Goal: Task Accomplishment & Management: Manage account settings

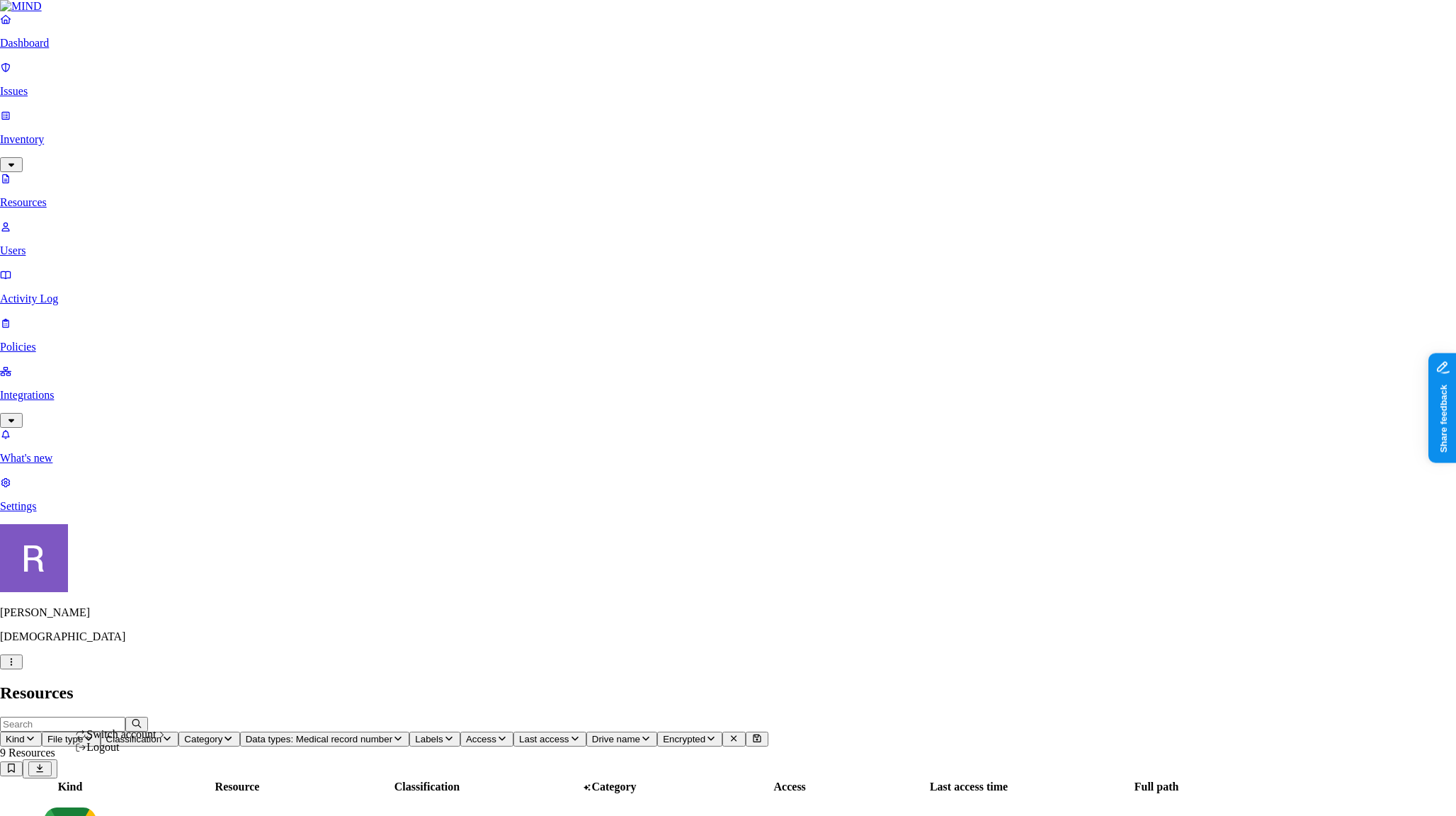
click at [17, 667] on icon "button" at bounding box center [11, 662] width 11 height 9
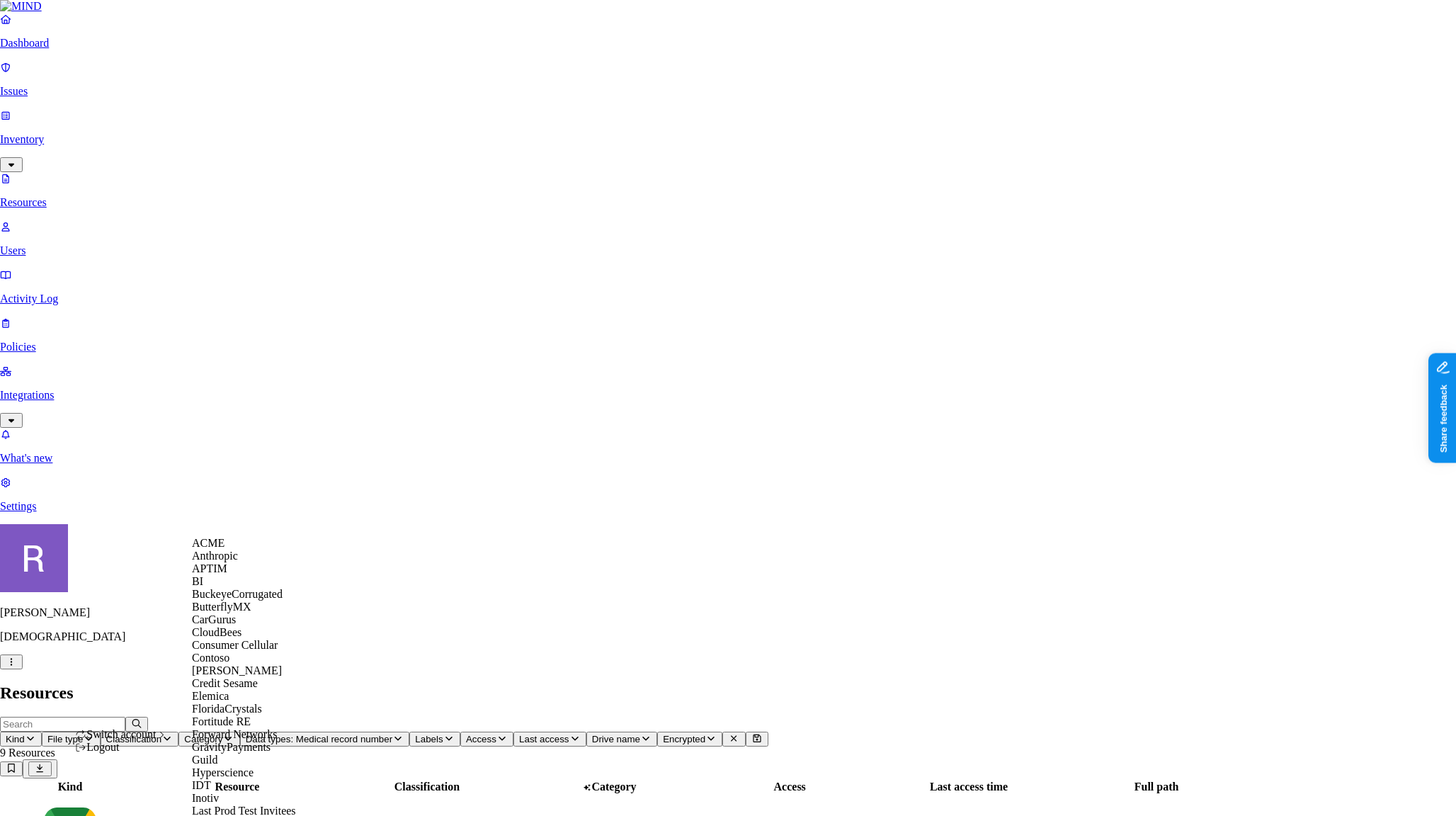
scroll to position [933, 0]
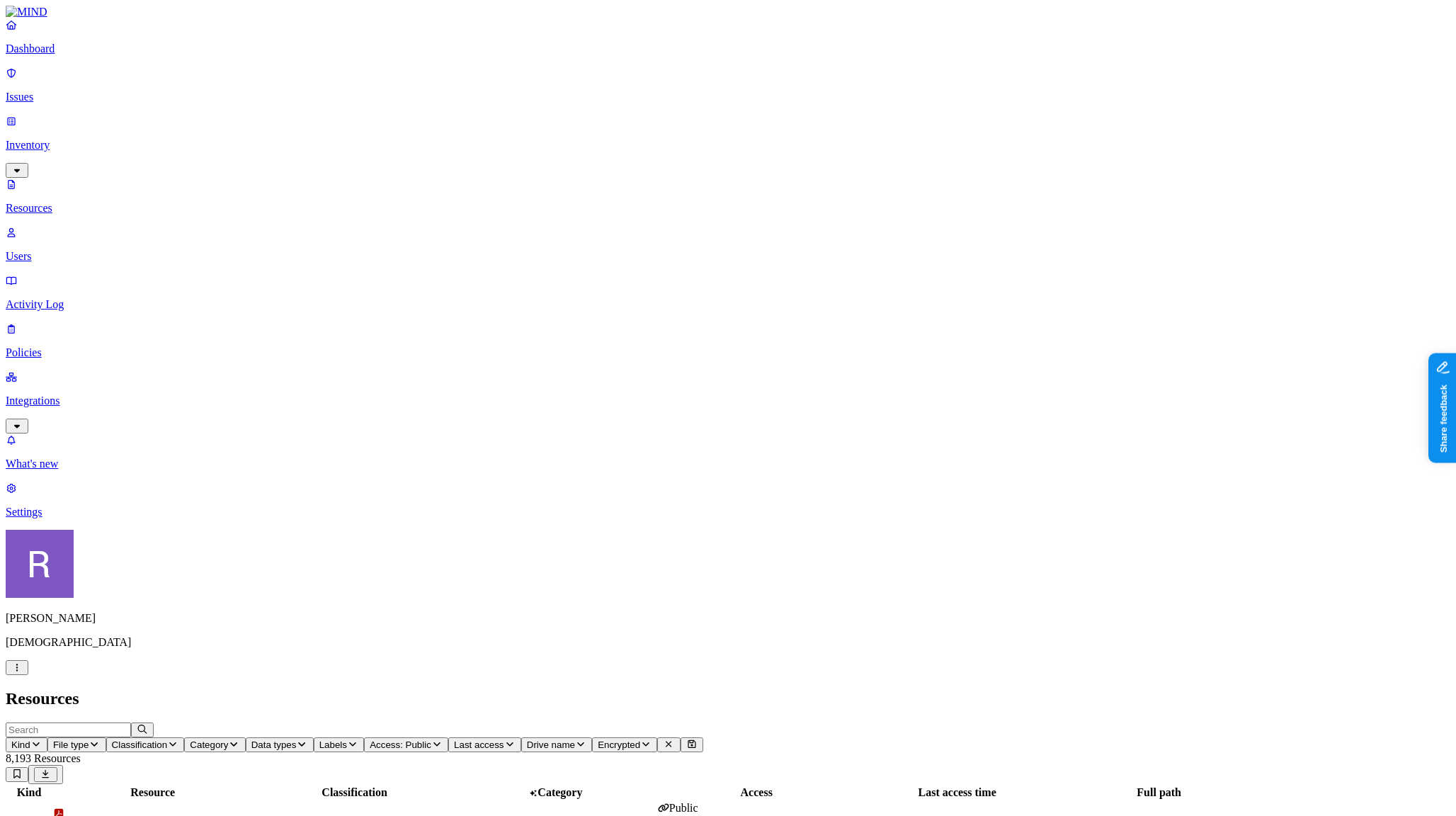
click at [52, 395] on p "Integrations" at bounding box center [728, 401] width 1445 height 13
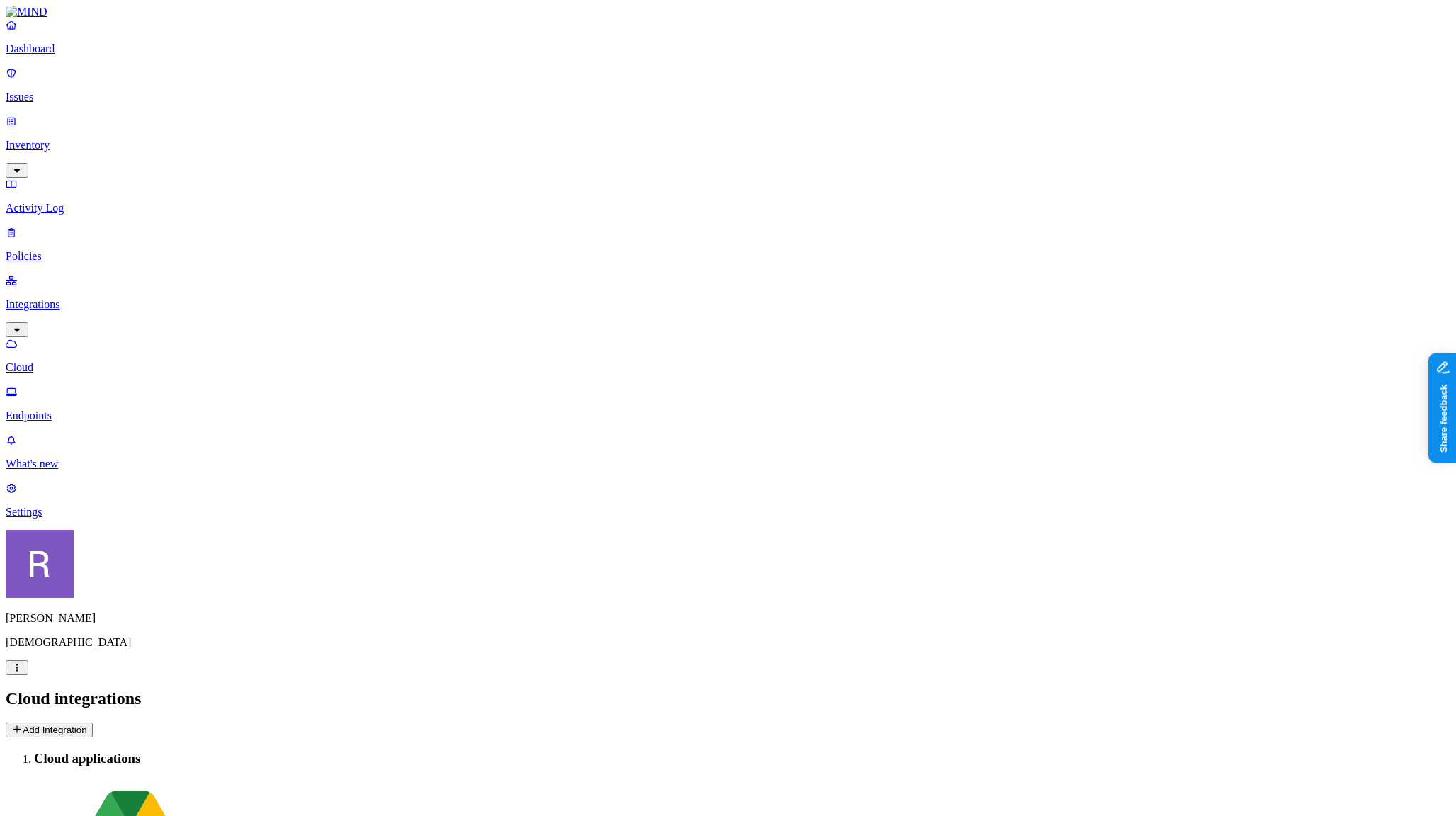
drag, startPoint x: 116, startPoint y: 644, endPoint x: 113, endPoint y: 673, distance: 29.2
click at [117, 518] on nav "Dashboard Issues Inventory Activity Log Policies Integrations Cloud Endpoints W…" at bounding box center [728, 269] width 1445 height 501
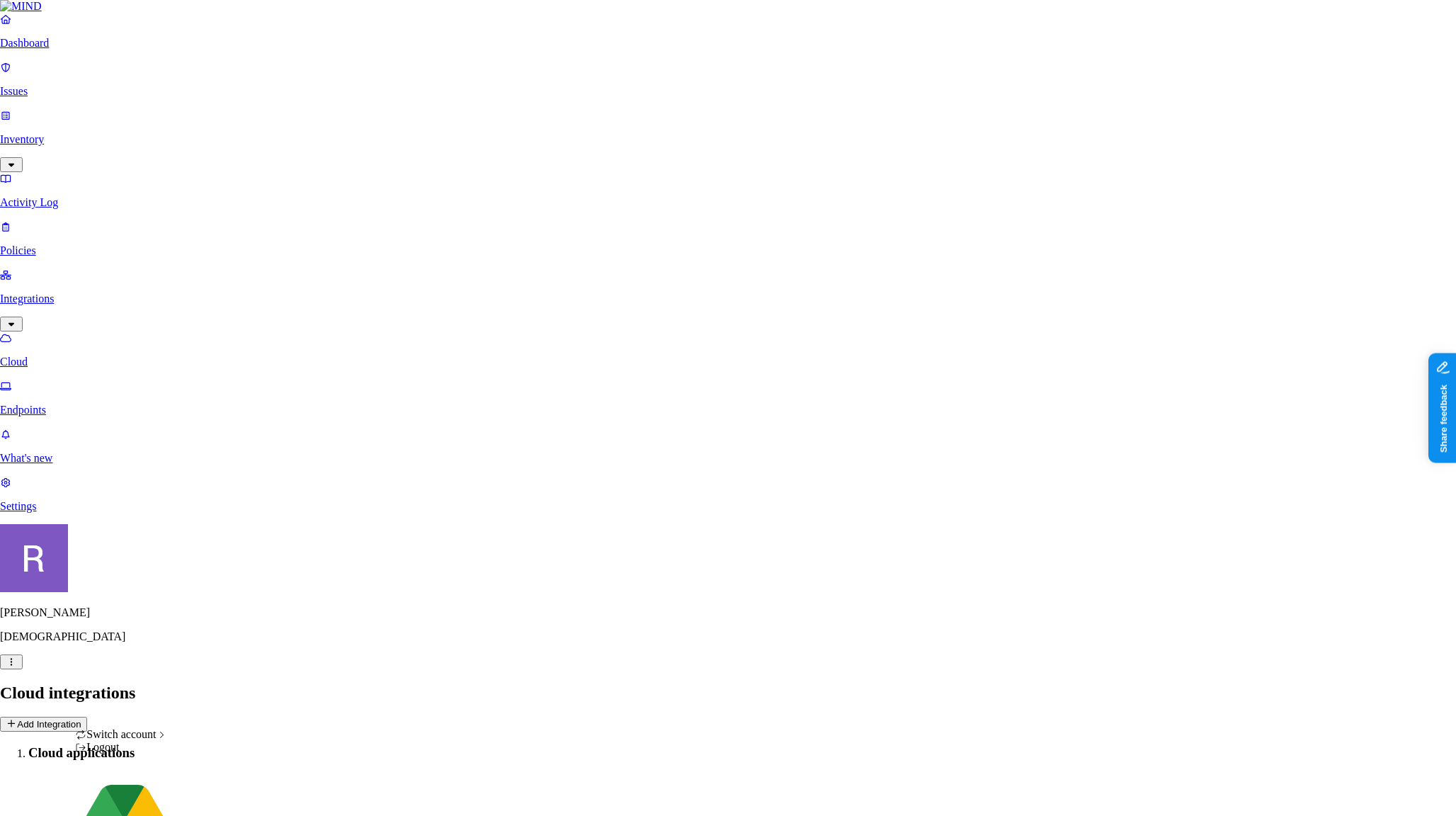
click at [133, 791] on html "Dashboard Issues Inventory Activity Log Policies Integrations Cloud Endpoints W…" at bounding box center [728, 549] width 1456 height 1098
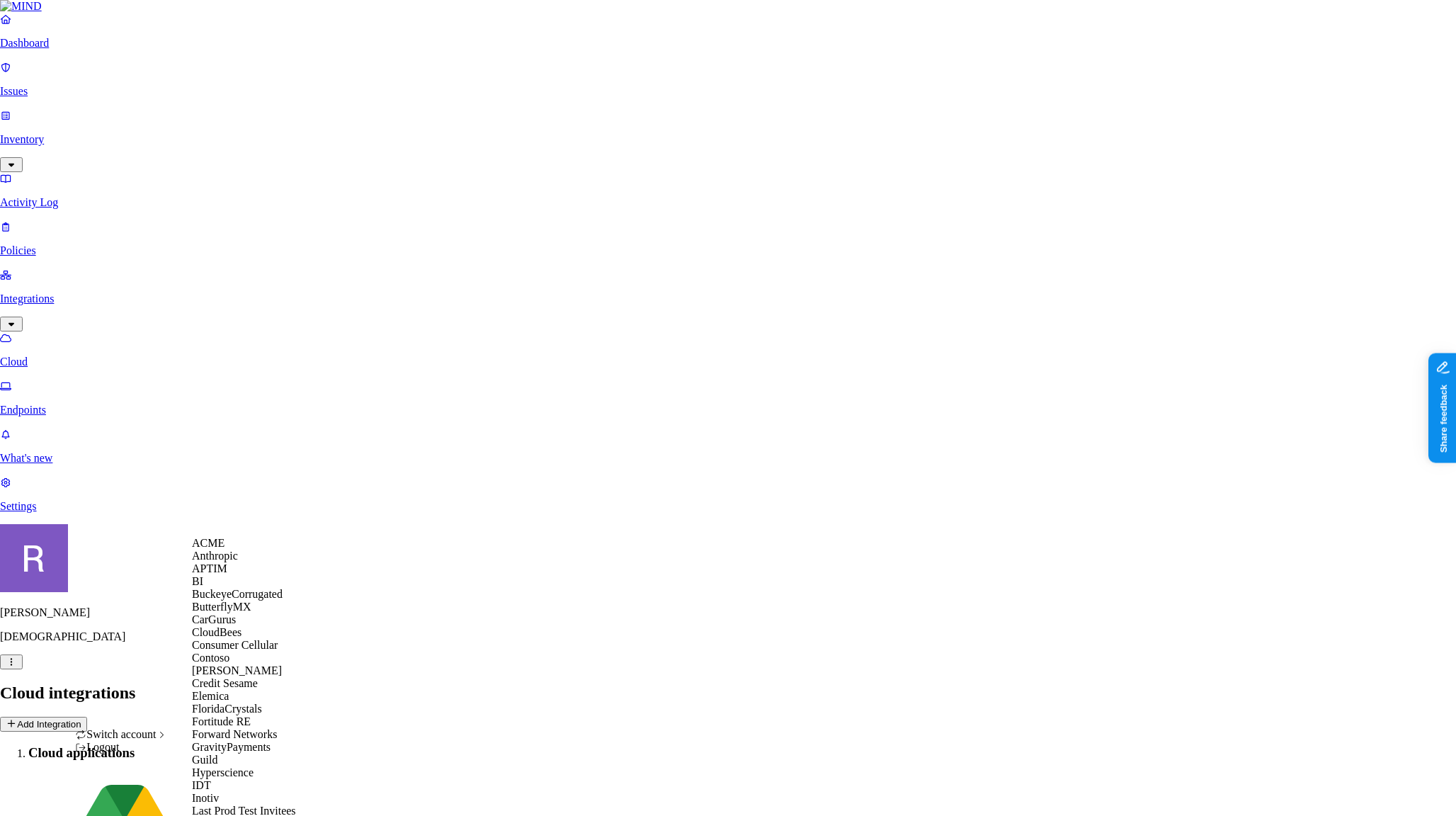
scroll to position [849, 0]
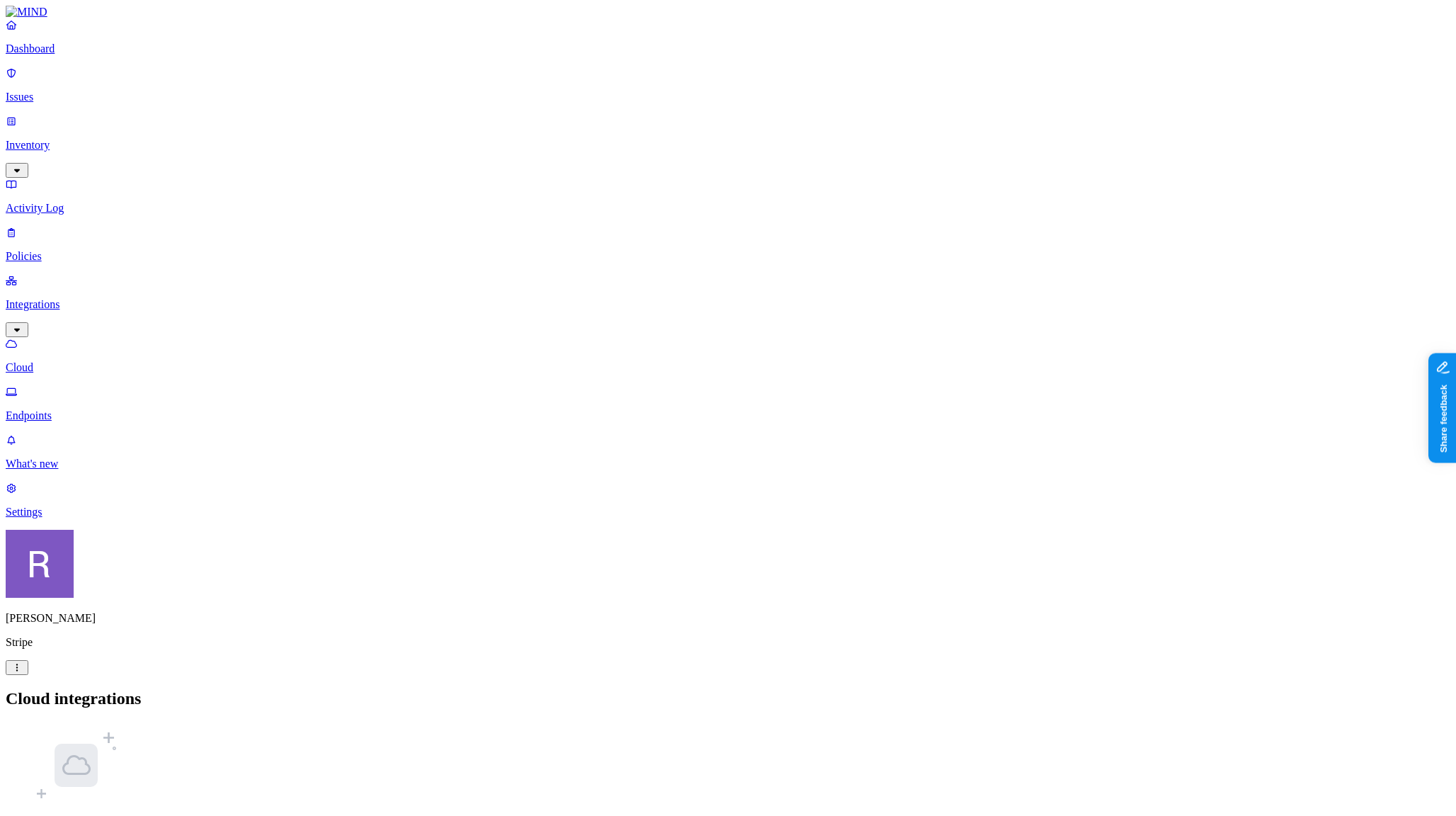
click at [63, 90] on p "Issues" at bounding box center [728, 97] width 1445 height 13
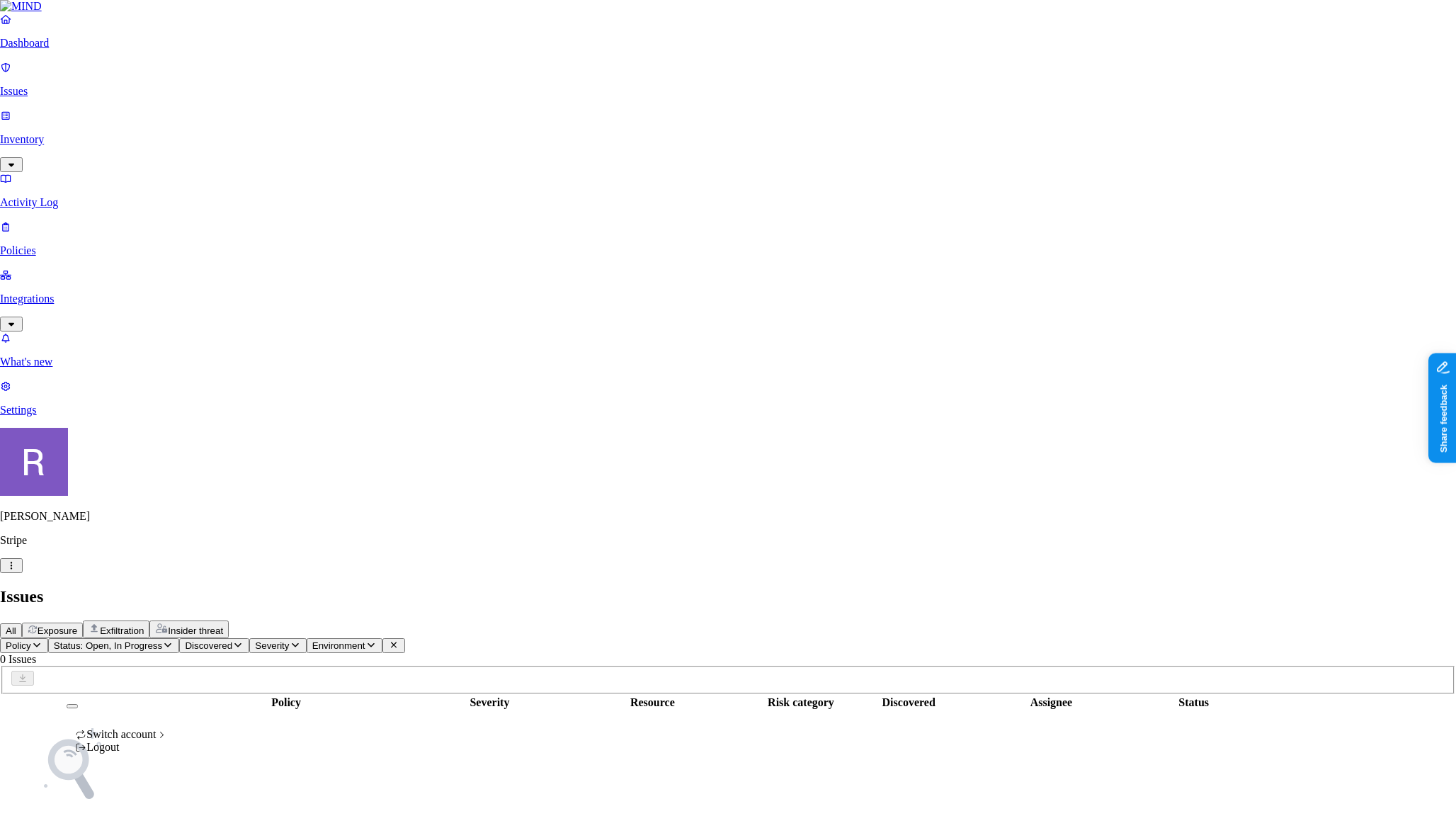
click at [139, 797] on html "Dashboard Issues Inventory Activity Log Policies Integrations What's new 1 Sett…" at bounding box center [728, 445] width 1456 height 890
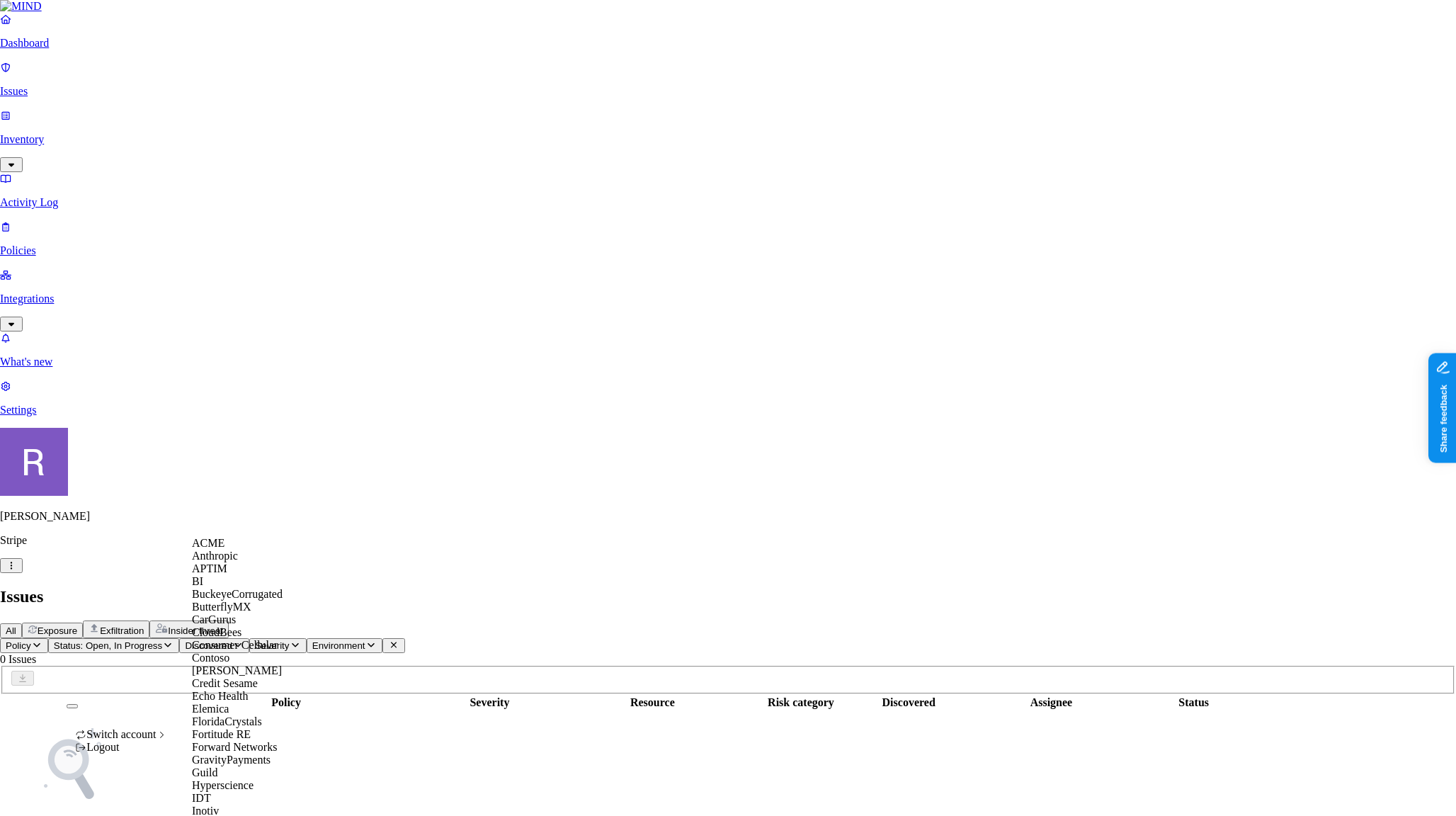
scroll to position [955, 0]
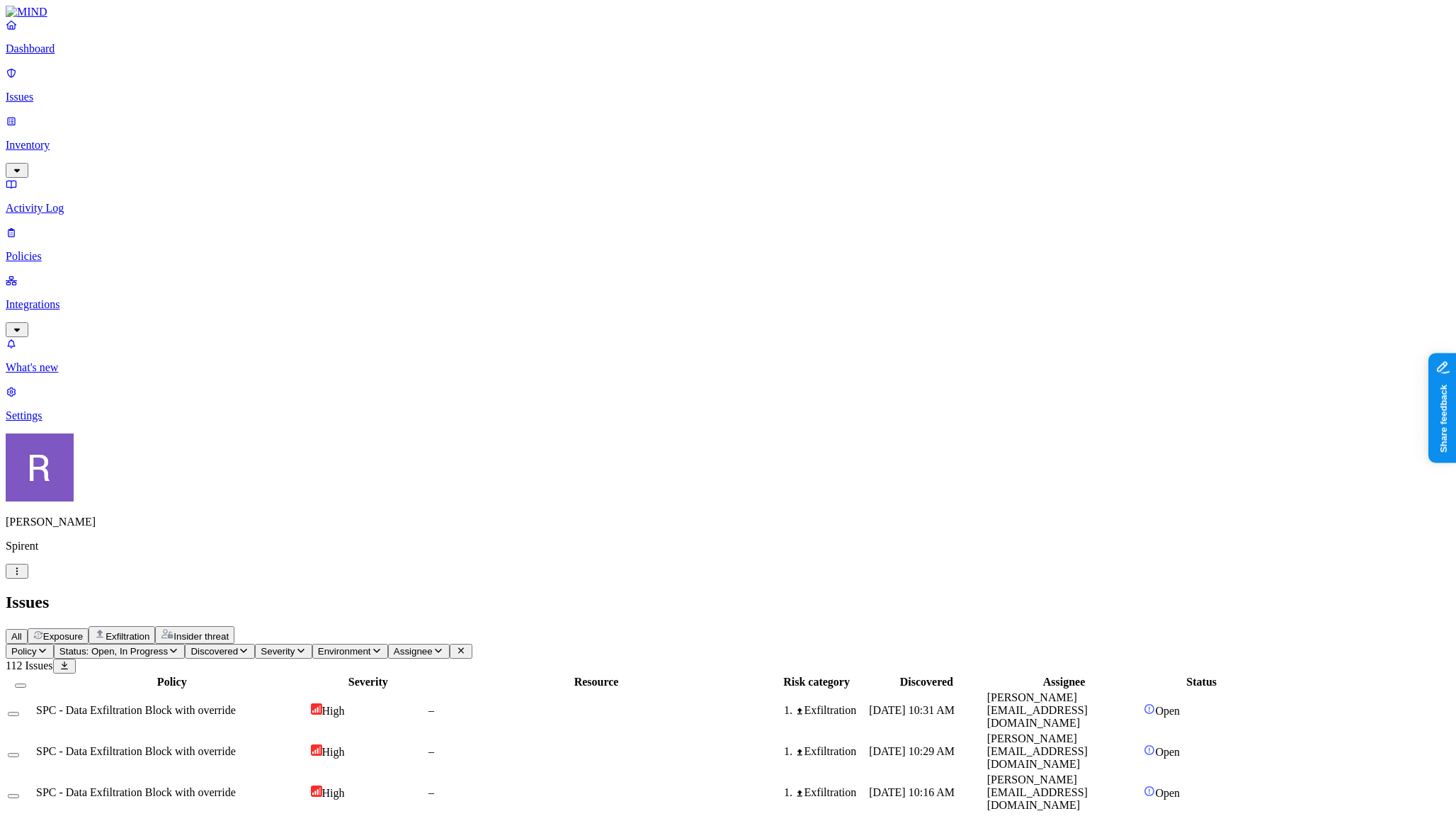
click at [179, 646] on icon "button" at bounding box center [174, 651] width 11 height 9
click at [257, 204] on div "Resolved" at bounding box center [257, 223] width 0 height 40
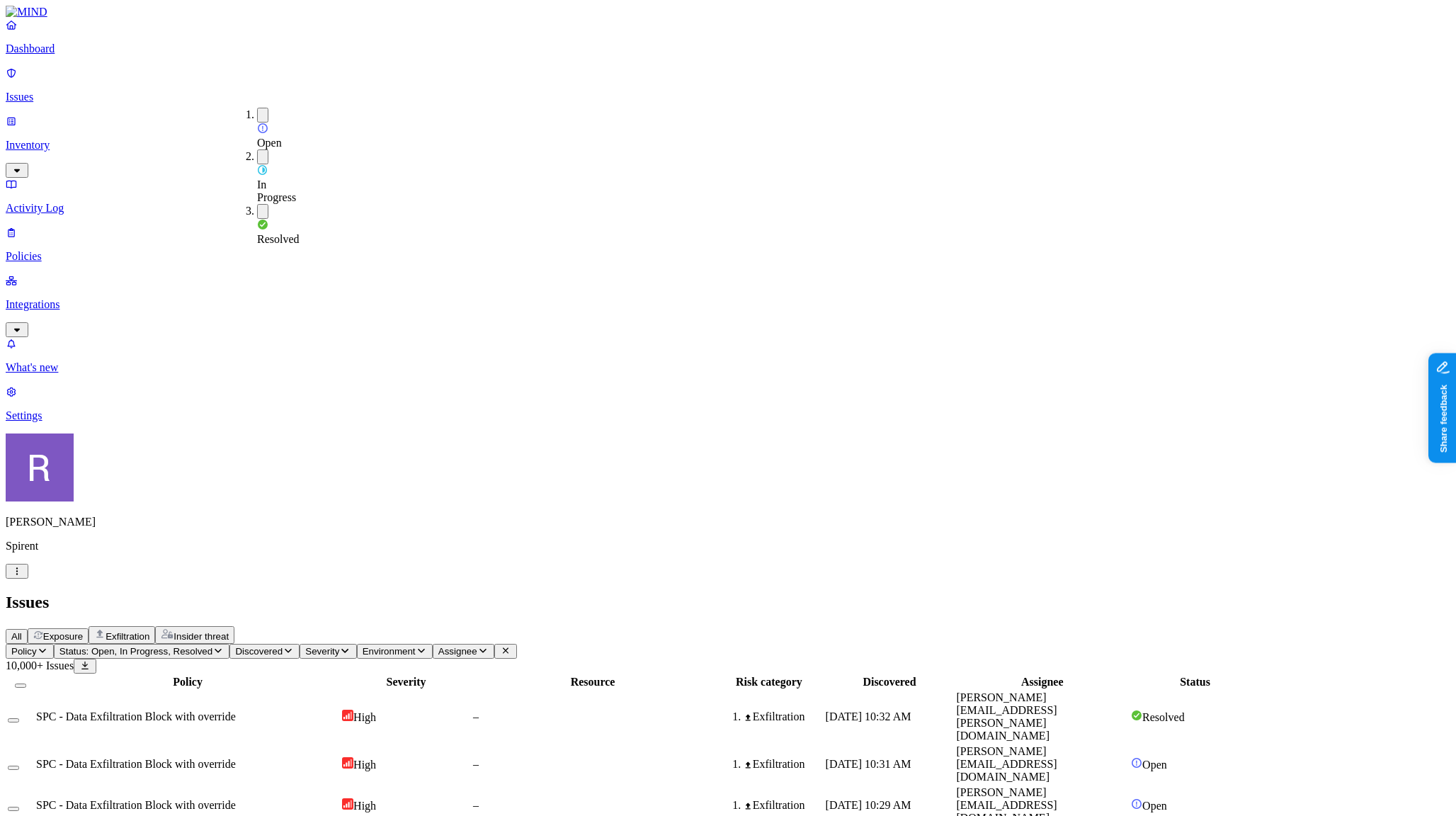
click at [477, 646] on span "Assignee" at bounding box center [458, 651] width 39 height 11
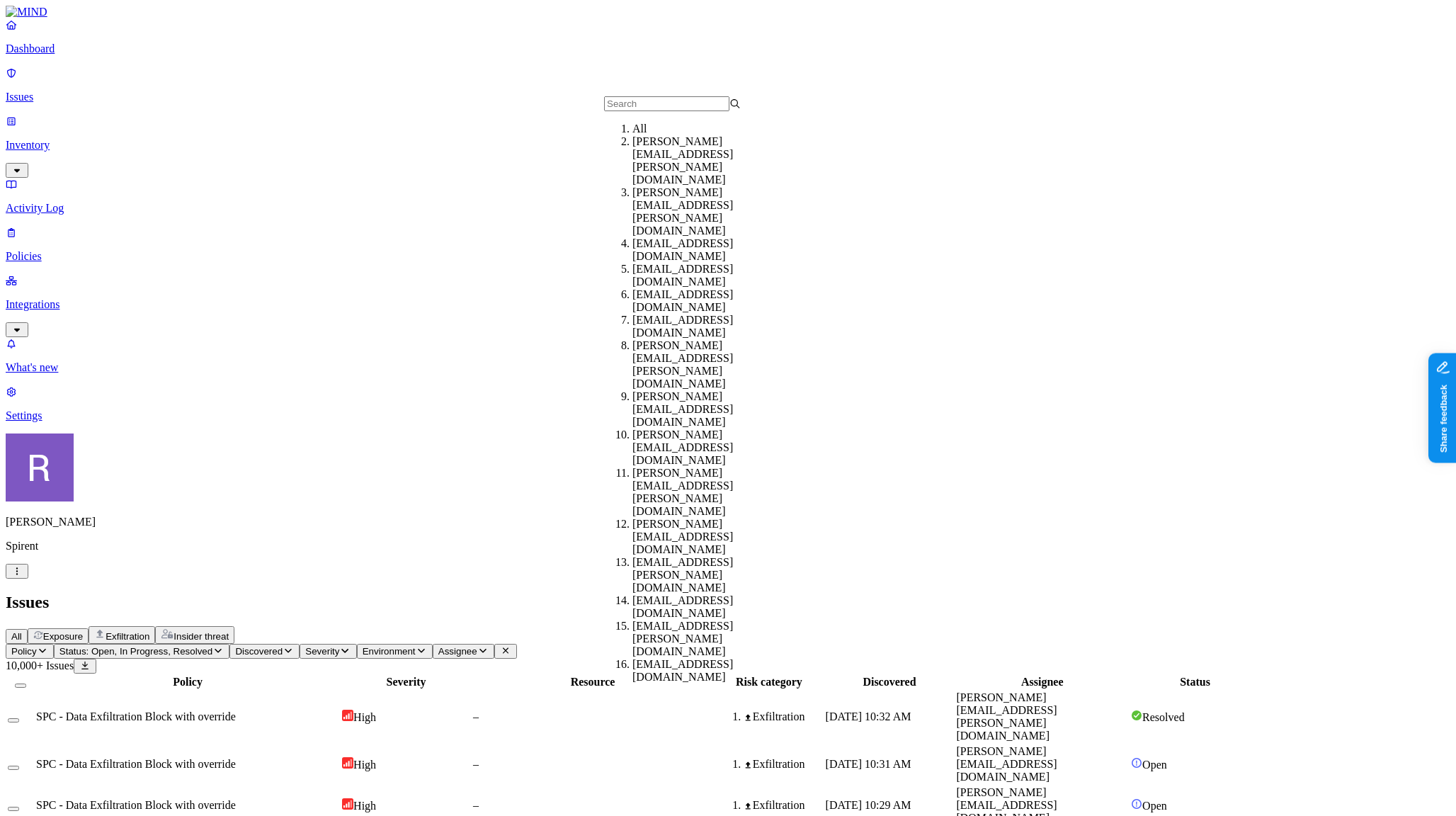
click at [619, 111] on input "text" at bounding box center [667, 104] width 125 height 15
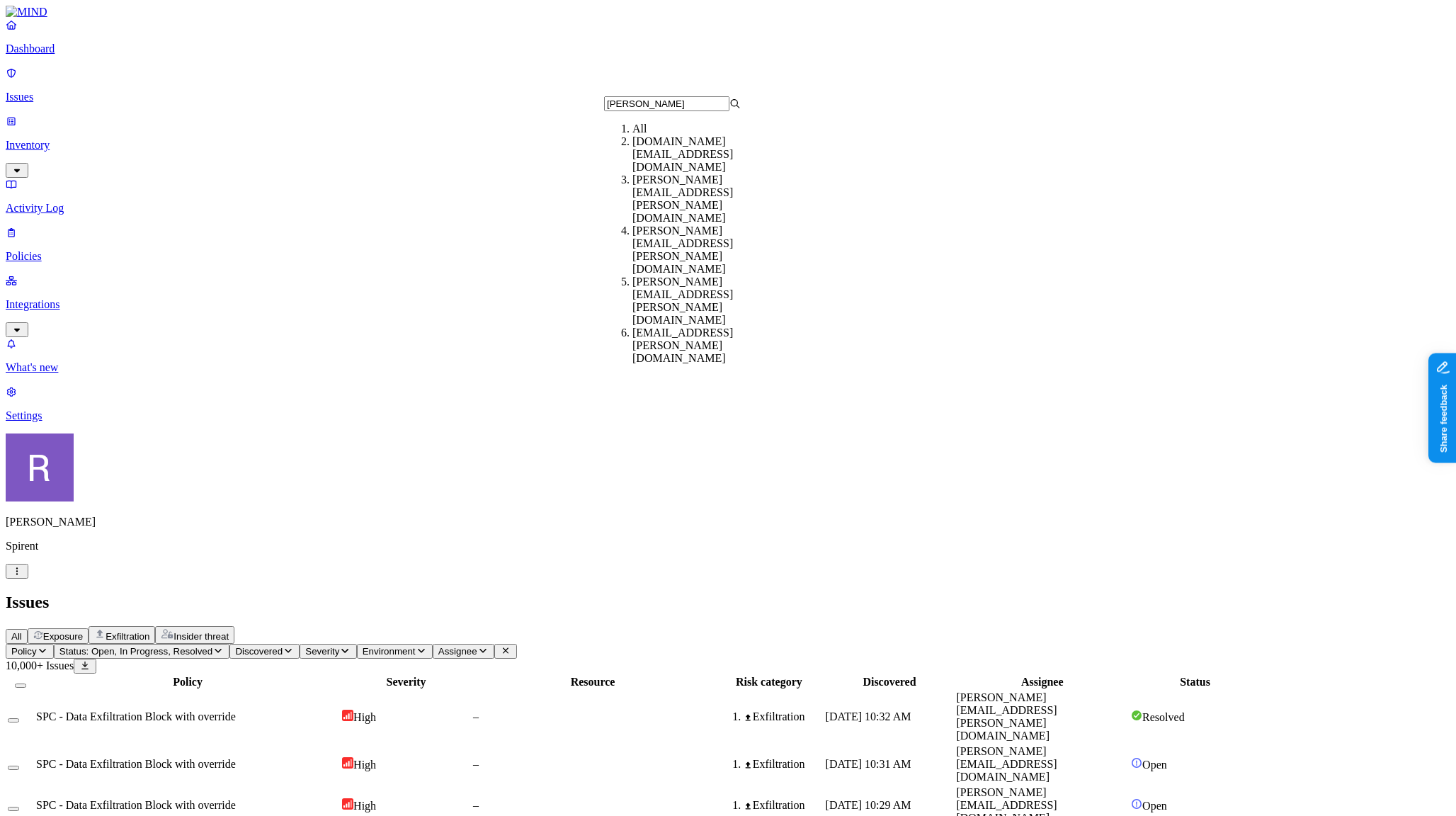
type input "liz"
click at [637, 187] on div "elizabeth.owusu@spirent.com" at bounding box center [701, 199] width 137 height 51
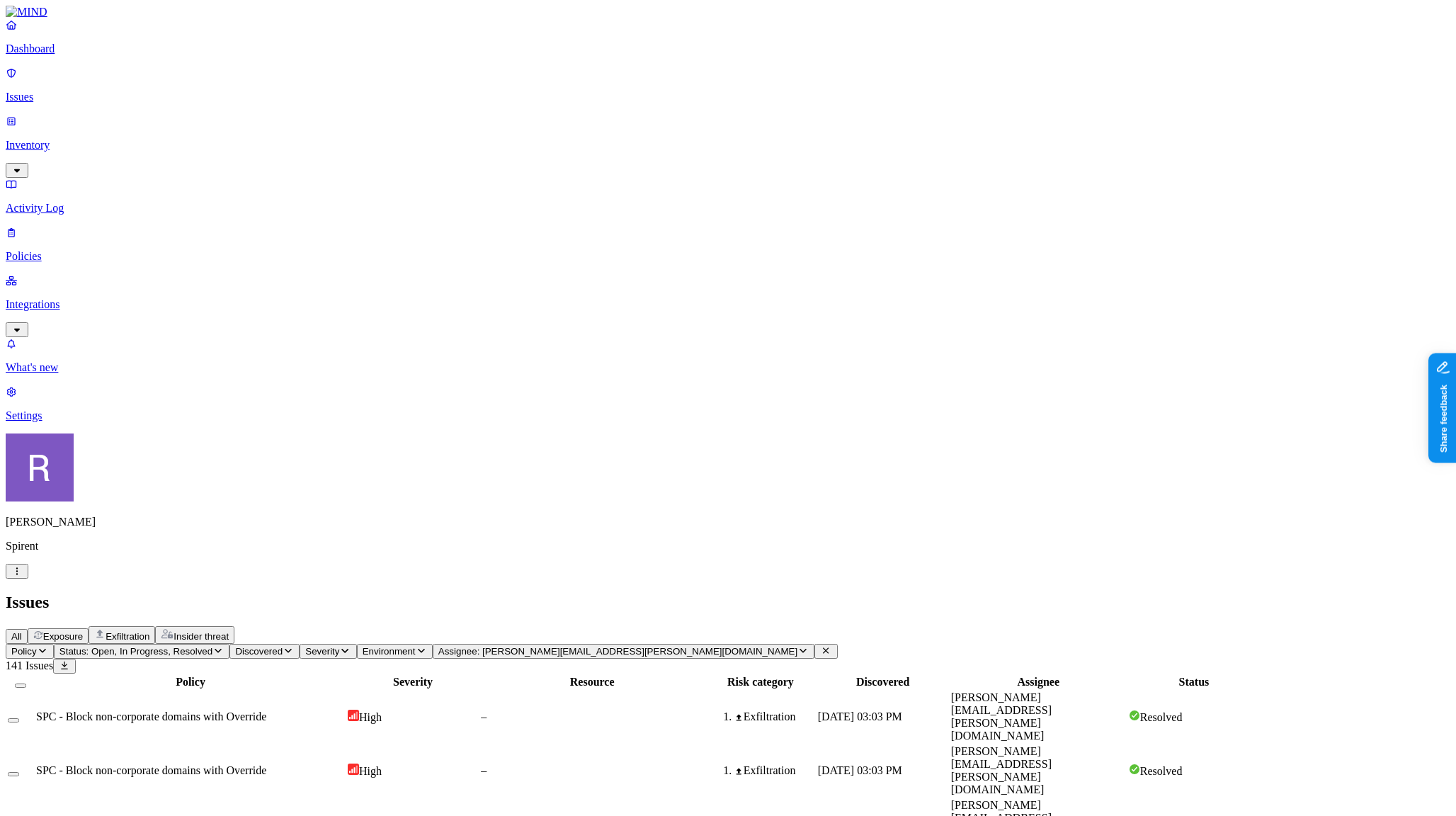
click at [44, 139] on p "Inventory" at bounding box center [728, 145] width 1445 height 13
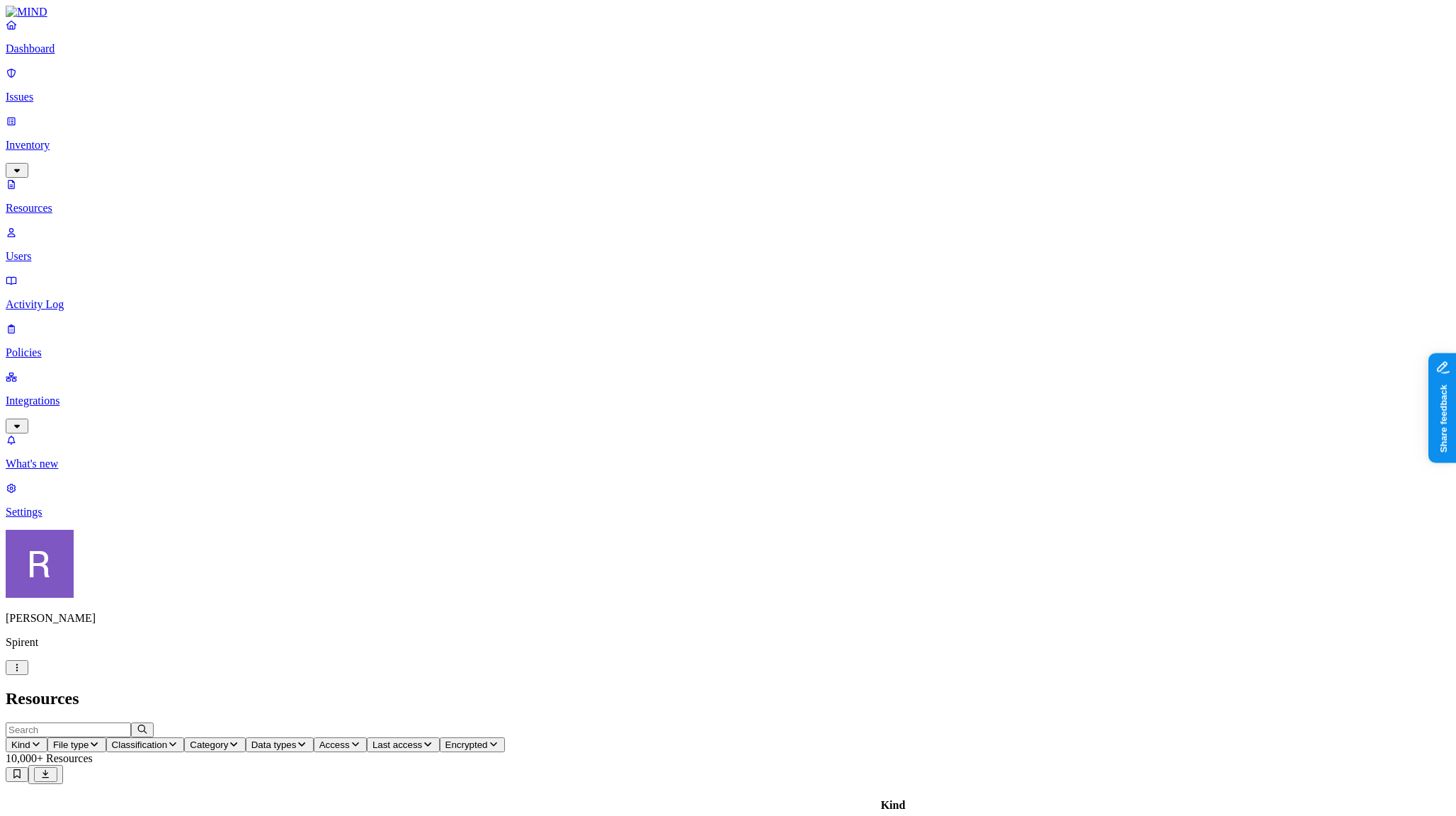
click at [62, 250] on p "Users" at bounding box center [728, 257] width 1445 height 13
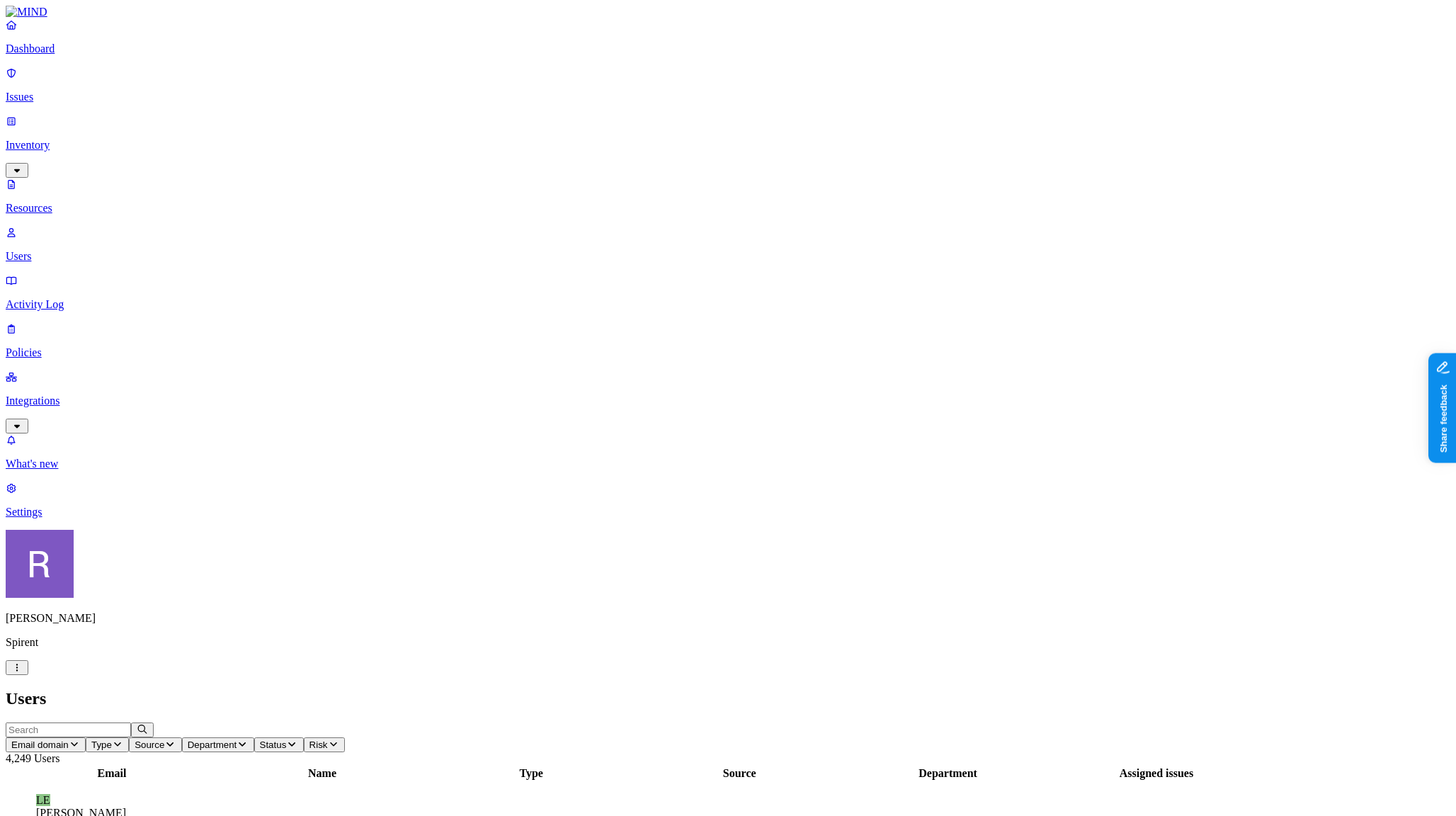
scroll to position [171, 0]
click at [182, 738] on button "Source" at bounding box center [155, 745] width 52 height 15
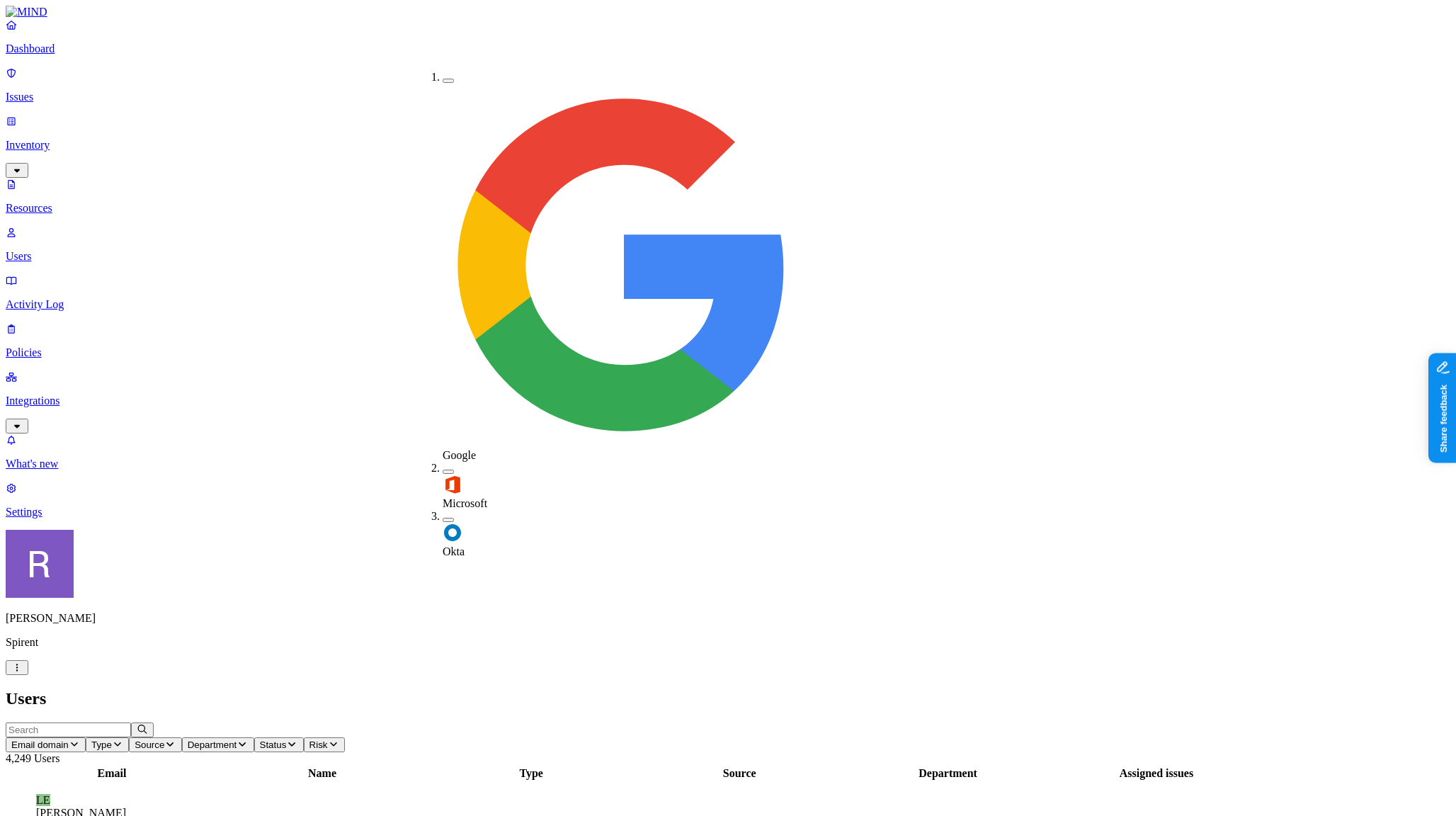
click at [442, 523] on img at bounding box center [452, 533] width 20 height 20
click at [442, 525] on img at bounding box center [452, 535] width 20 height 20
click at [442, 462] on div "Microsoft" at bounding box center [442, 486] width 0 height 48
click at [442, 462] on div "Microsoft" at bounding box center [442, 487] width 0 height 51
click at [442, 82] on div "Google" at bounding box center [442, 267] width 0 height 391
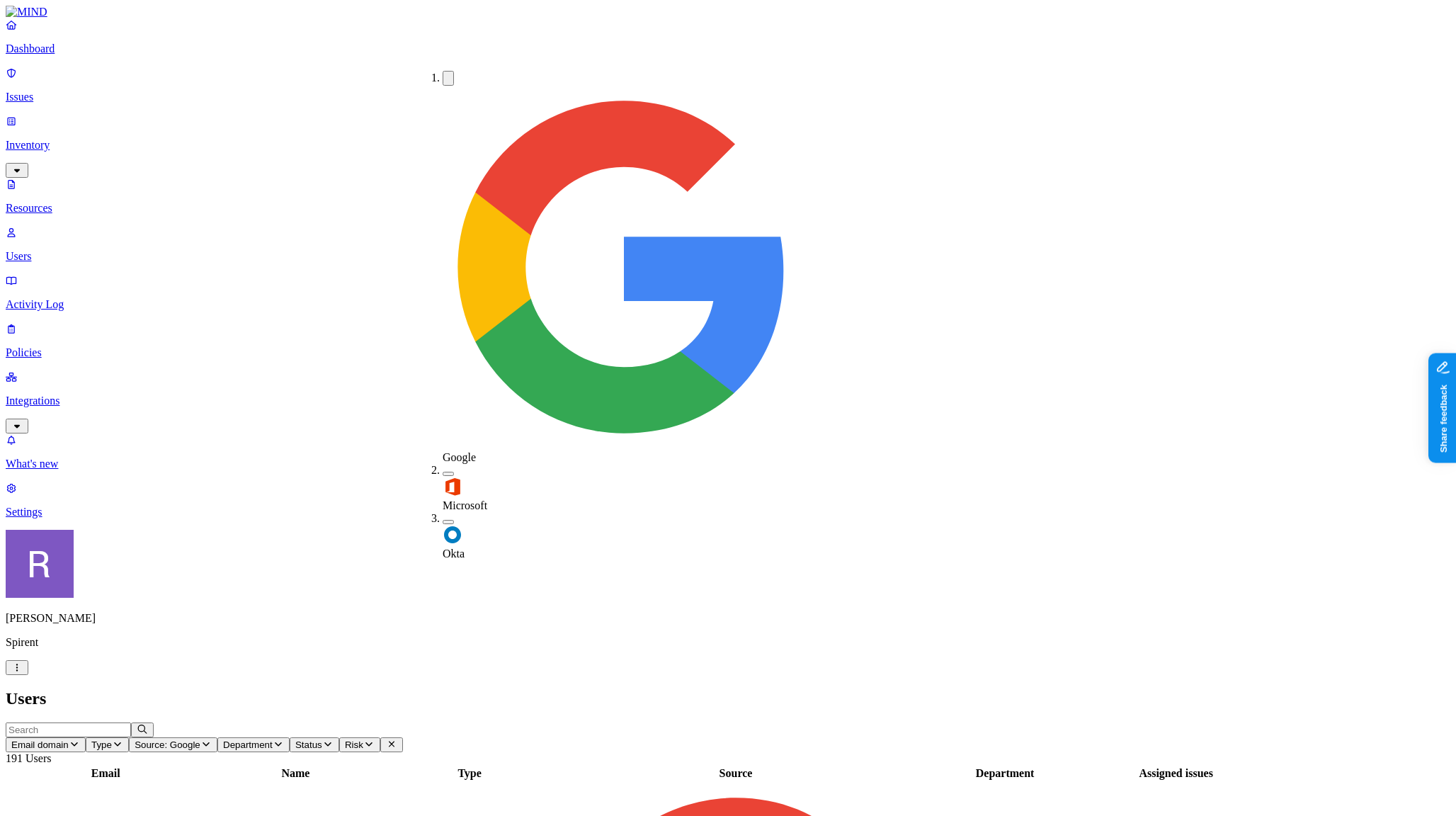
click at [442, 82] on div "Google" at bounding box center [442, 267] width 0 height 393
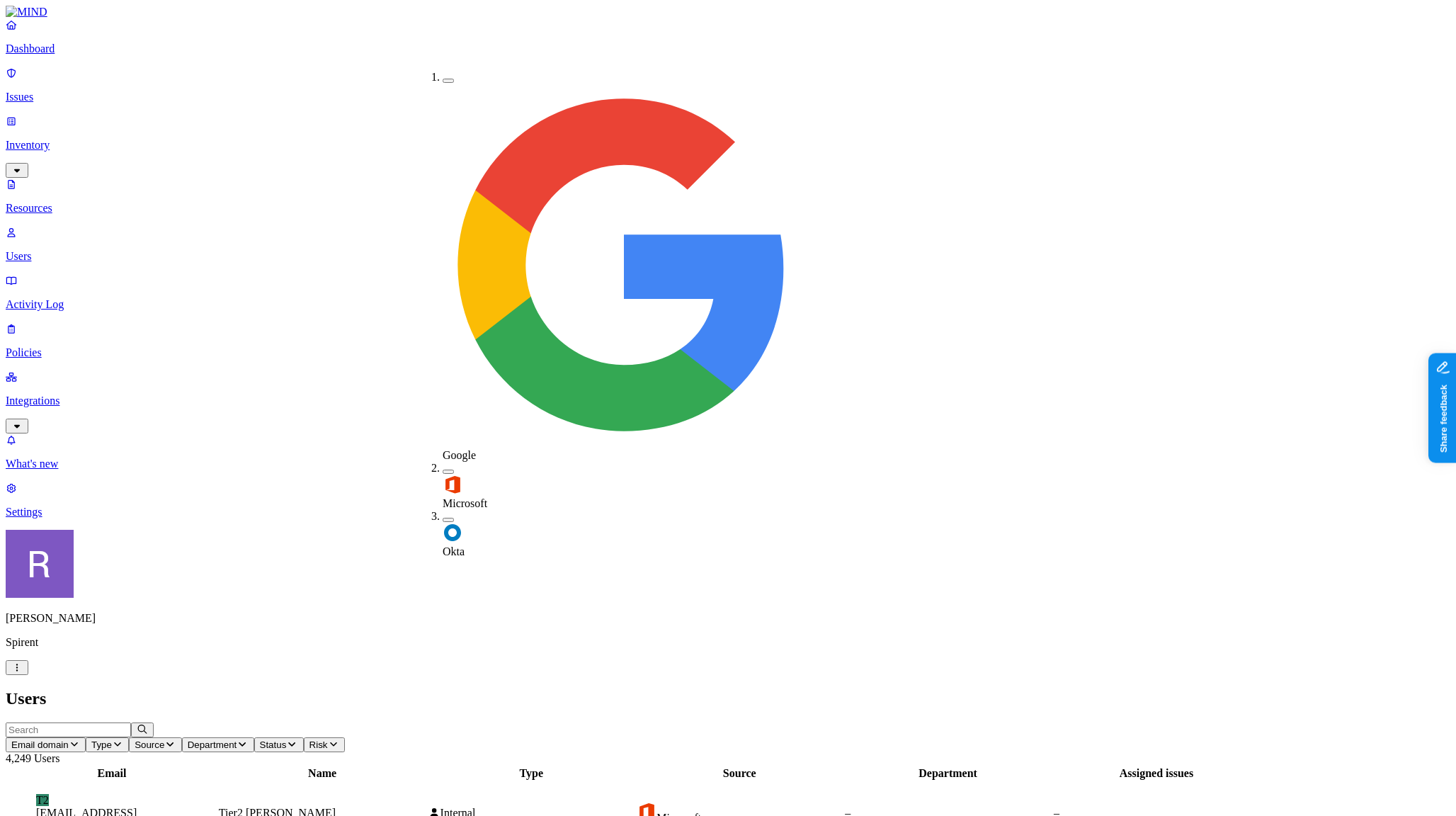
click at [131, 723] on input "text" at bounding box center [68, 730] width 125 height 15
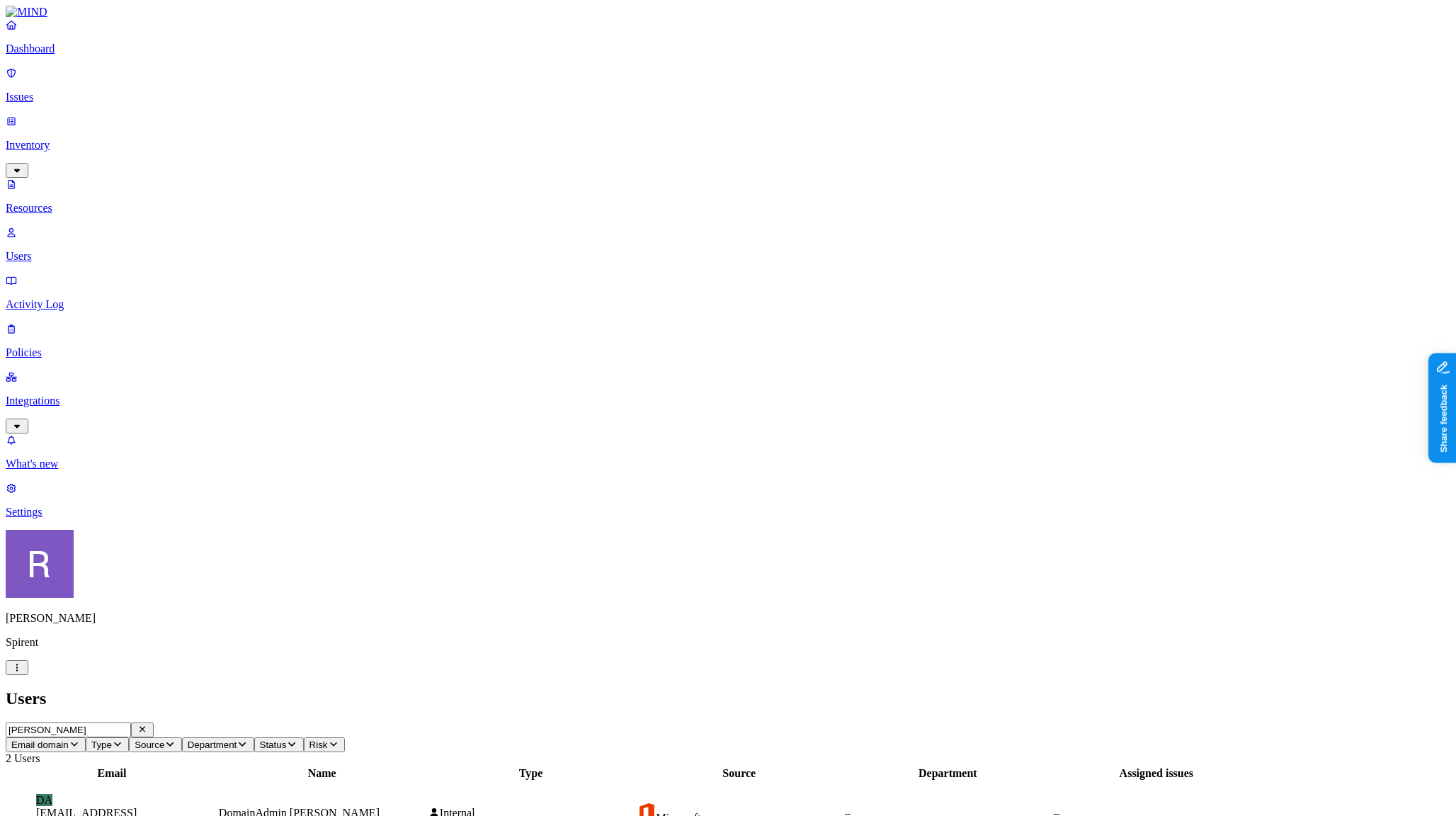
click at [131, 723] on input "liz" at bounding box center [68, 730] width 125 height 15
type input "l"
type input "owusu"
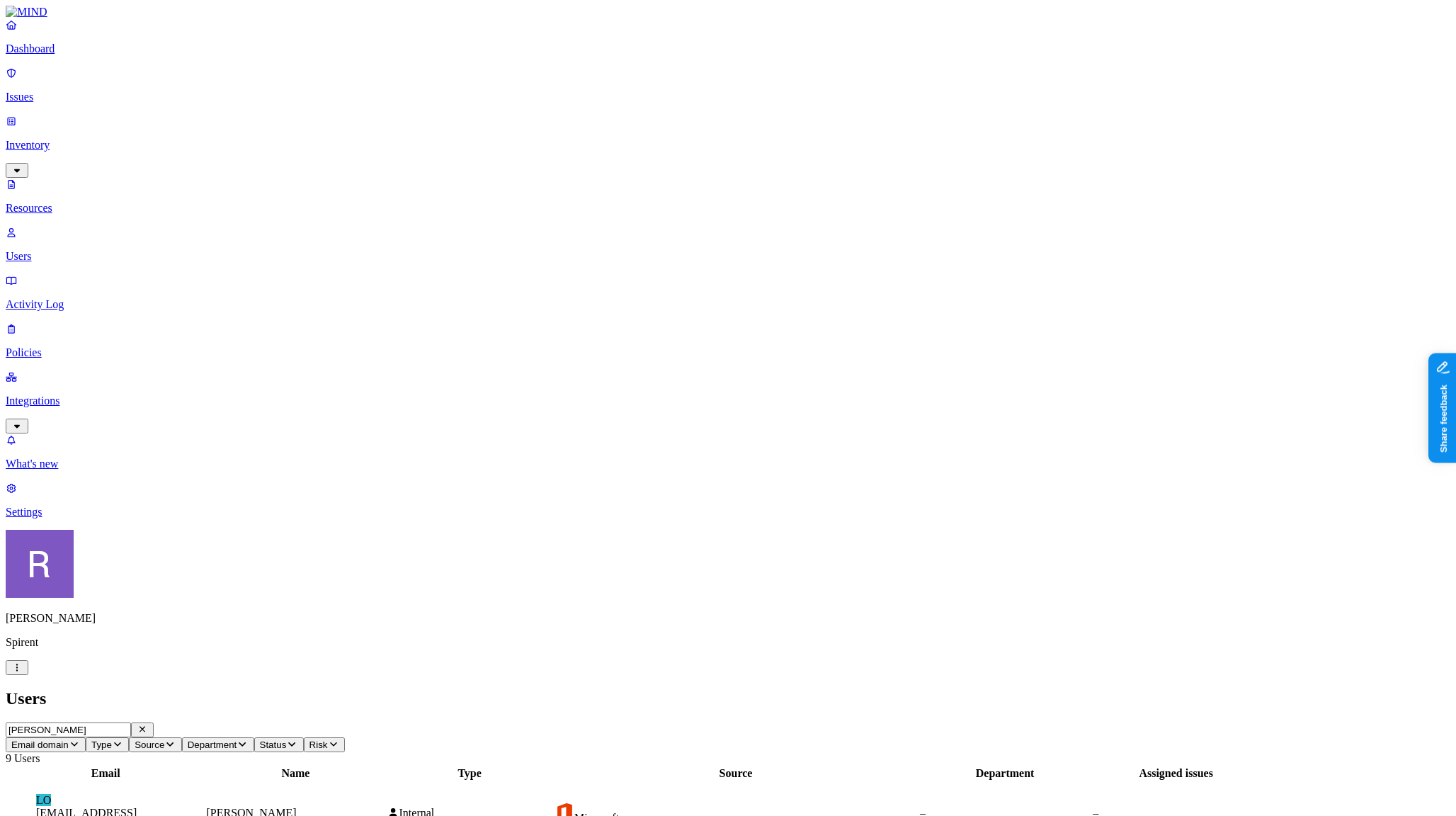
click at [57, 90] on p "Issues" at bounding box center [728, 97] width 1445 height 13
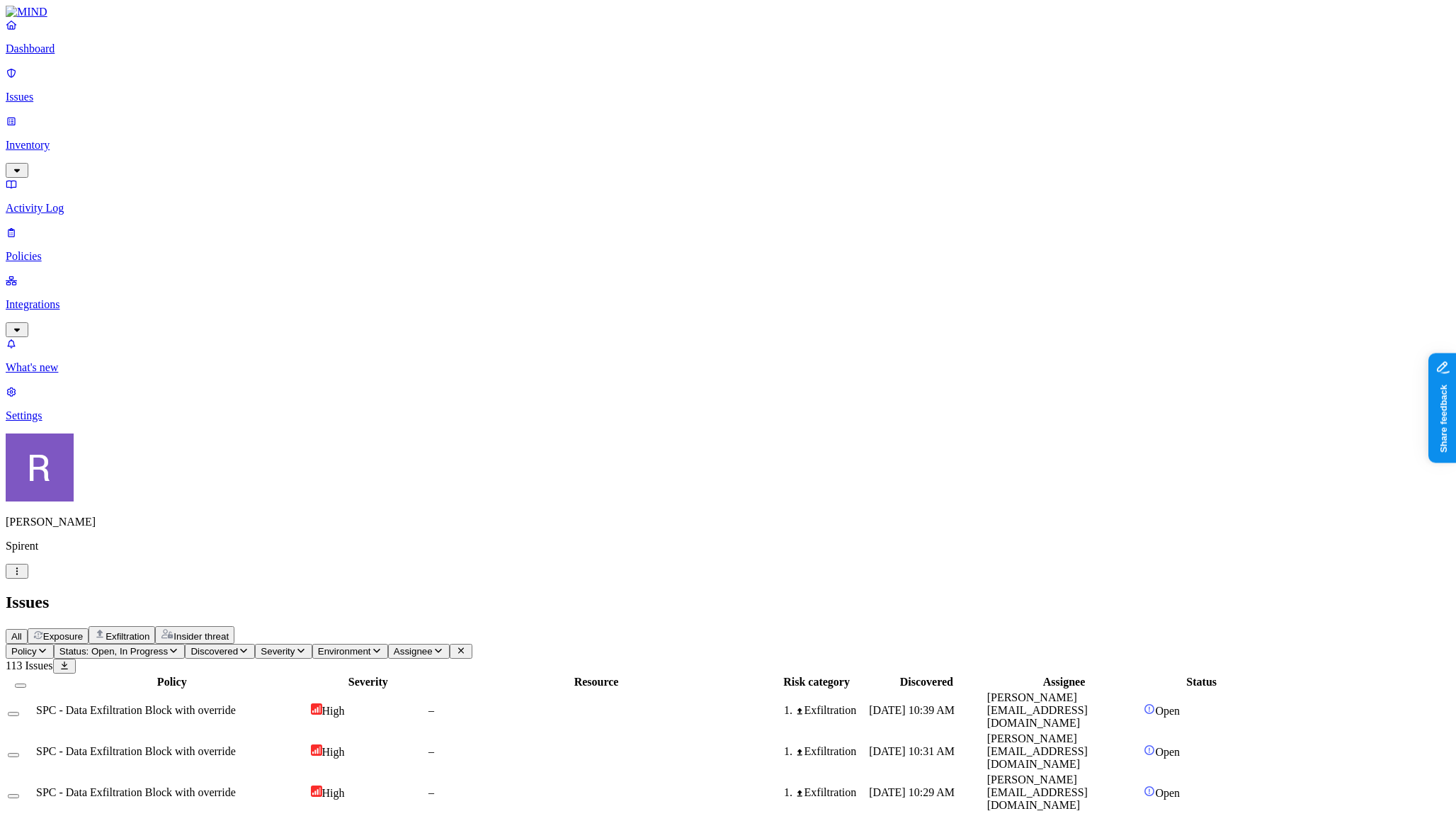
scroll to position [209, 0]
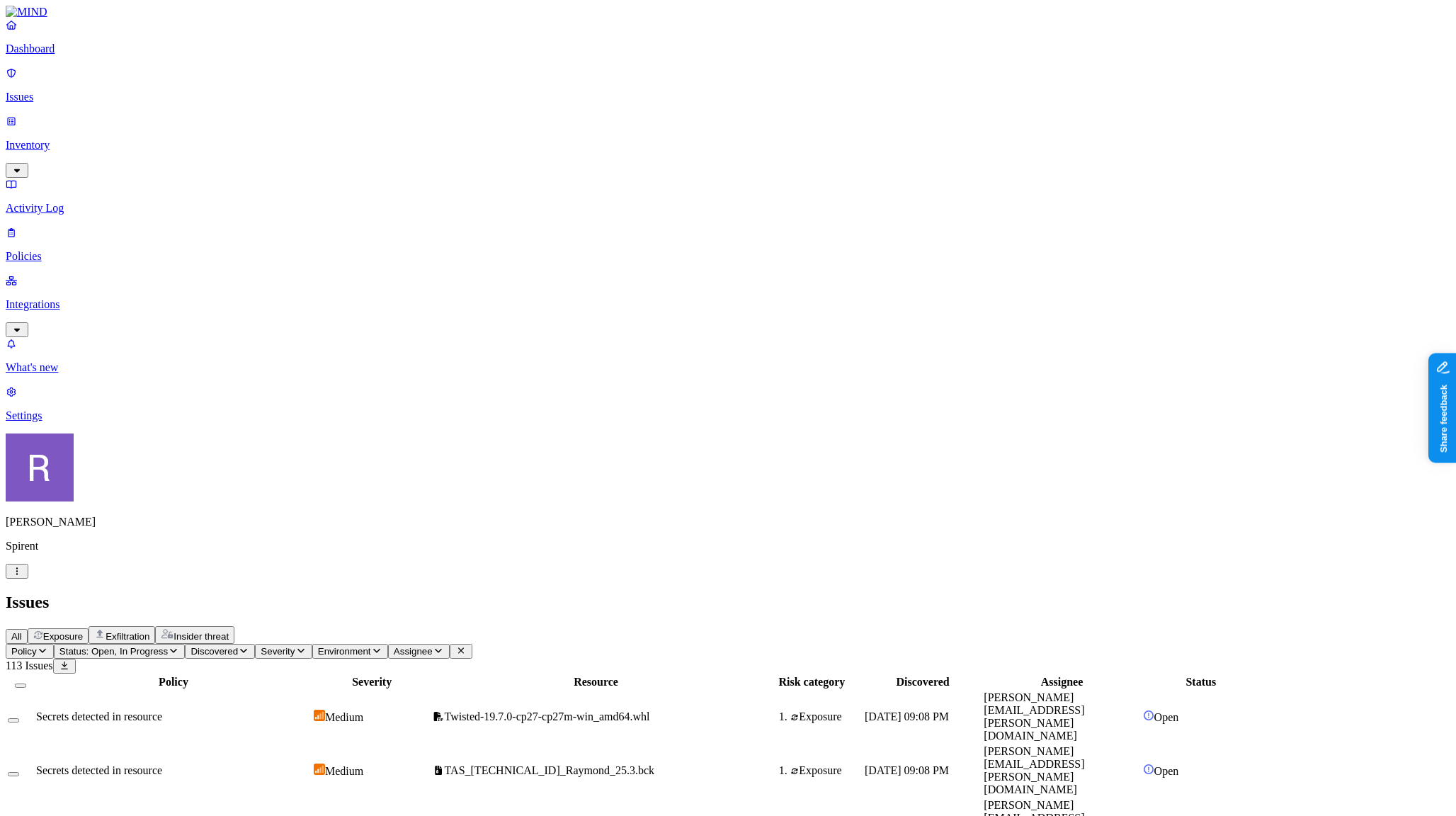
scroll to position [10, 0]
click at [168, 646] on span "Status: Open, In Progress" at bounding box center [113, 651] width 108 height 11
click at [257, 204] on div "Resolved" at bounding box center [257, 223] width 0 height 40
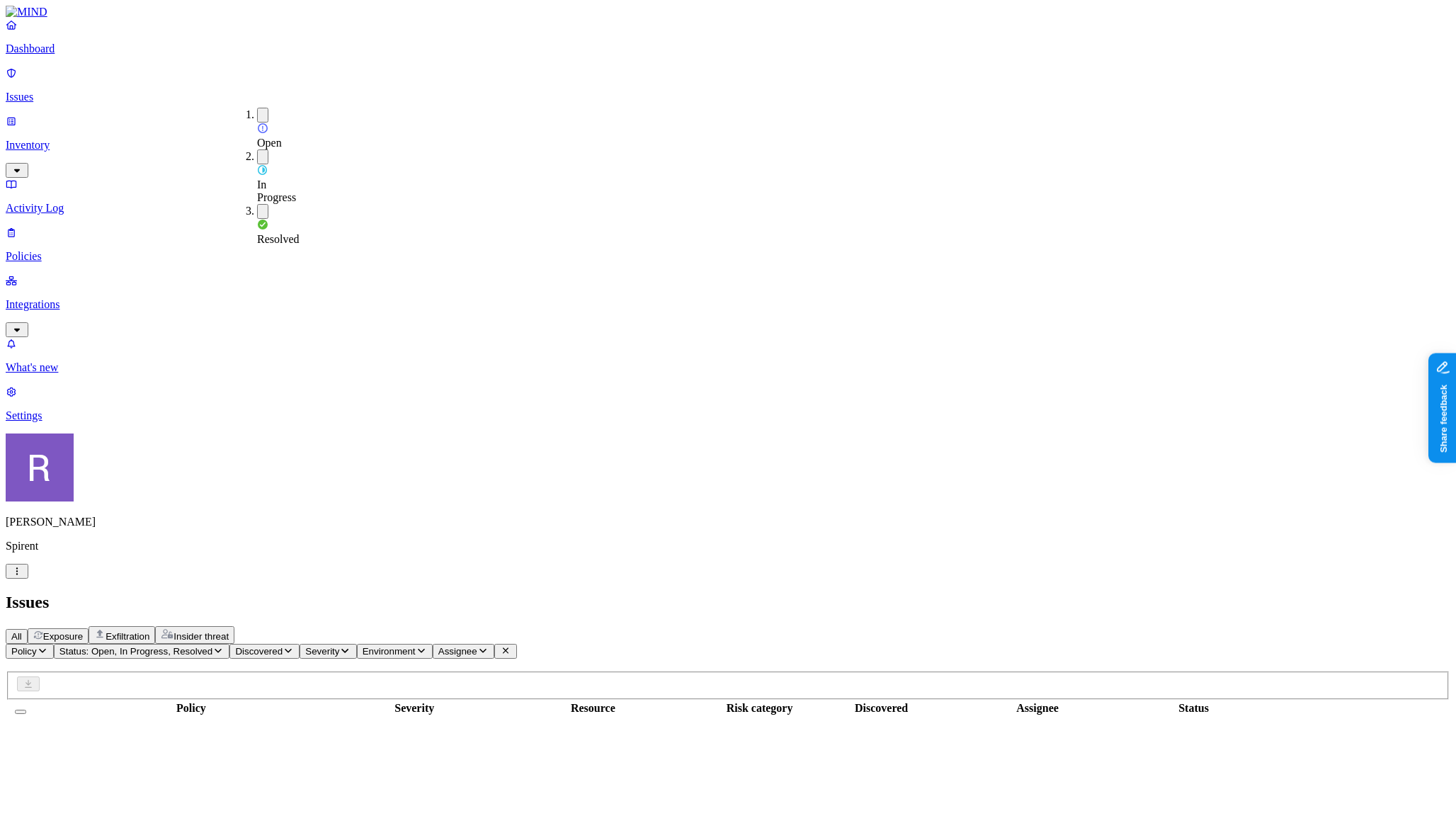
scroll to position [209, 0]
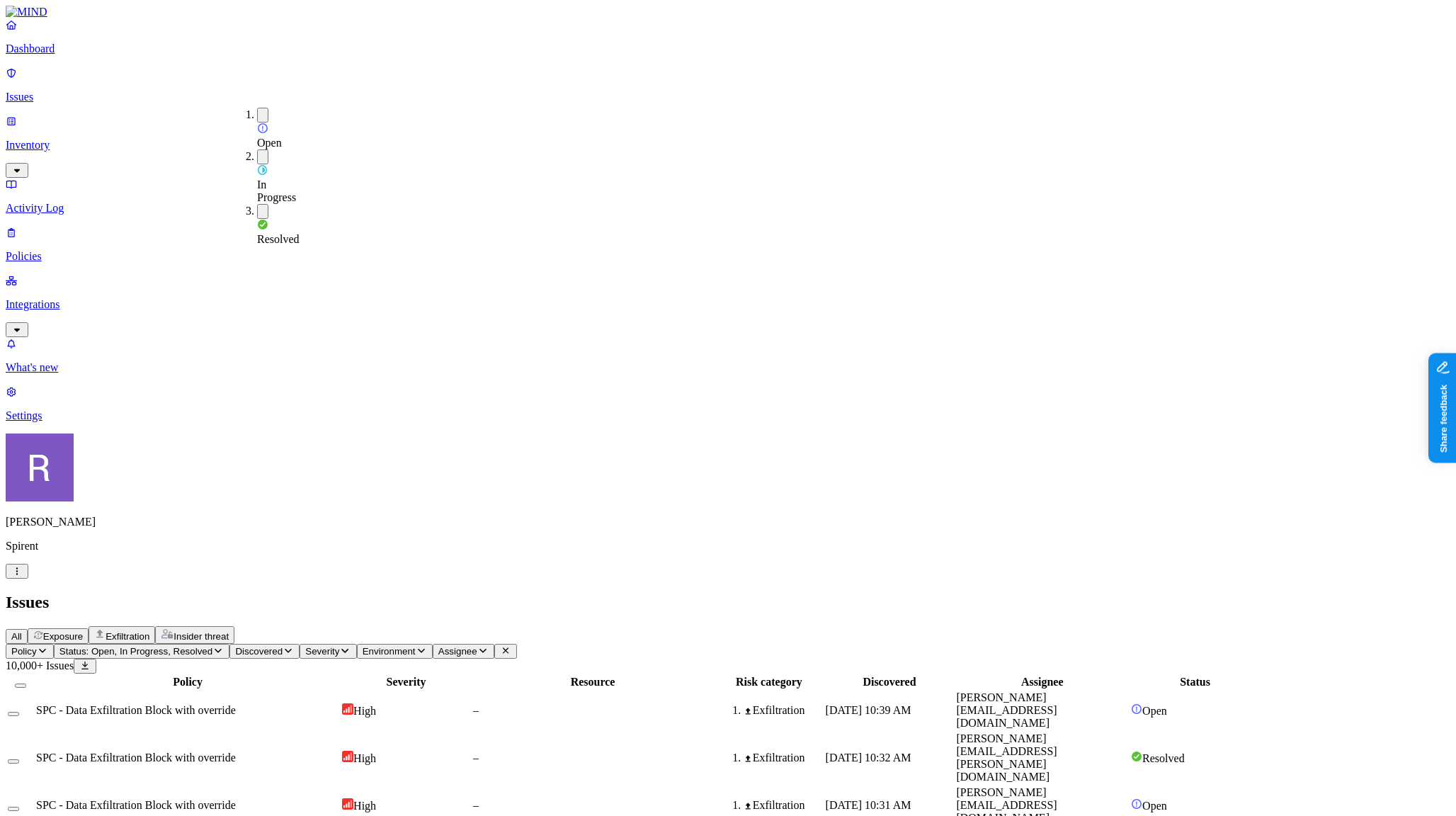
click at [477, 646] on span "Assignee" at bounding box center [458, 651] width 39 height 11
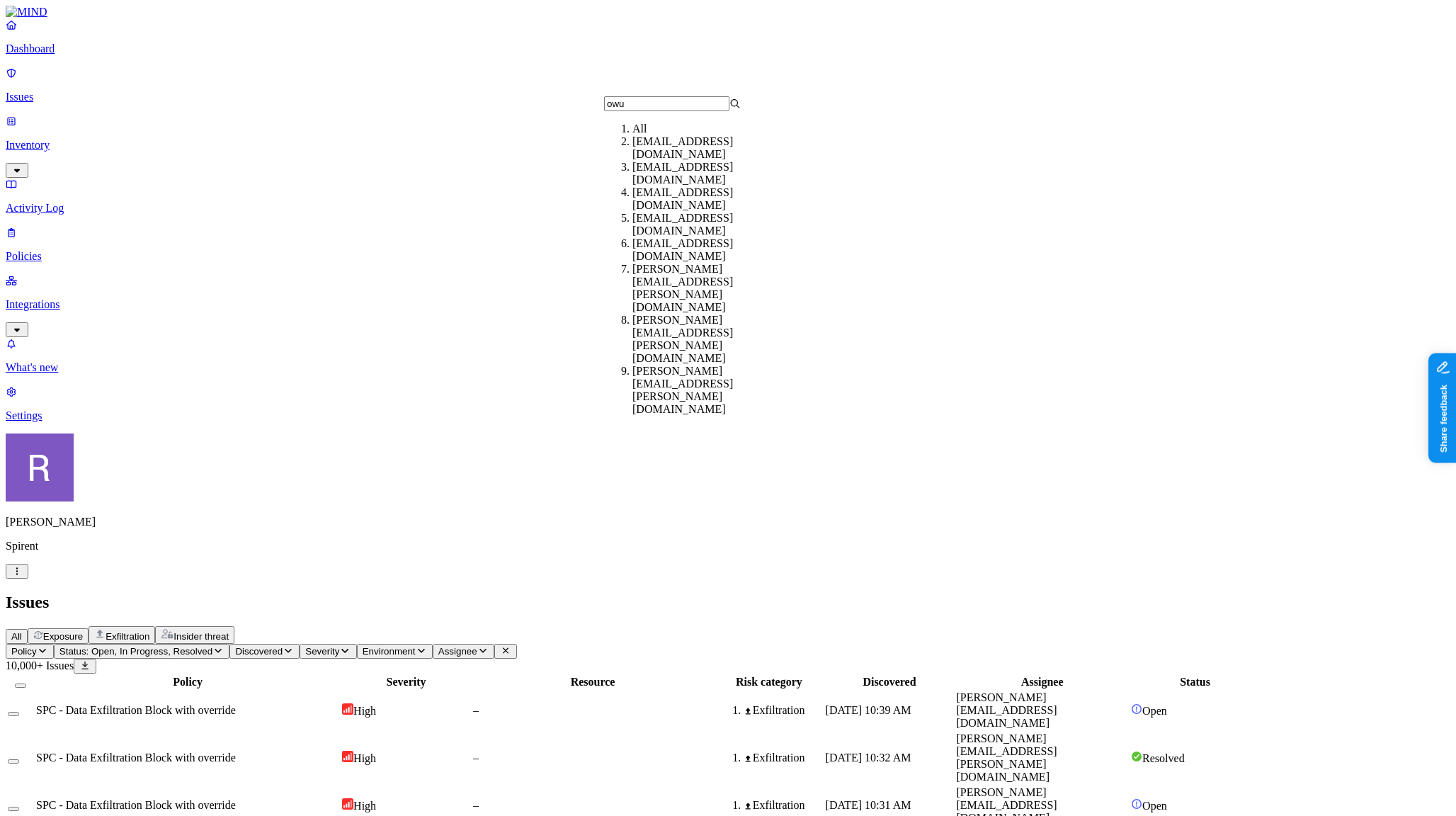
type input "owu"
click at [640, 161] on div "eowusu_admin@spirent.com" at bounding box center [701, 148] width 137 height 25
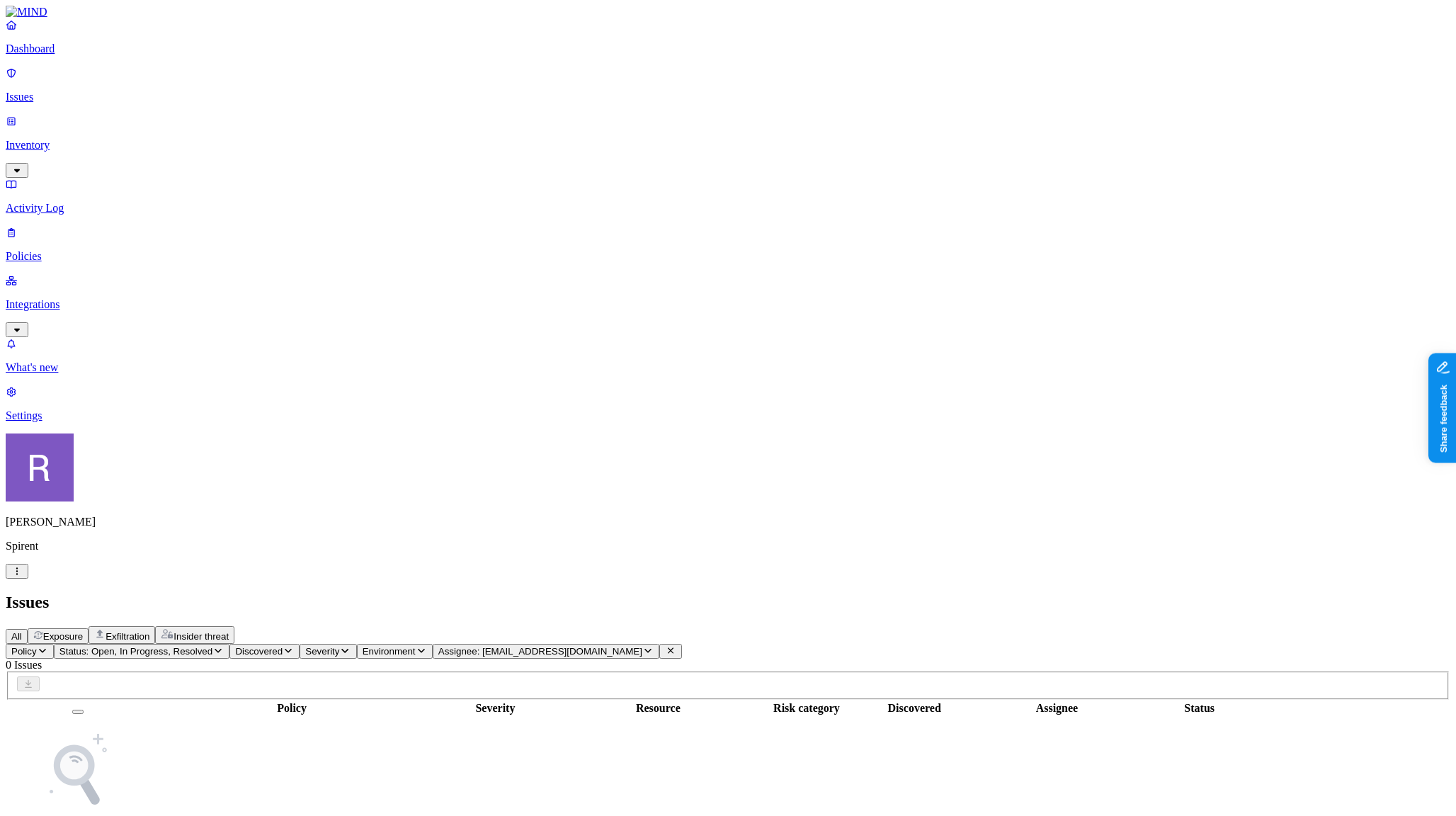
click at [642, 646] on span "Assignee: eowusu_admin@spirent.com" at bounding box center [540, 651] width 204 height 11
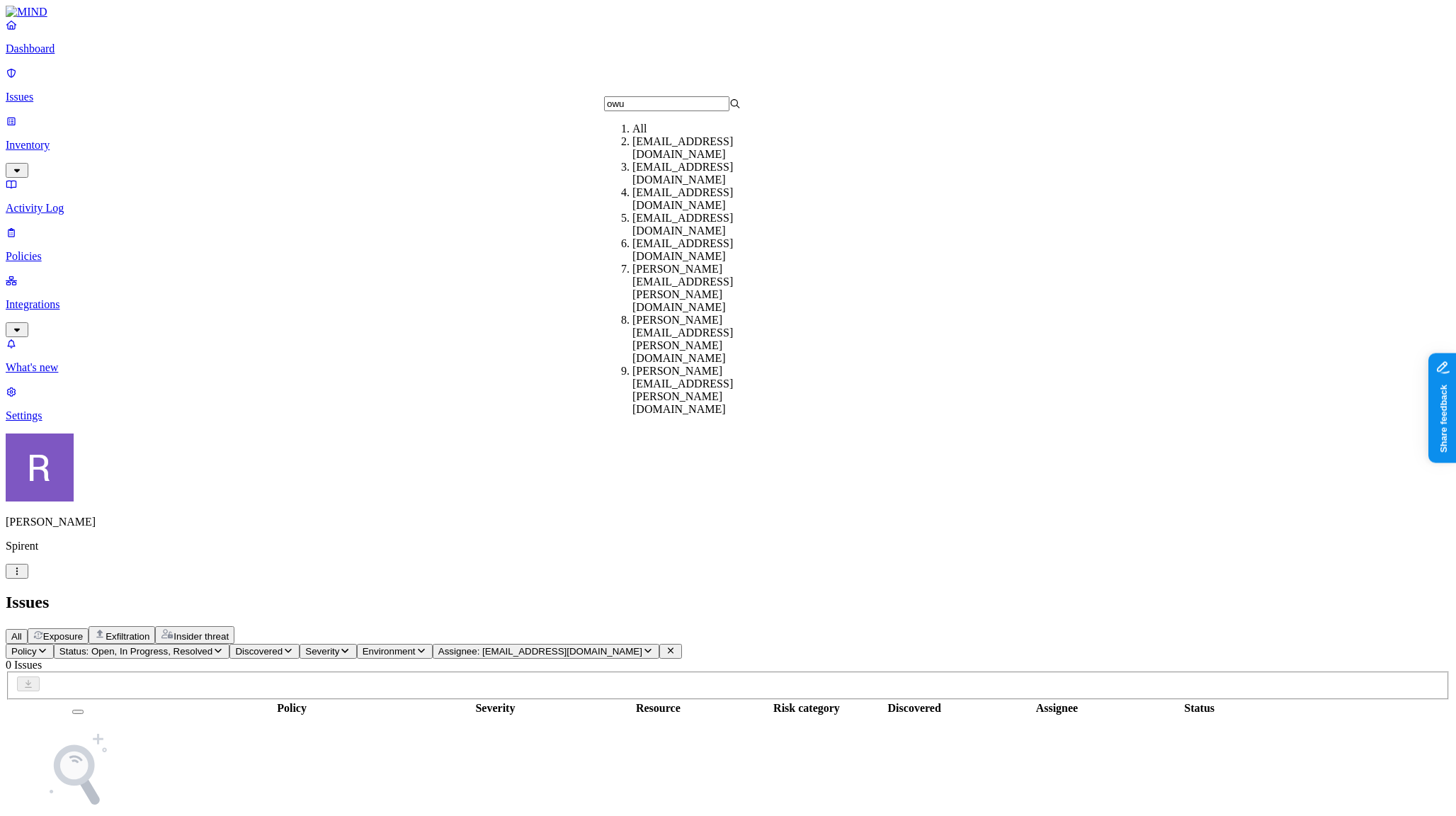
type input "owu"
click at [681, 183] on div "lowusu@spirent1.onmicrosoft.com" at bounding box center [701, 173] width 137 height 25
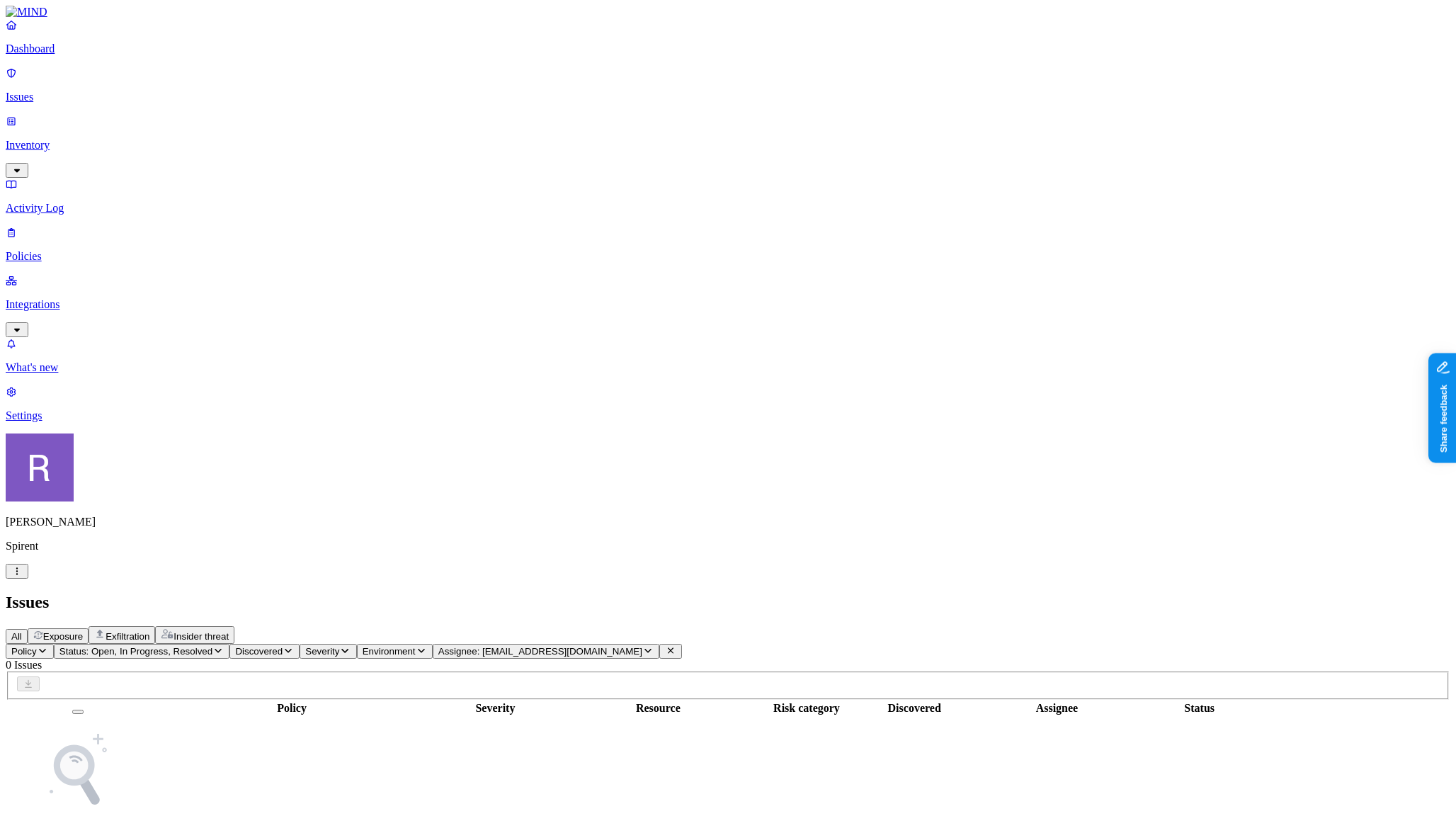
click at [642, 646] on span "Assignee: lowusu@spirent1.onmicrosoft.com" at bounding box center [540, 651] width 204 height 11
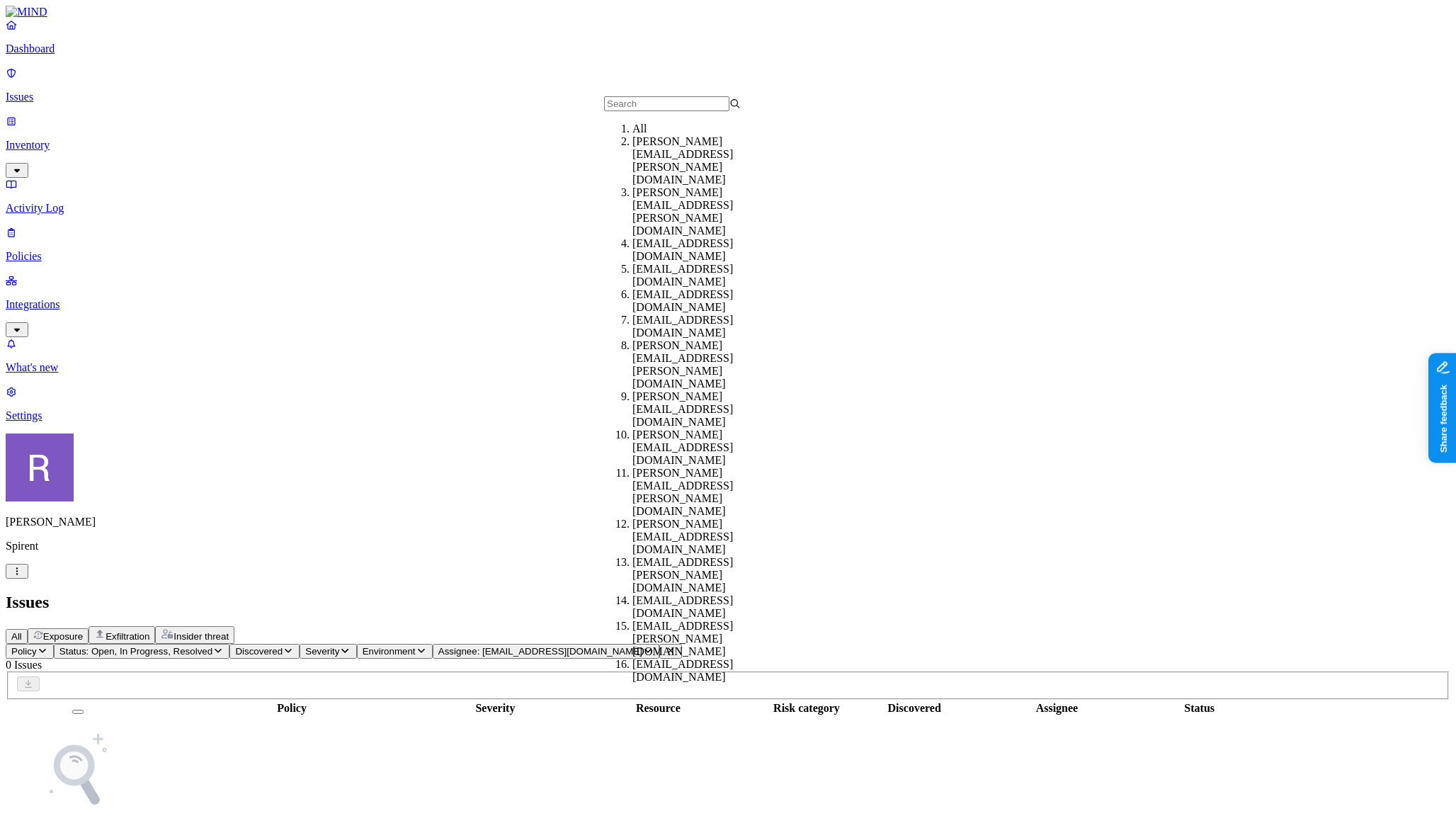
click at [680, 111] on input "text" at bounding box center [667, 104] width 125 height 15
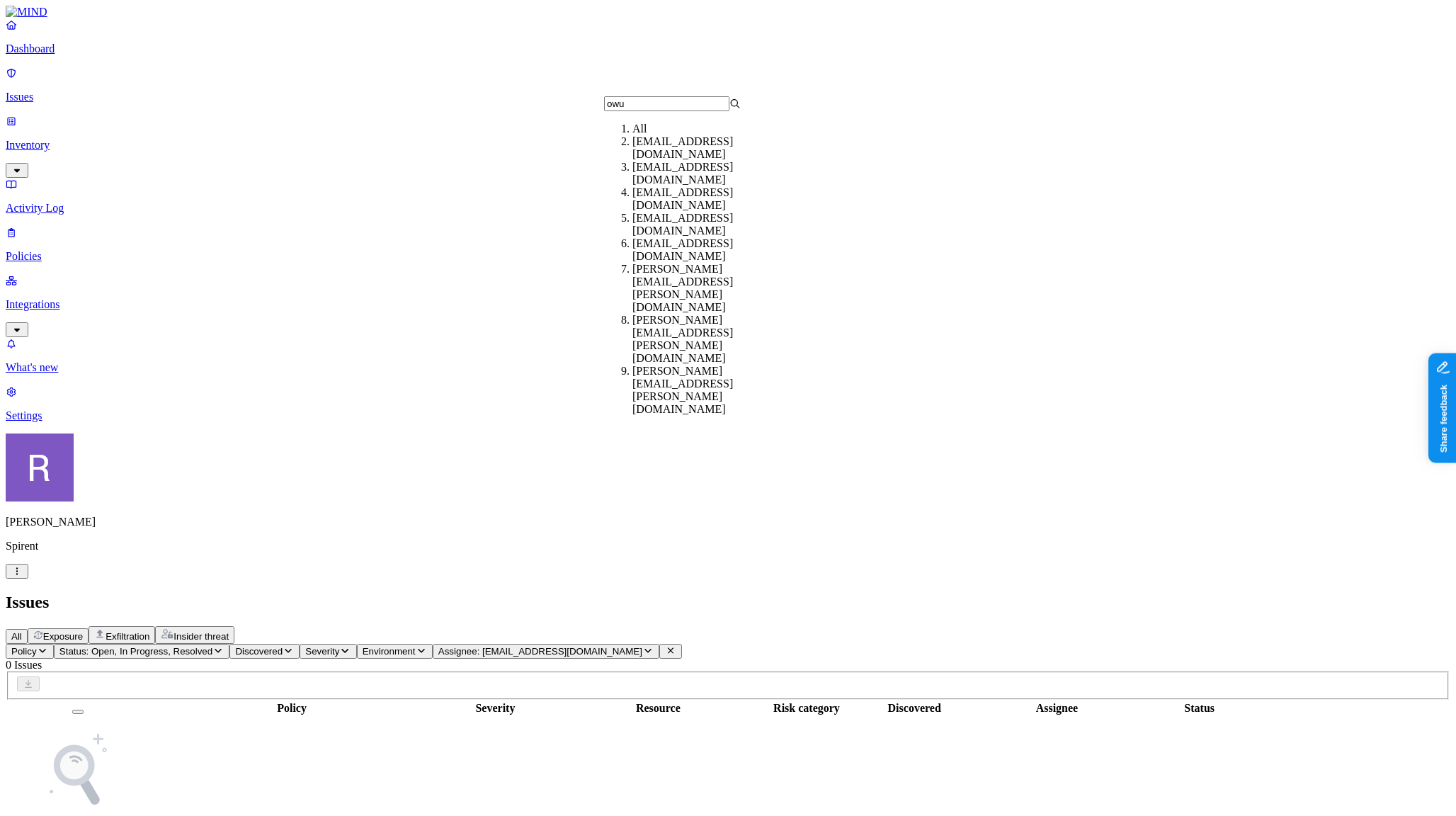
type input "owu"
click at [691, 210] on div "da_lowusu@spirent1.onmicrosoft.com" at bounding box center [701, 199] width 137 height 25
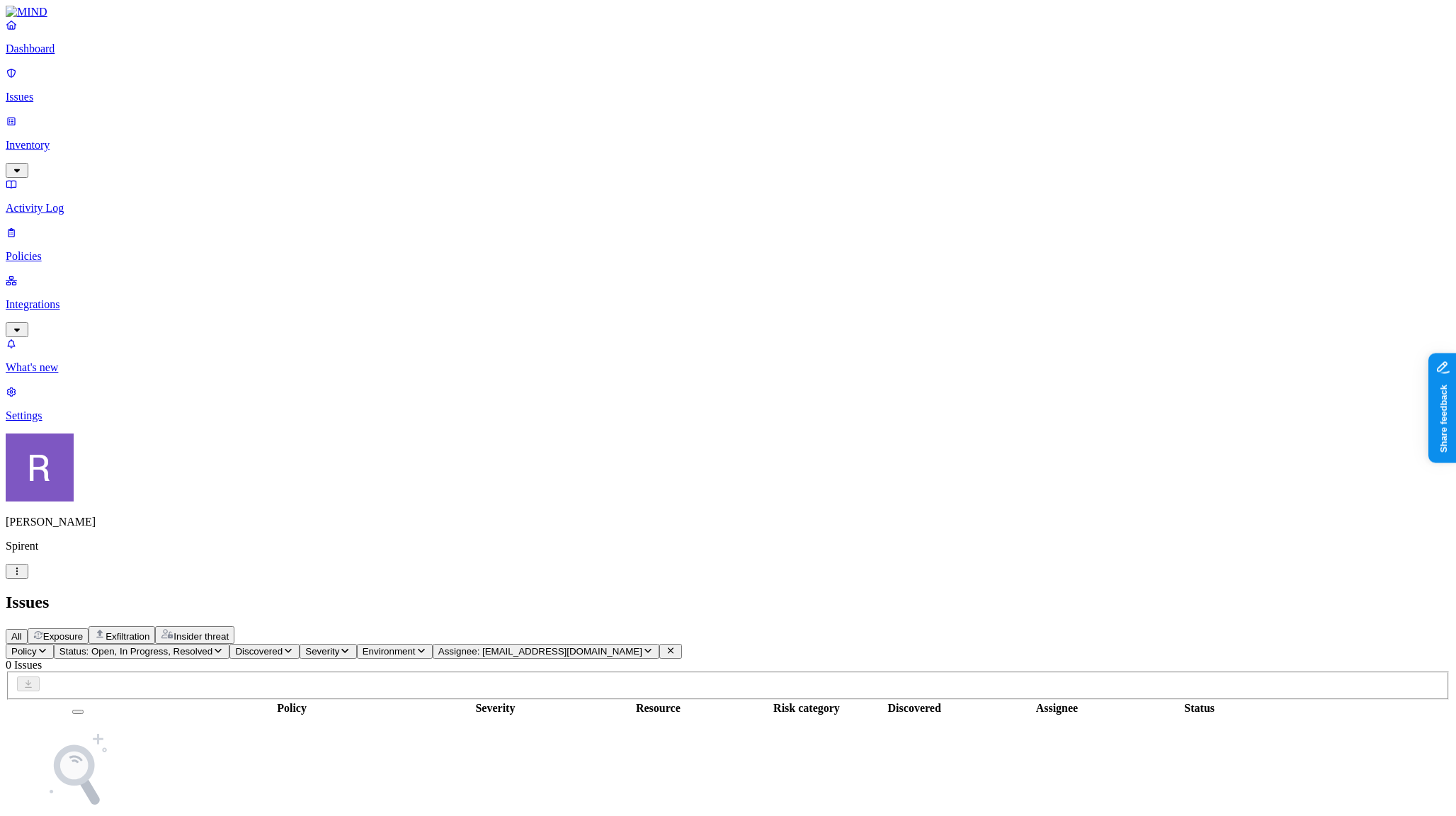
click at [642, 646] on span "Assignee: da_lowusu@spirent1.onmicrosoft.com" at bounding box center [540, 651] width 204 height 11
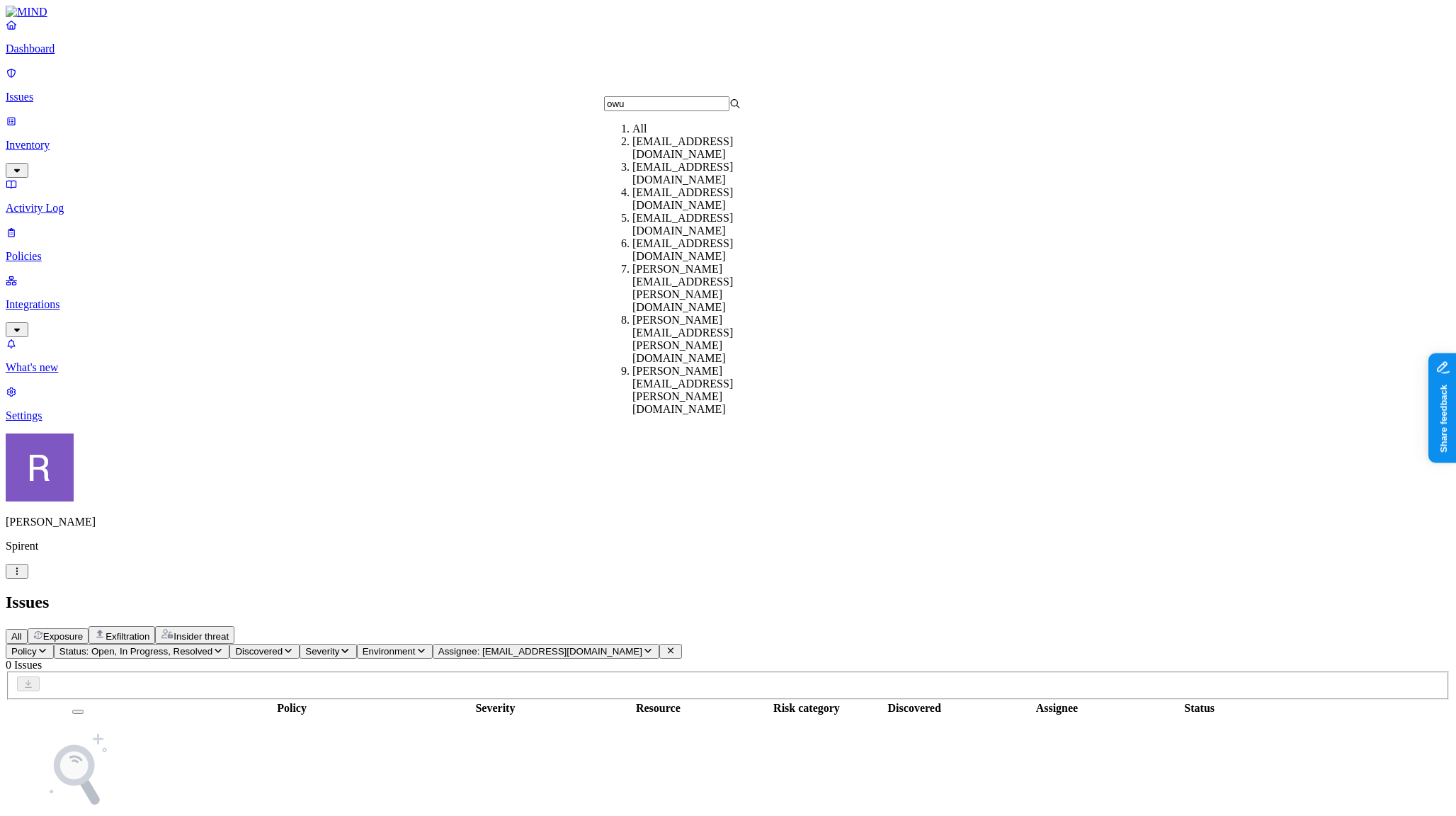
type input "owu"
click at [696, 231] on div "t0_eowusu@spirent1.onmicrosoft.com" at bounding box center [701, 224] width 137 height 25
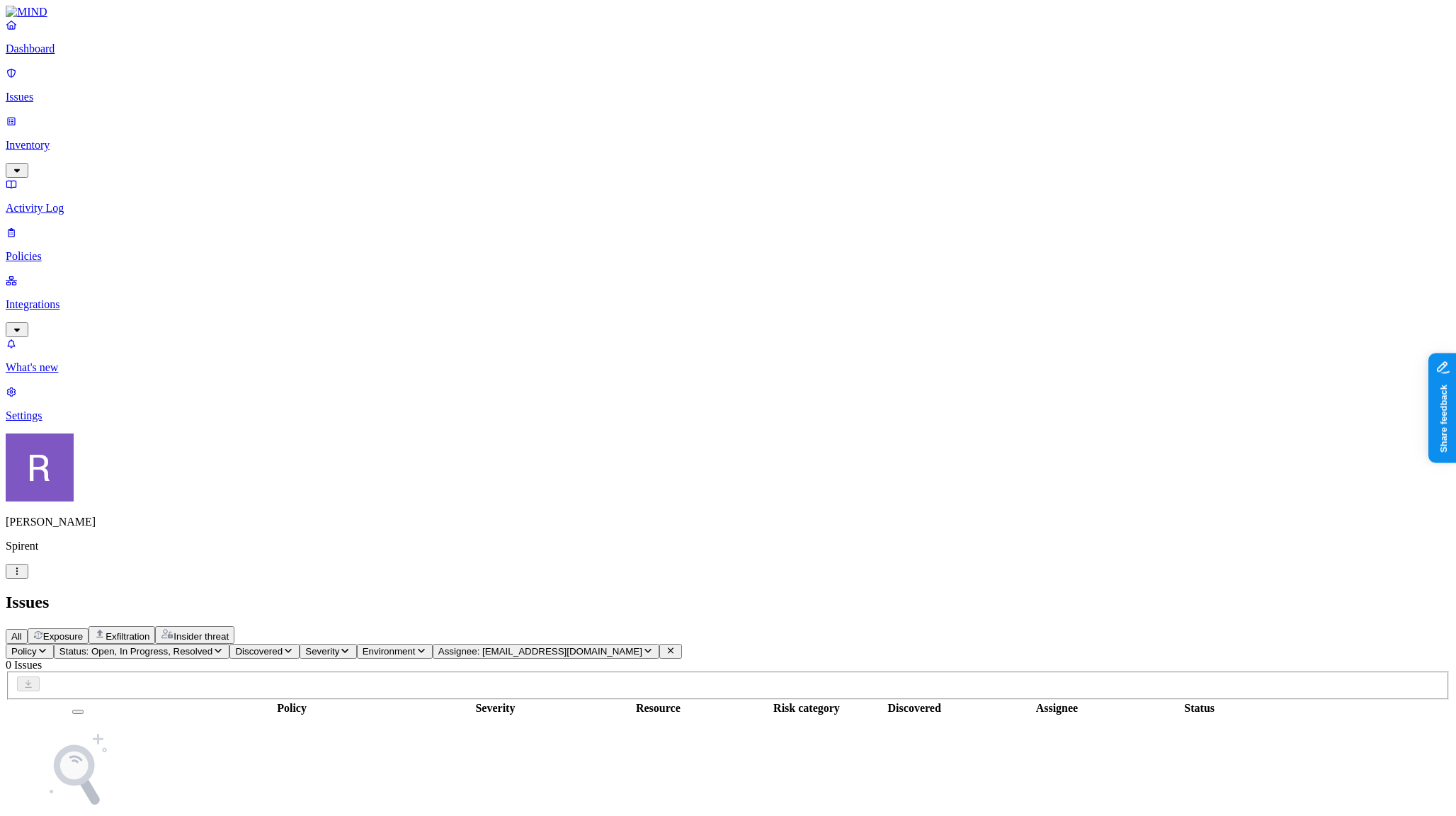
click at [684, 644] on div "Policy Status: Open, In Progress, Resolved Discovered Severity Environment Assi…" at bounding box center [728, 764] width 1445 height 240
click at [642, 646] on span "Assignee: t0_eowusu@spirent1.onmicrosoft.com" at bounding box center [540, 651] width 204 height 11
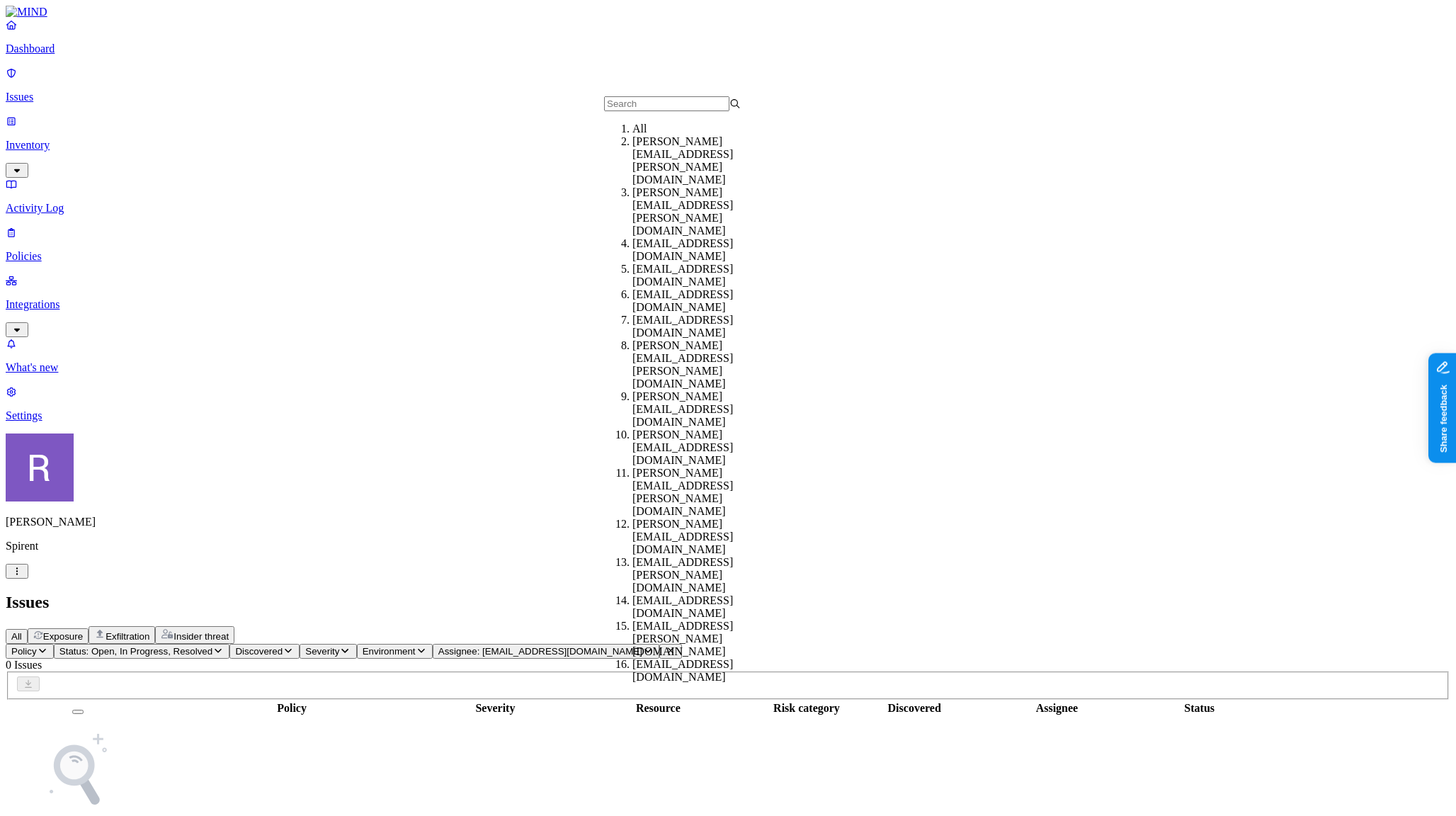
click at [666, 111] on input "text" at bounding box center [667, 104] width 125 height 15
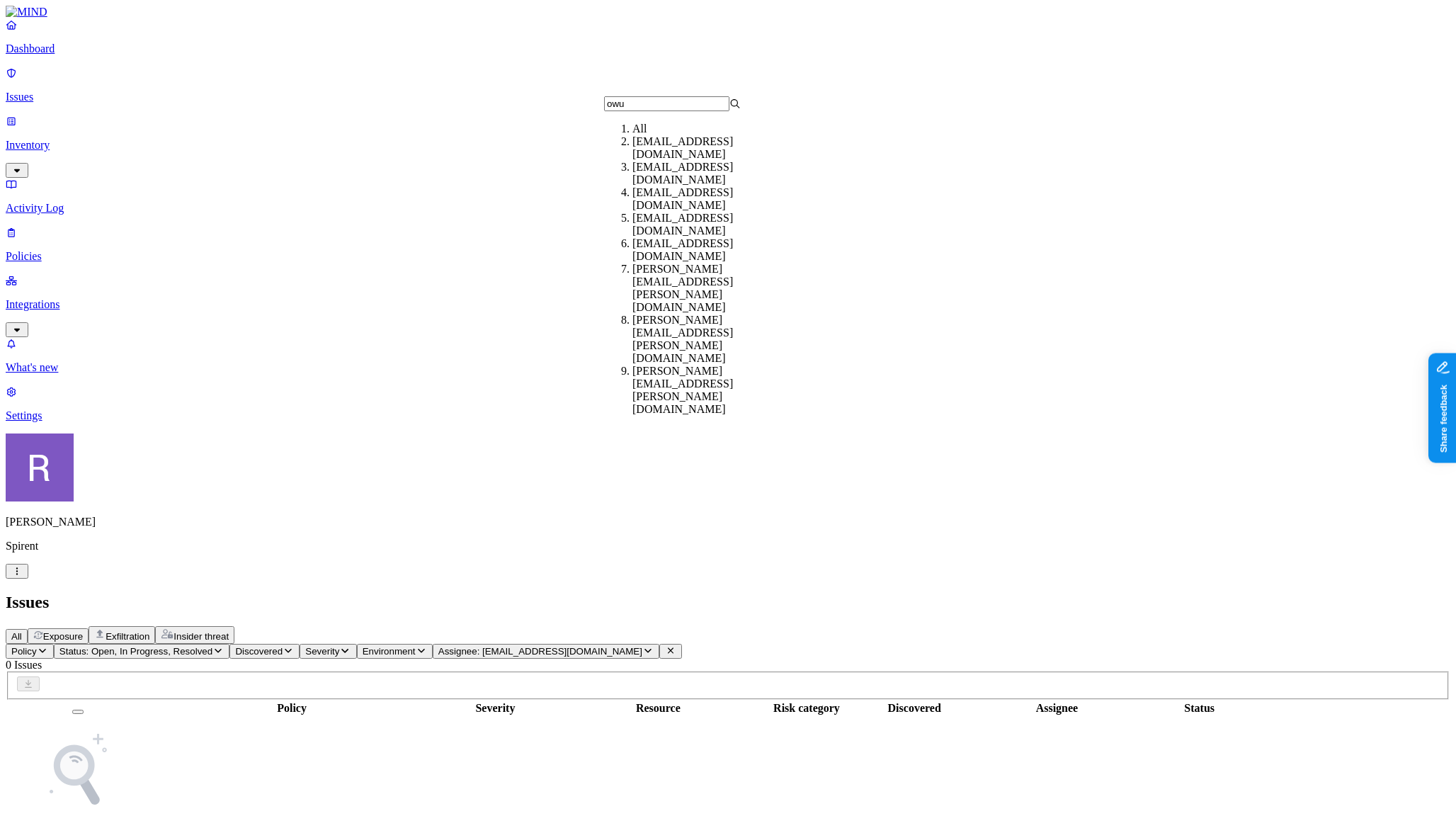
type input "owu"
click at [690, 262] on div "t1_eowusu@spirent1.onmicrosoft.com" at bounding box center [701, 249] width 137 height 25
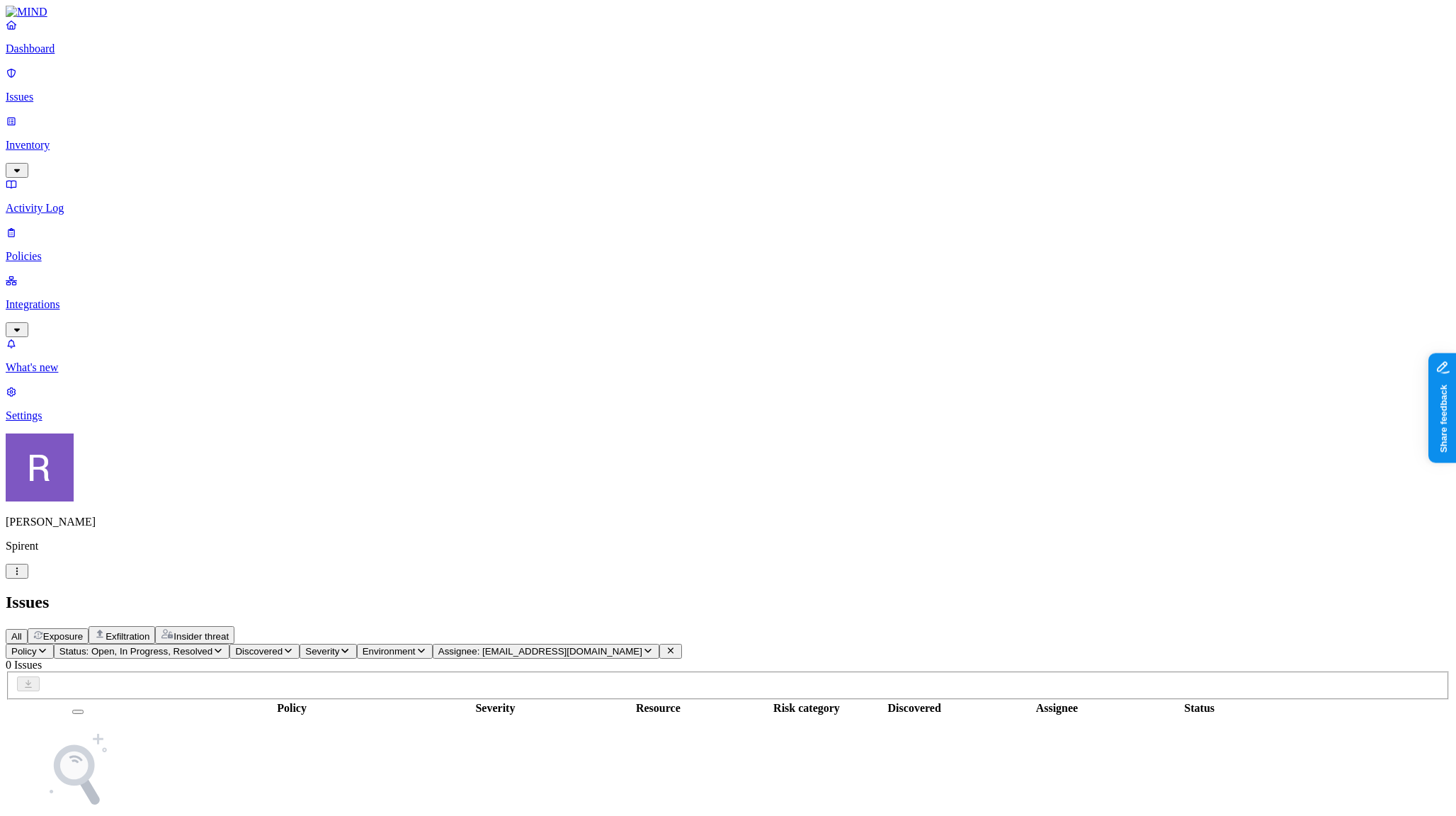
click at [642, 646] on span "Assignee: t1_eowusu@spirent1.onmicrosoft.com" at bounding box center [540, 651] width 204 height 11
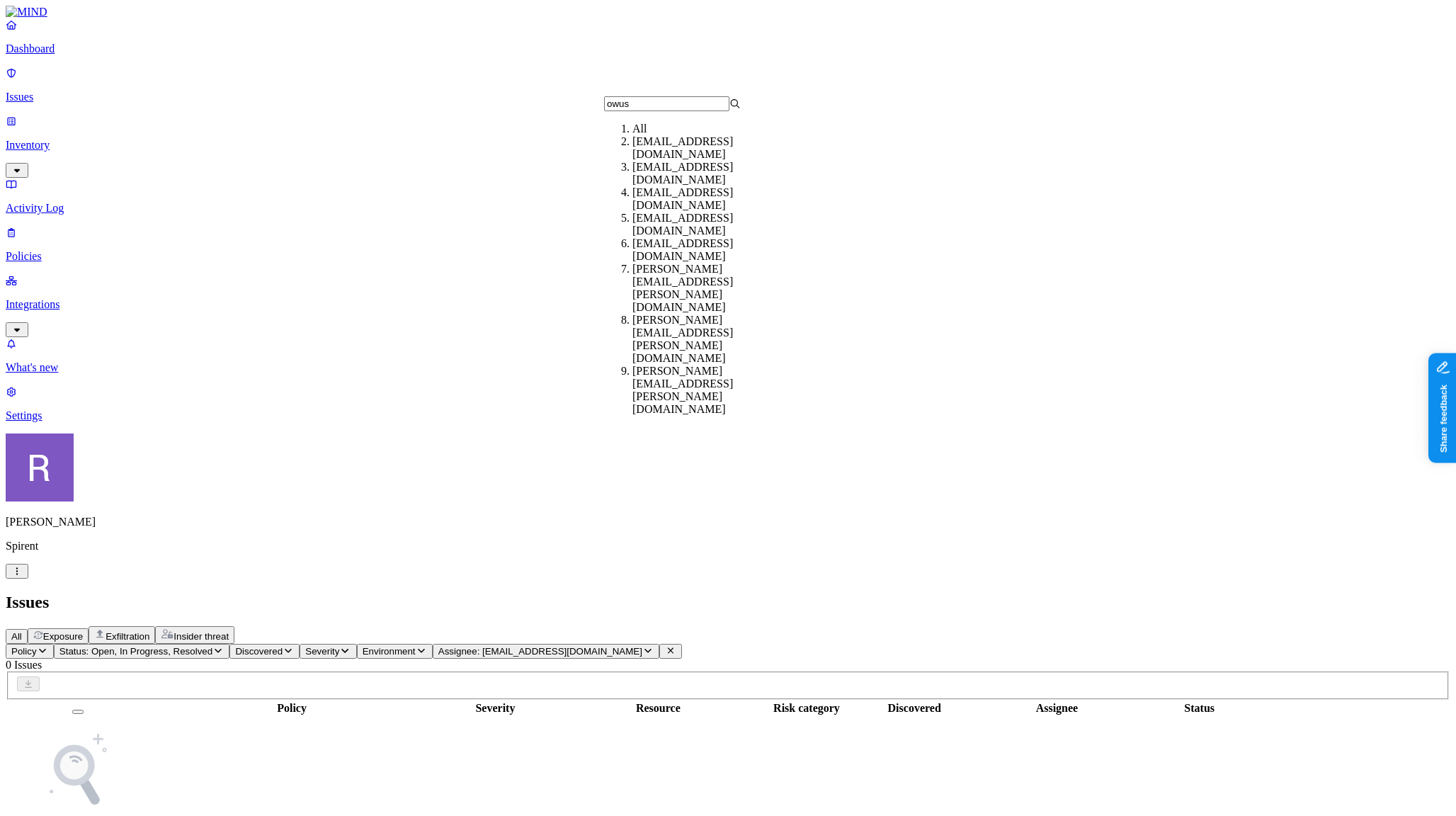
type input "owus"
click at [683, 285] on div "elizabeth.owusu@spirent.com" at bounding box center [701, 289] width 137 height 51
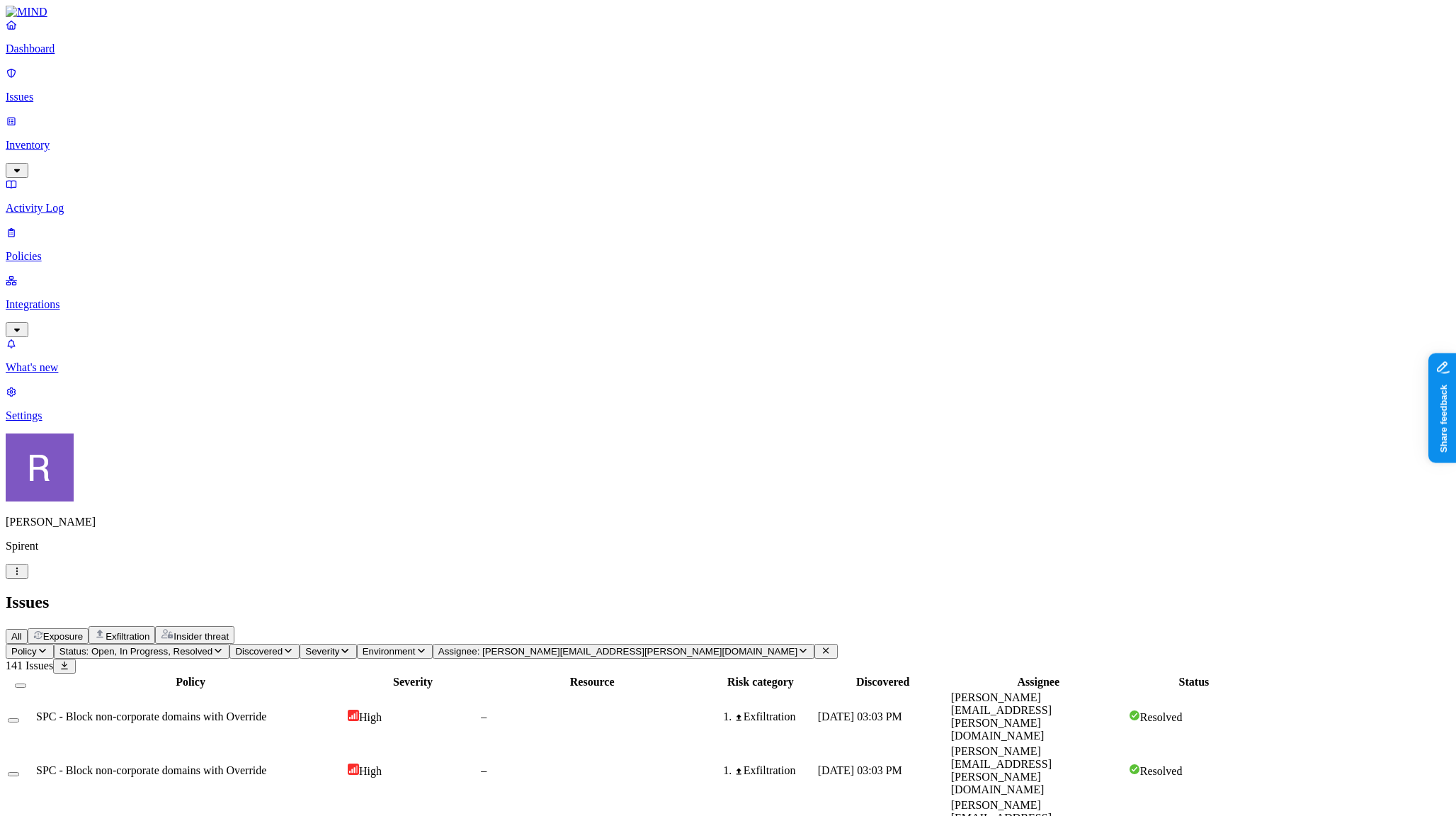
click at [691, 644] on button "Assignee: elizabeth.owusu@spirent.com" at bounding box center [623, 651] width 382 height 15
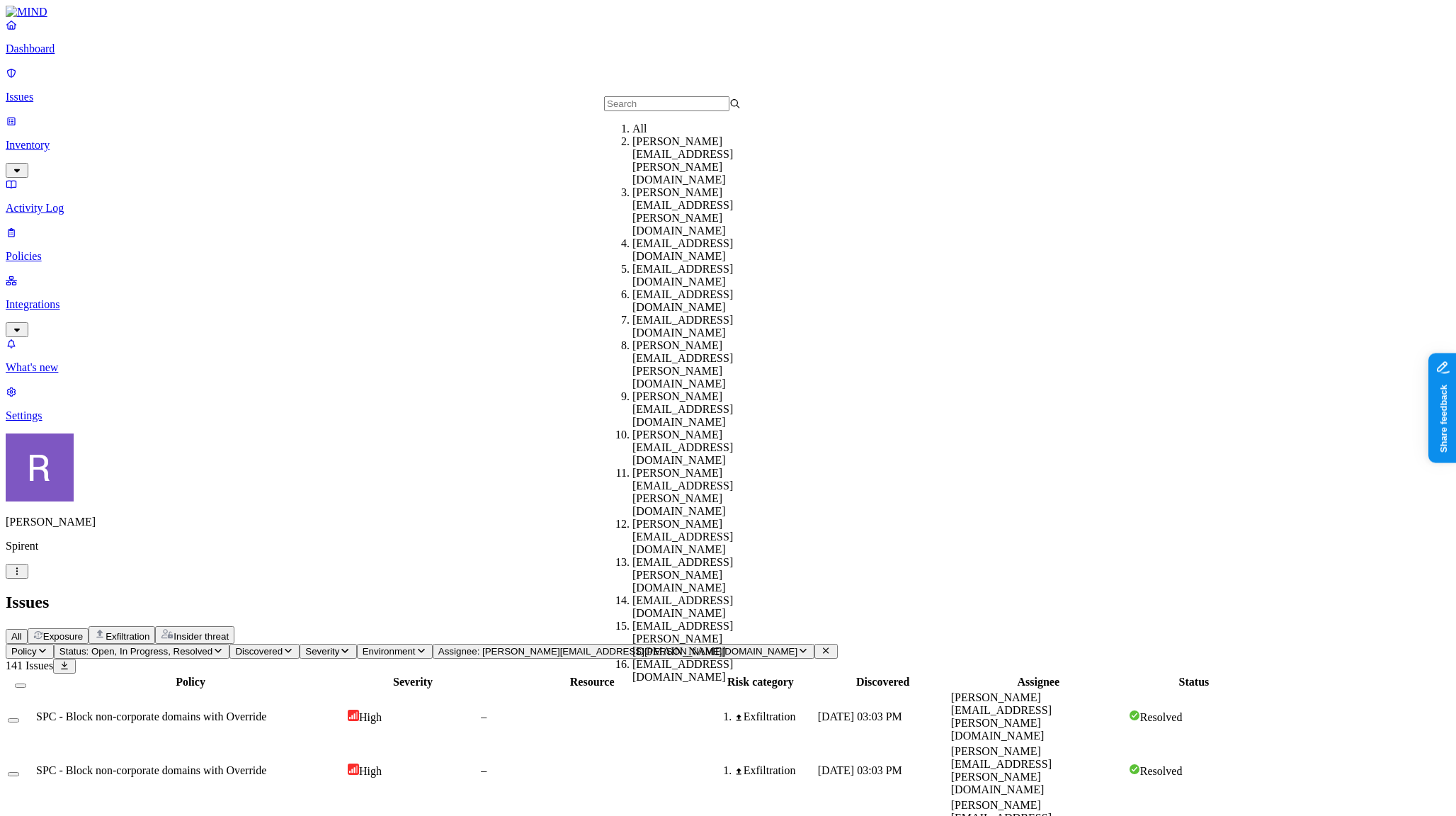
click at [681, 111] on input "text" at bounding box center [667, 104] width 125 height 15
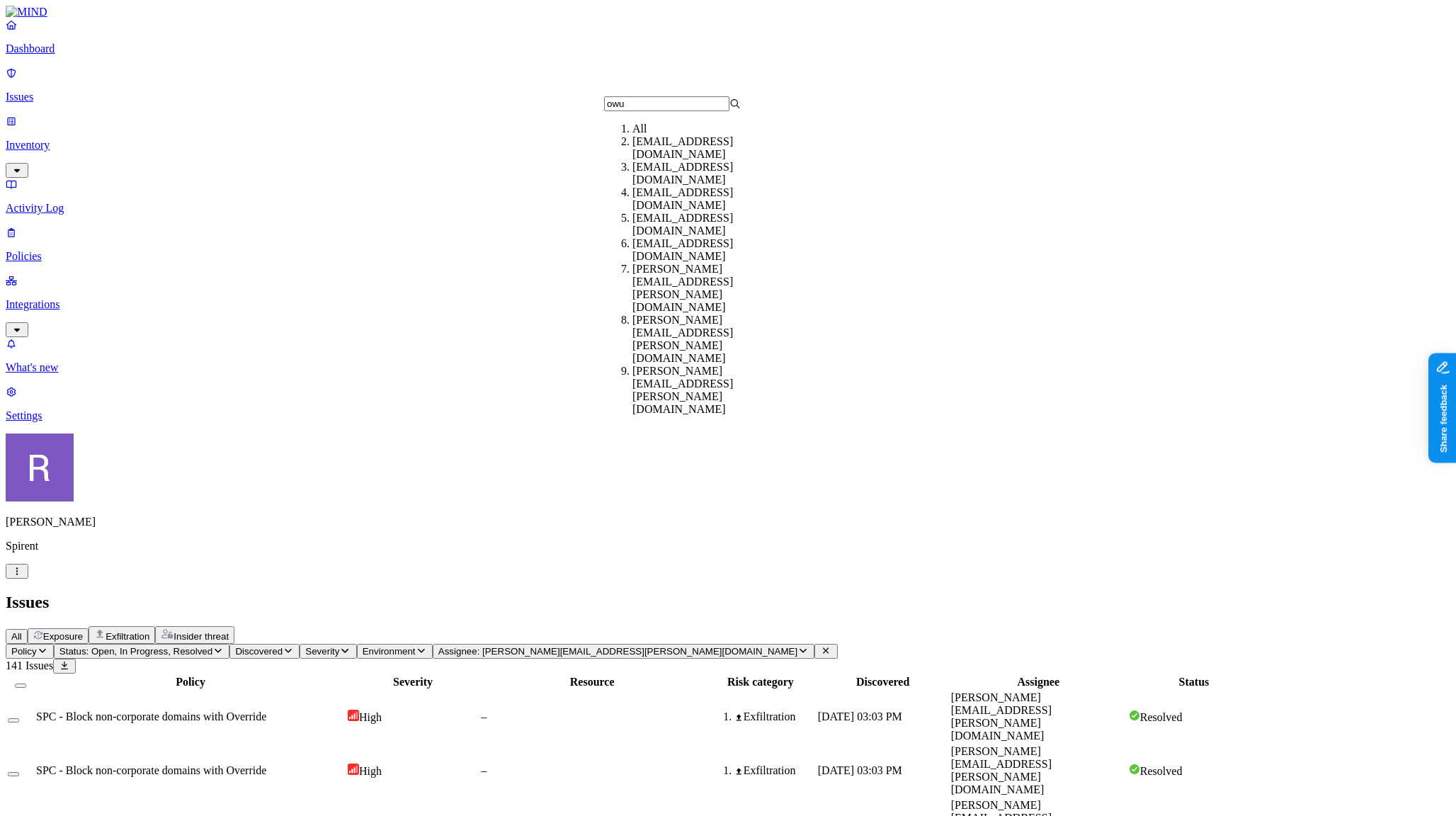
type input "owu"
click at [715, 314] on div "elizabeth.owusu@spirent.com" at bounding box center [701, 339] width 137 height 51
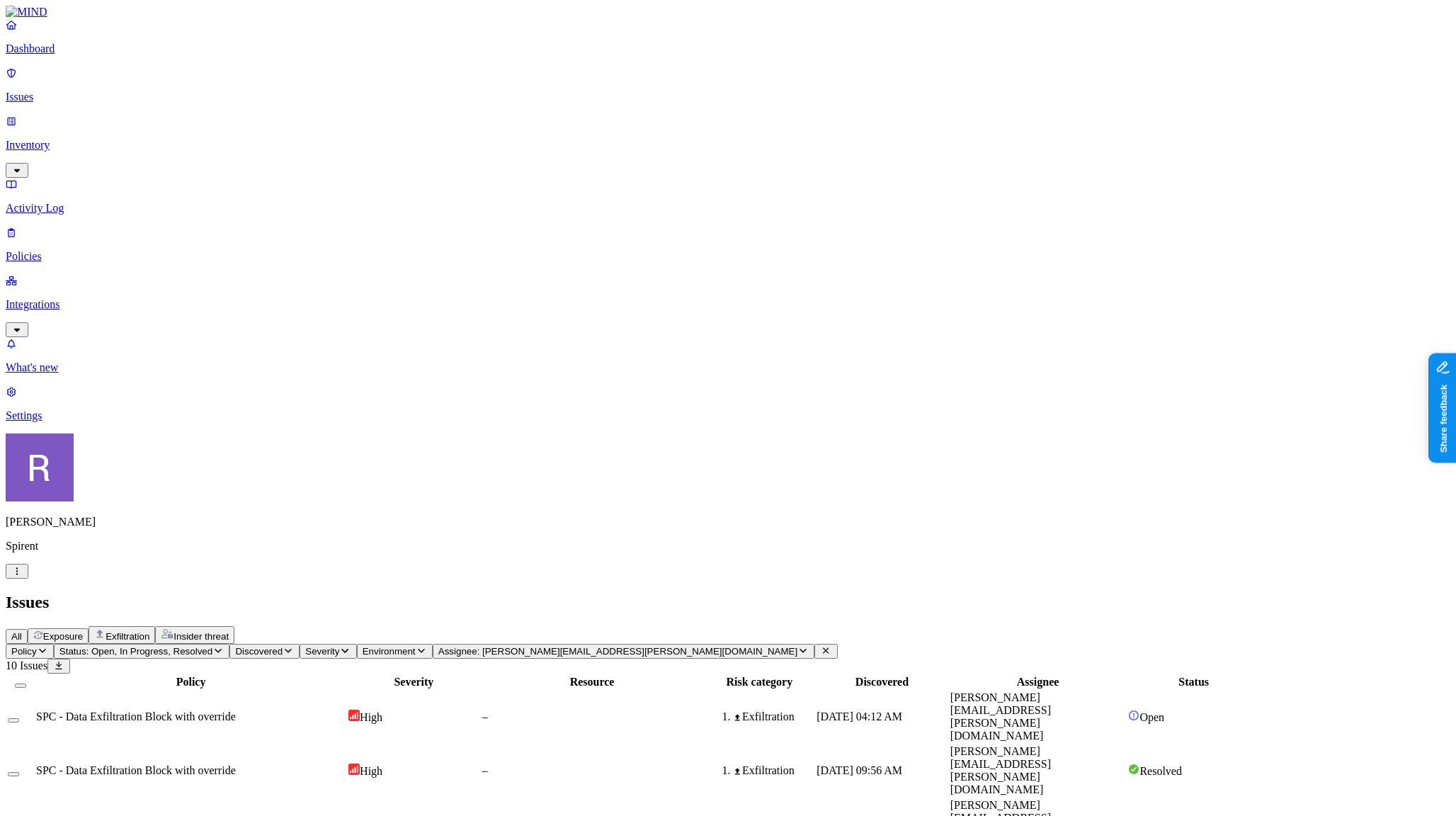
click at [693, 646] on span "Assignee: elizabeth.owusu@spirent.com" at bounding box center [618, 651] width 359 height 11
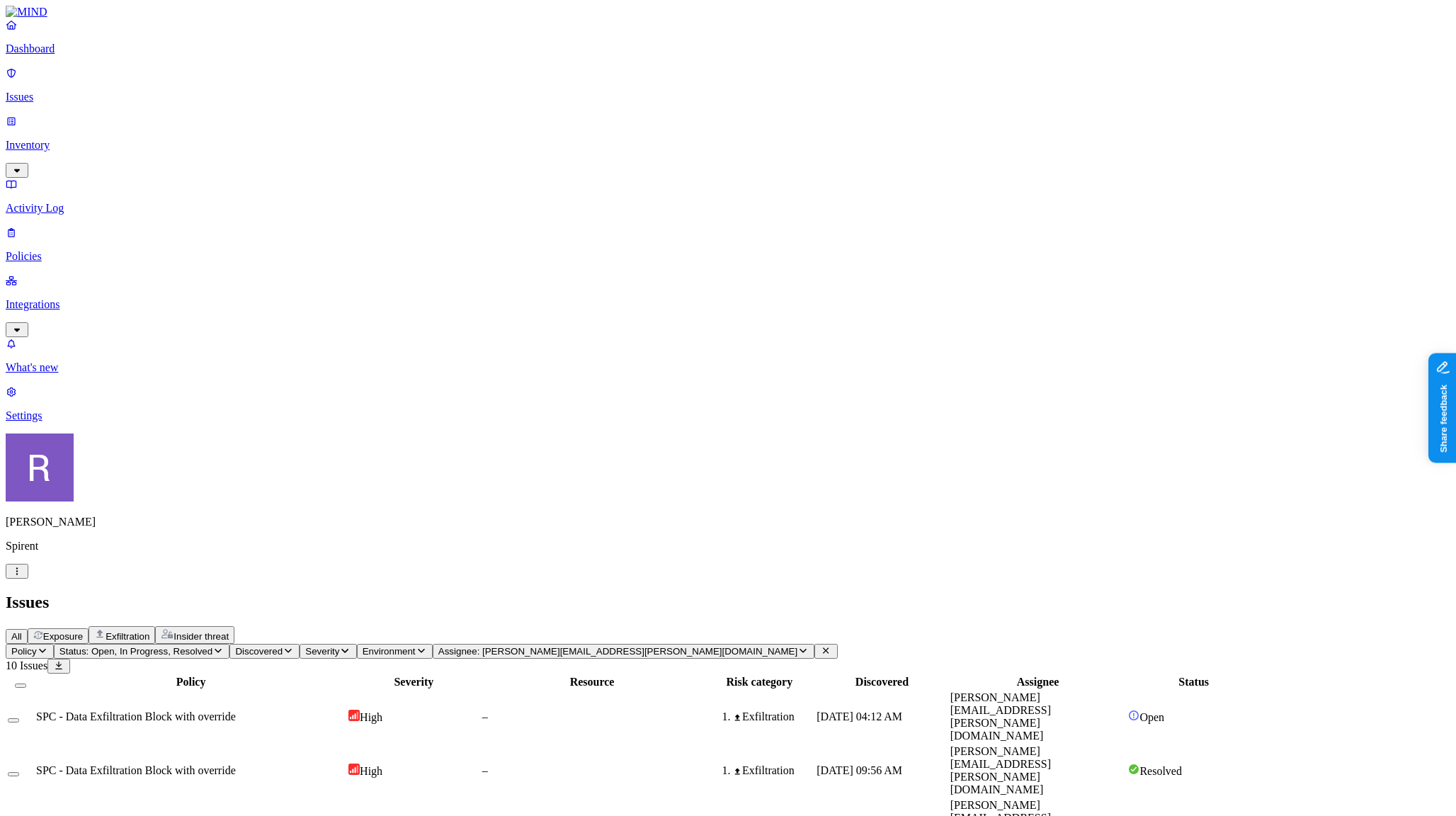
click at [694, 711] on div "–" at bounding box center [592, 717] width 220 height 13
click at [680, 644] on button "Assignee: elizabeth.owusu@spirent.com" at bounding box center [623, 651] width 382 height 15
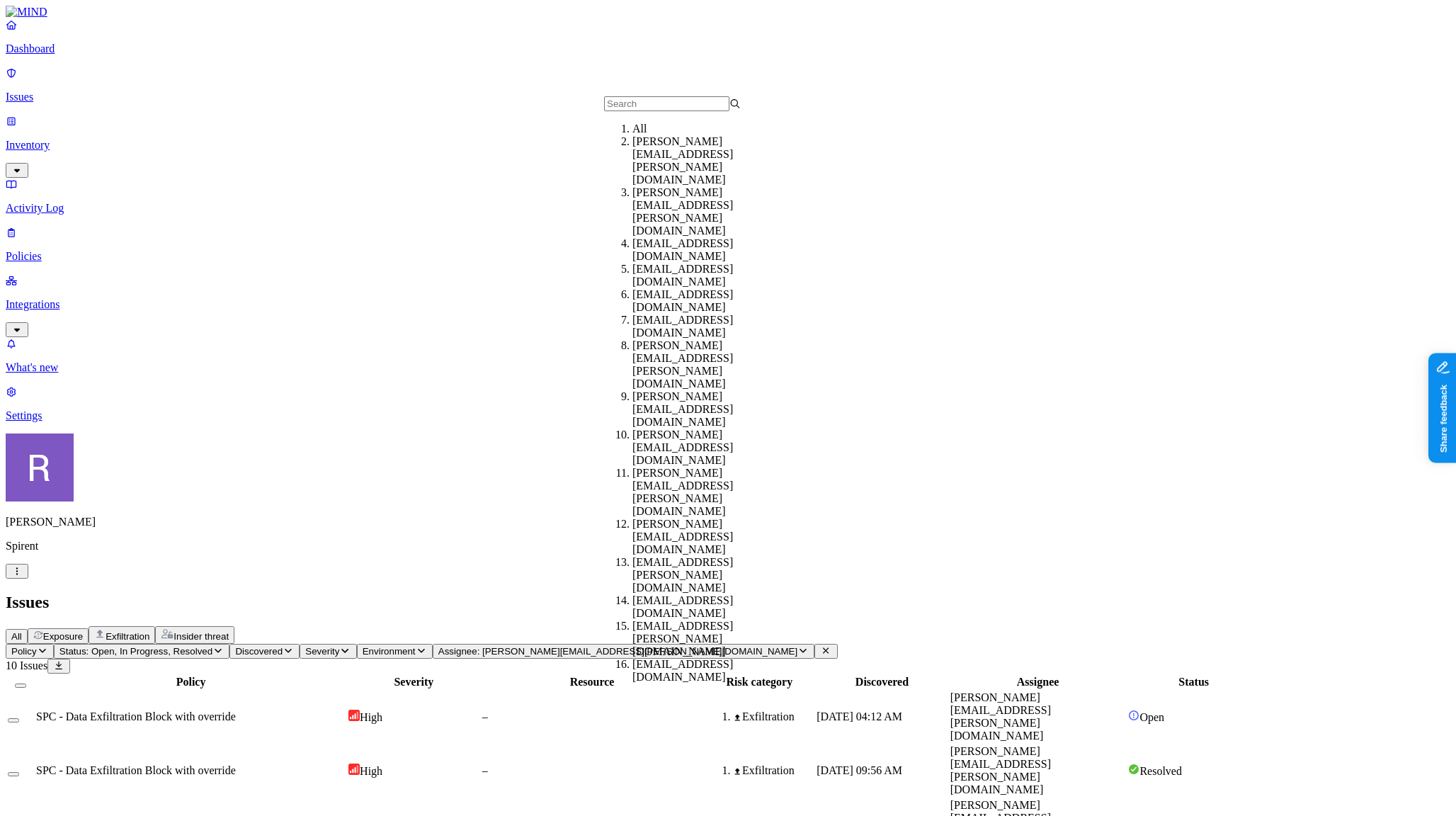
click at [664, 106] on input "text" at bounding box center [667, 104] width 125 height 15
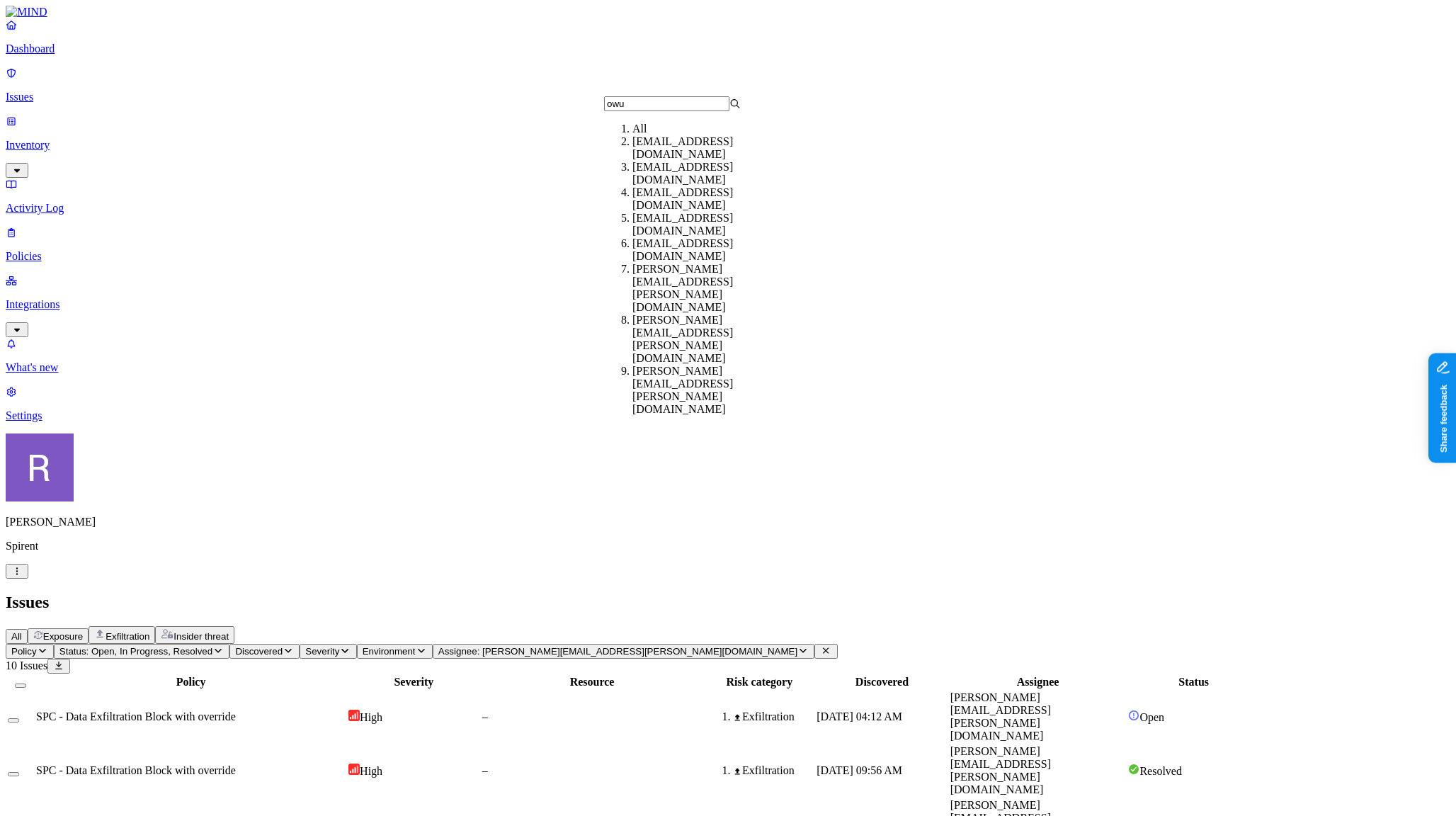
type input "owu"
click at [713, 365] on div "elizabeth.owusu+t2@spirent.com" at bounding box center [701, 390] width 137 height 51
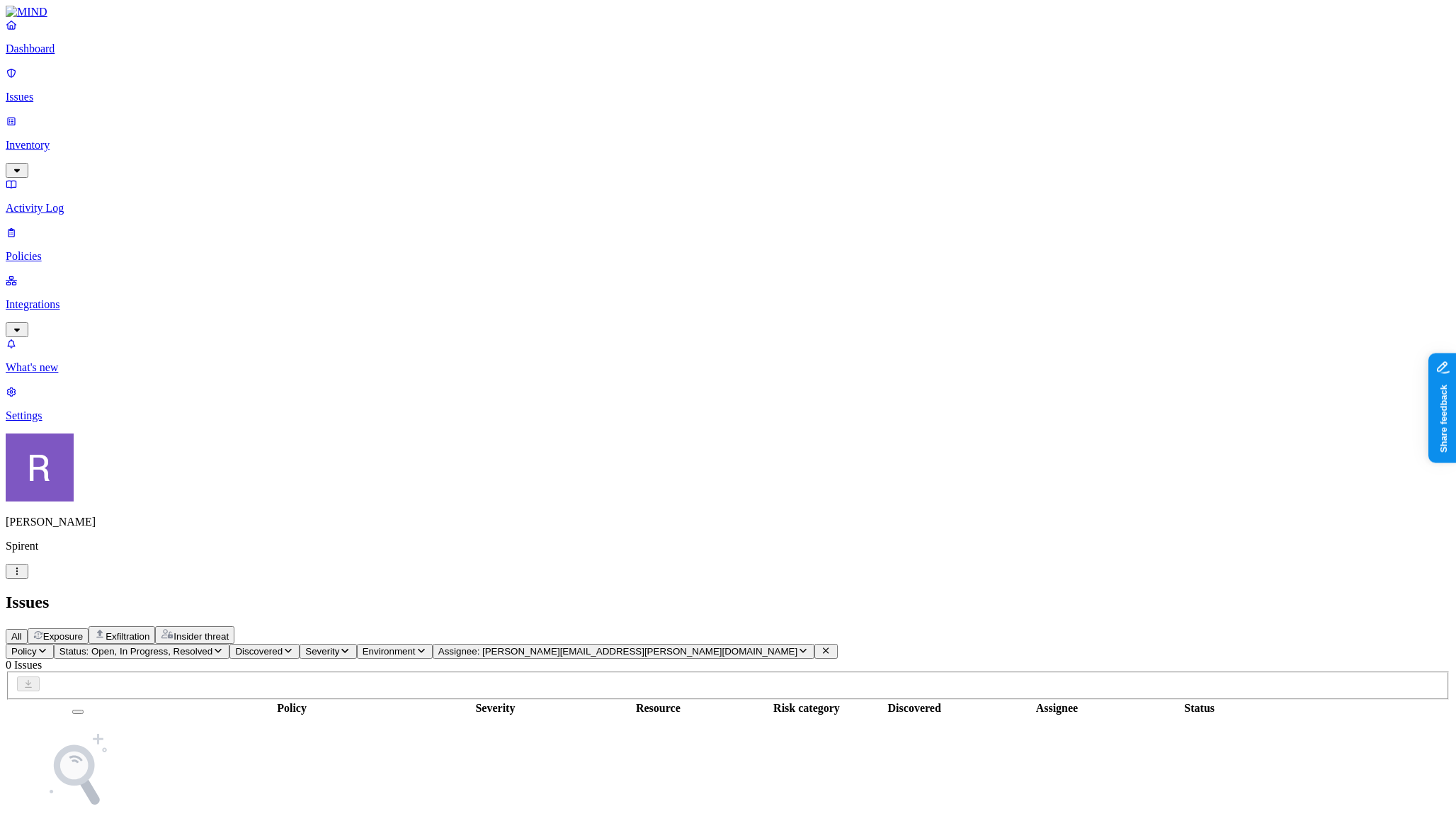
click at [709, 646] on span "Assignee: elizabeth.owusu+t2@spirent.com" at bounding box center [618, 651] width 359 height 11
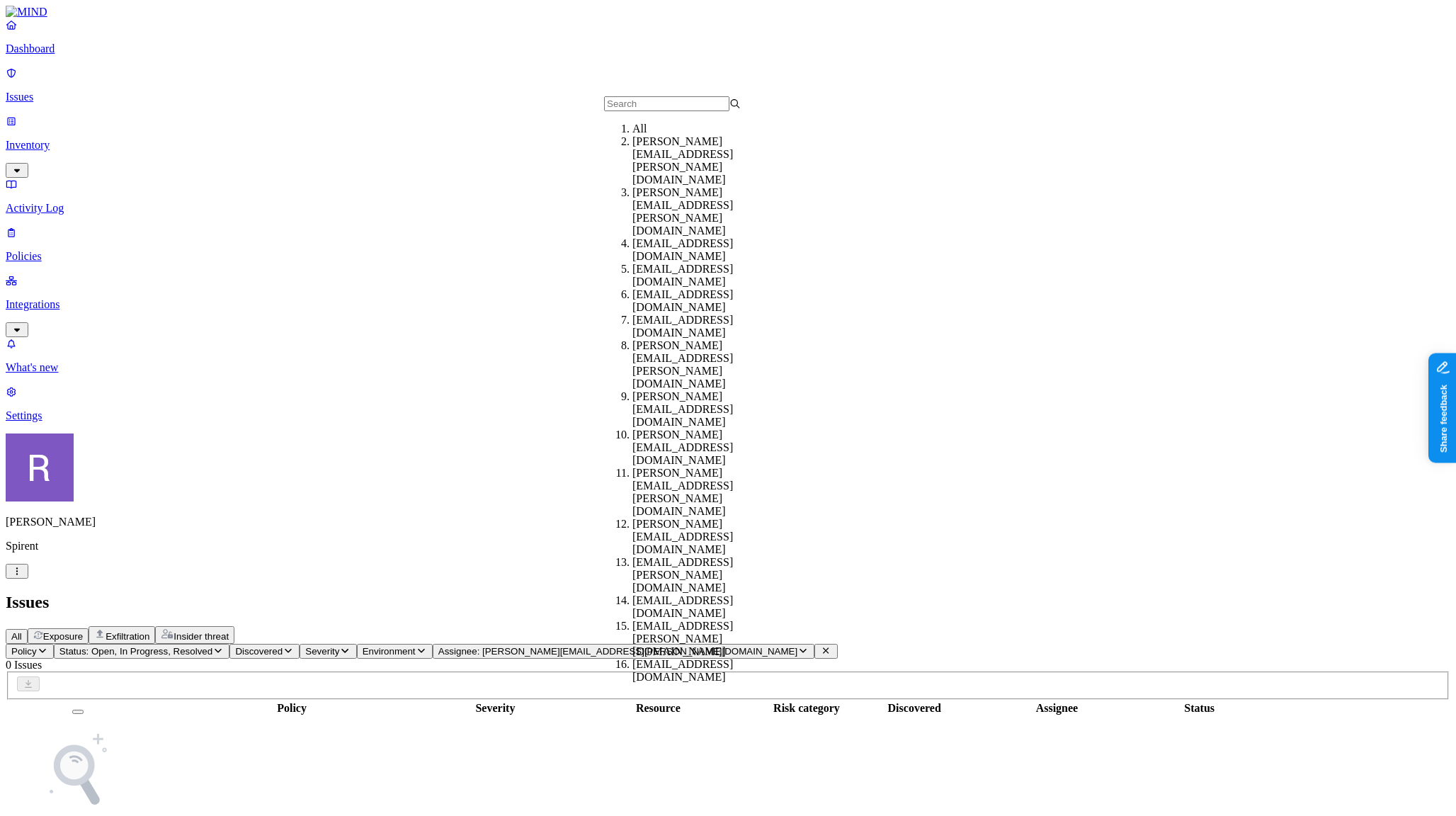
click at [443, 717] on tbody "No matching issues found" at bounding box center [634, 800] width 1253 height 165
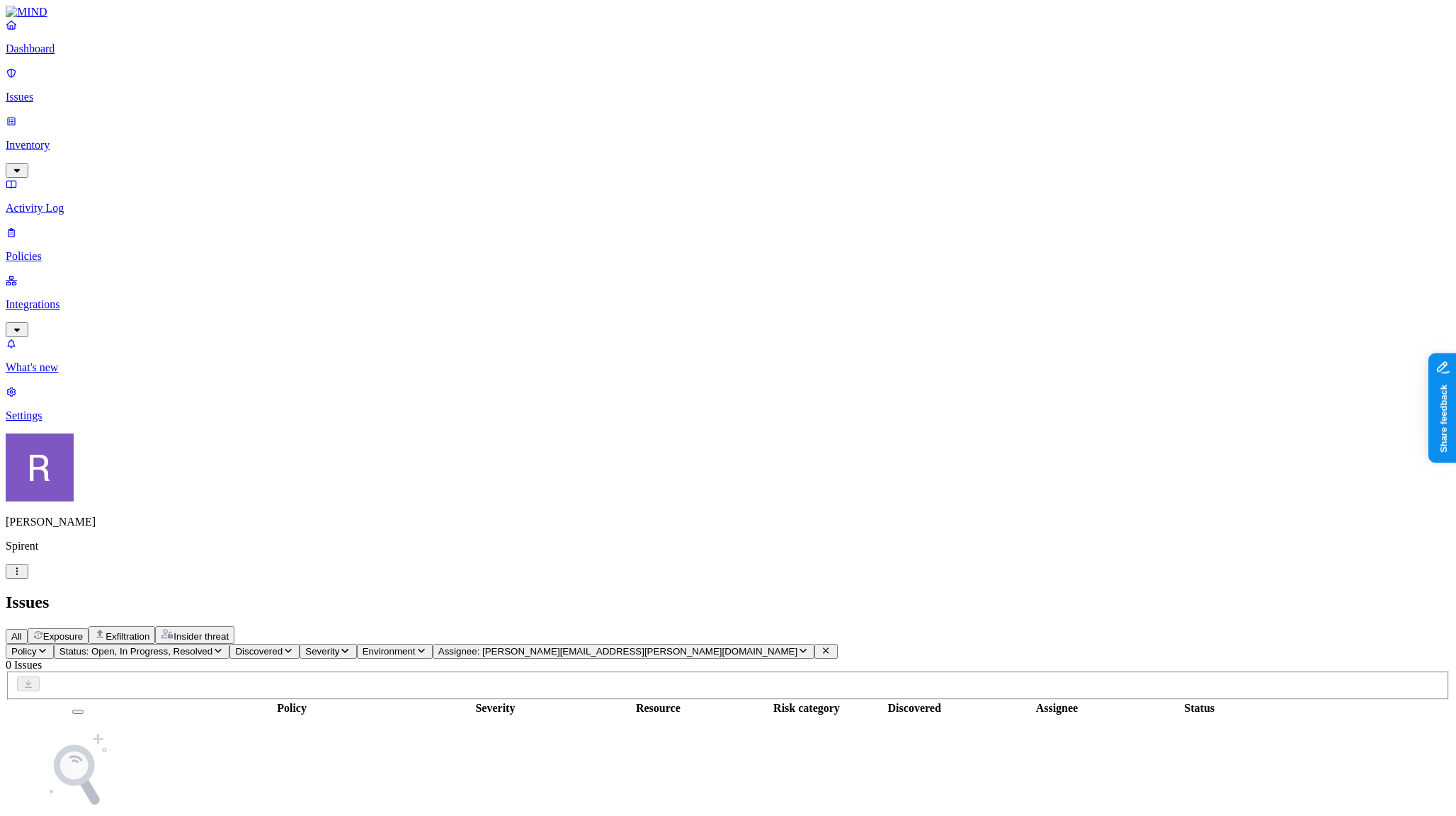
click at [636, 646] on span "Assignee: elizabeth.owusu+t2@spirent.com" at bounding box center [618, 651] width 359 height 11
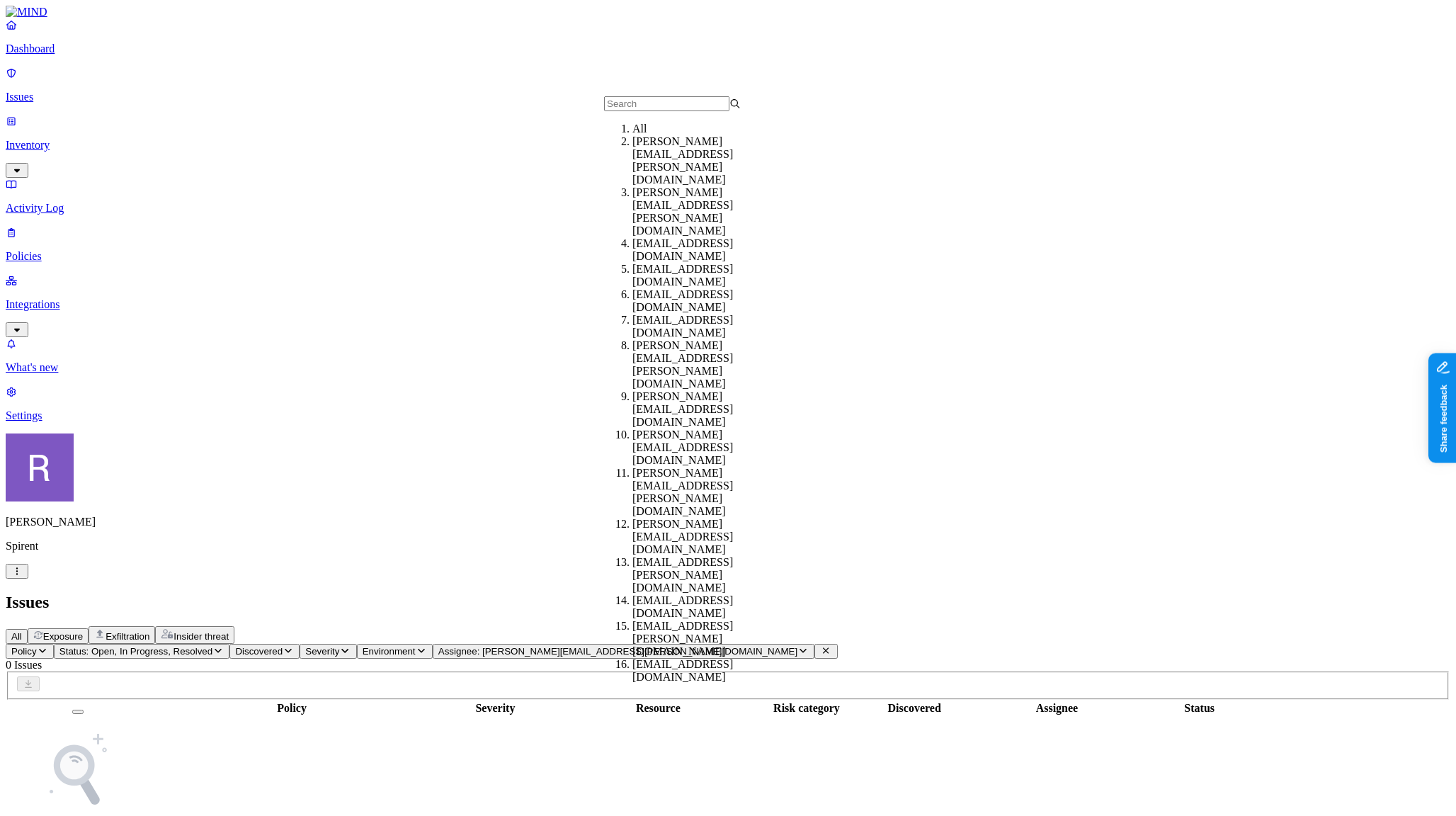
click at [300, 644] on button "Discovered" at bounding box center [265, 651] width 70 height 15
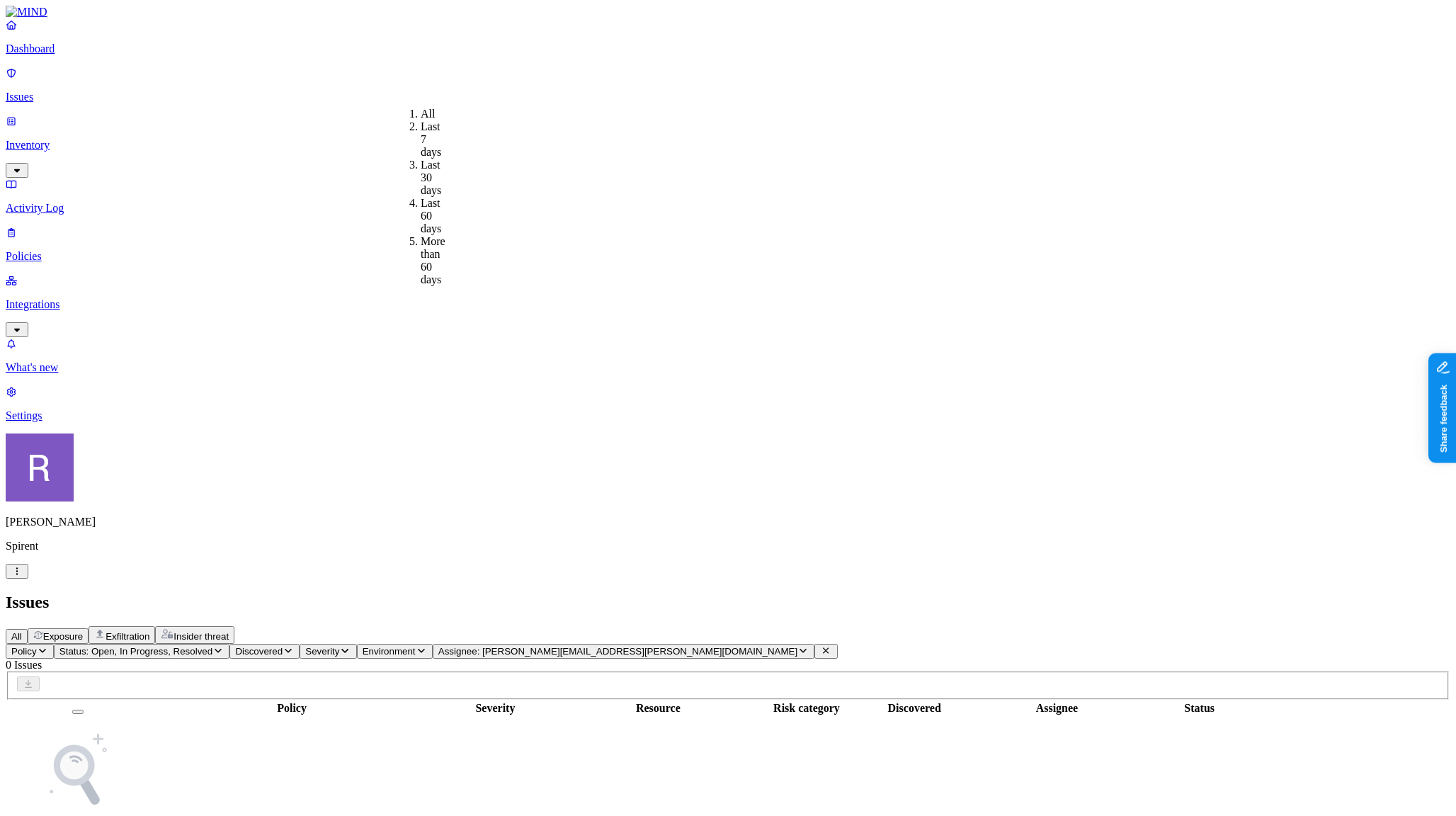
click at [420, 133] on div "Last 7 days" at bounding box center [420, 139] width 0 height 38
click at [715, 646] on span "Assignee: elizabeth.owusu+t2@spirent.com" at bounding box center [671, 651] width 359 height 11
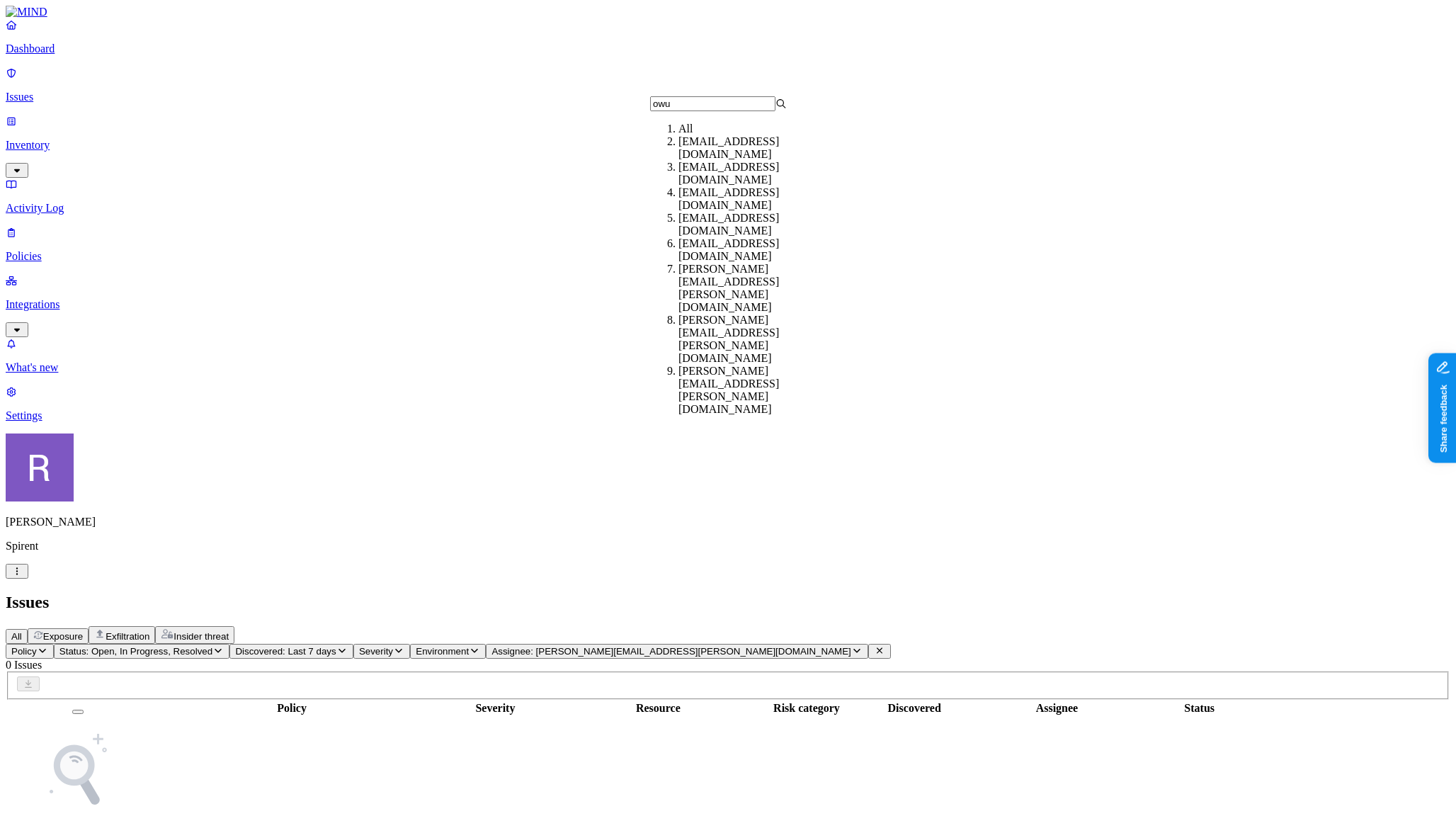
type input "owu"
click at [733, 314] on div "elizabeth.owusu@spirent.com" at bounding box center [747, 339] width 137 height 51
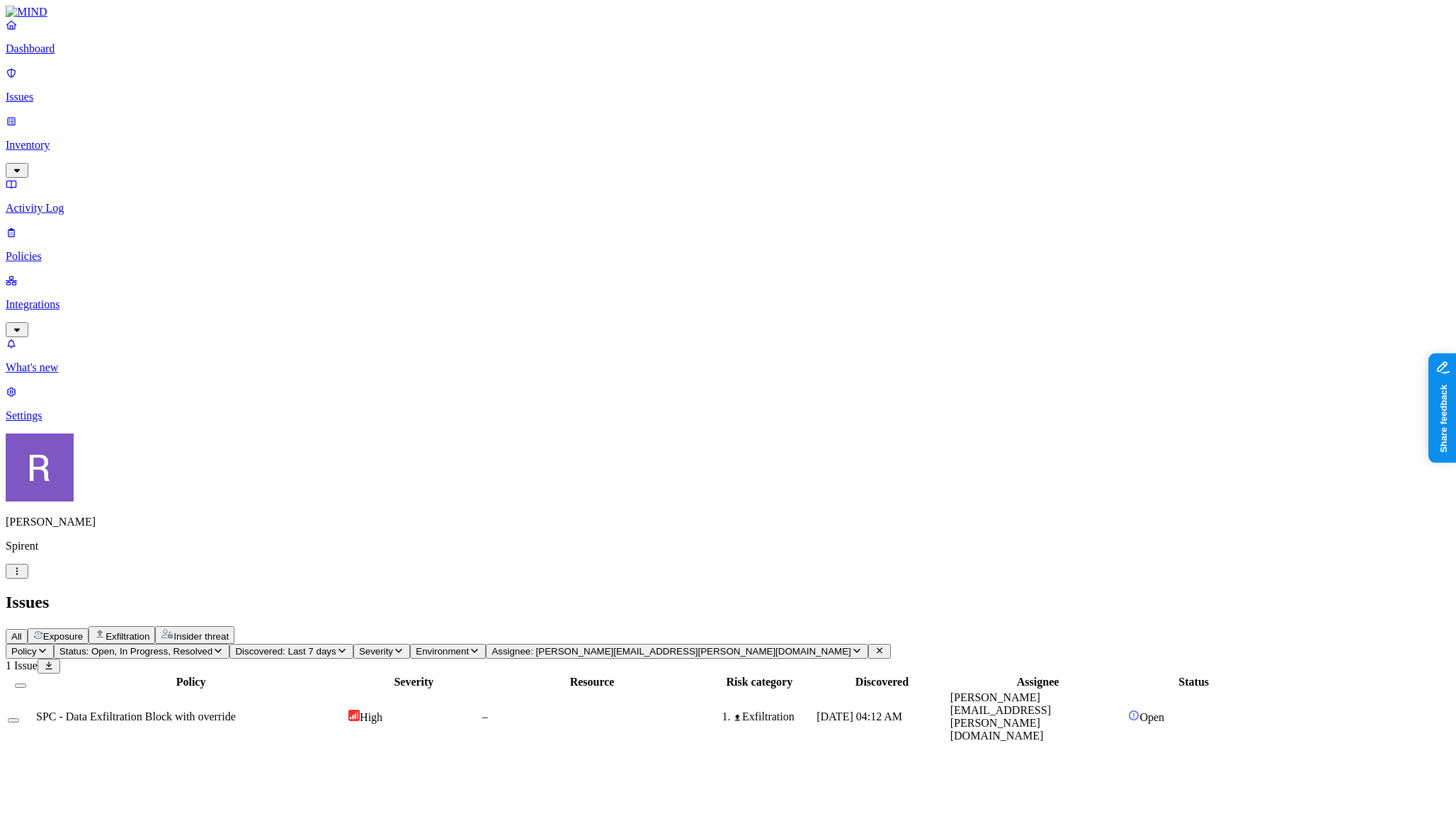
click at [1260, 710] on div "Open" at bounding box center [1194, 717] width 131 height 14
click at [23, 758] on icon "button" at bounding box center [17, 762] width 11 height 9
click at [734, 646] on span "Assignee: elizabeth.owusu@spirent.com" at bounding box center [671, 651] width 359 height 11
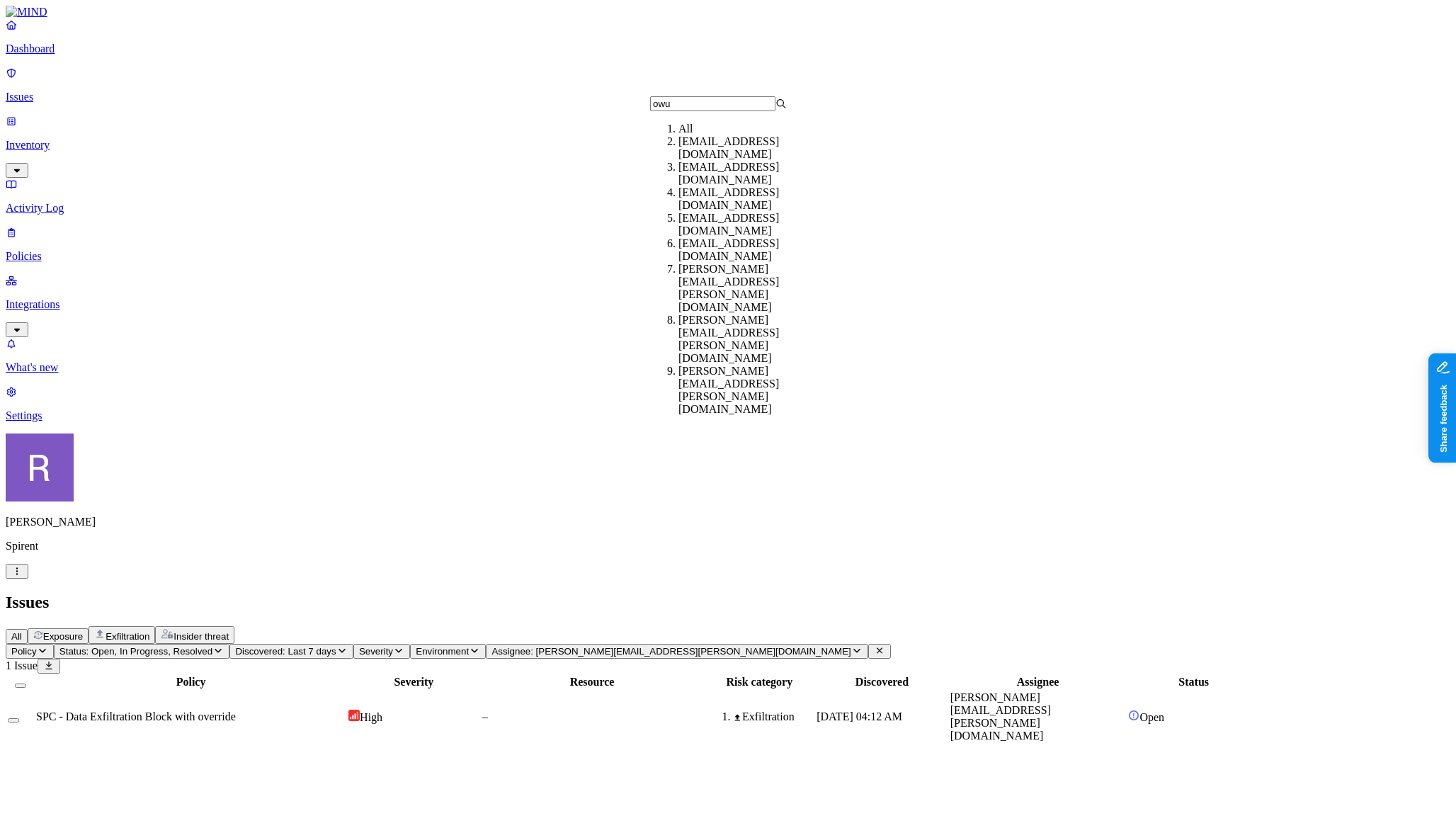
type input "owu"
click at [774, 280] on div "elizabeth.owusu@spirent.com" at bounding box center [747, 289] width 137 height 51
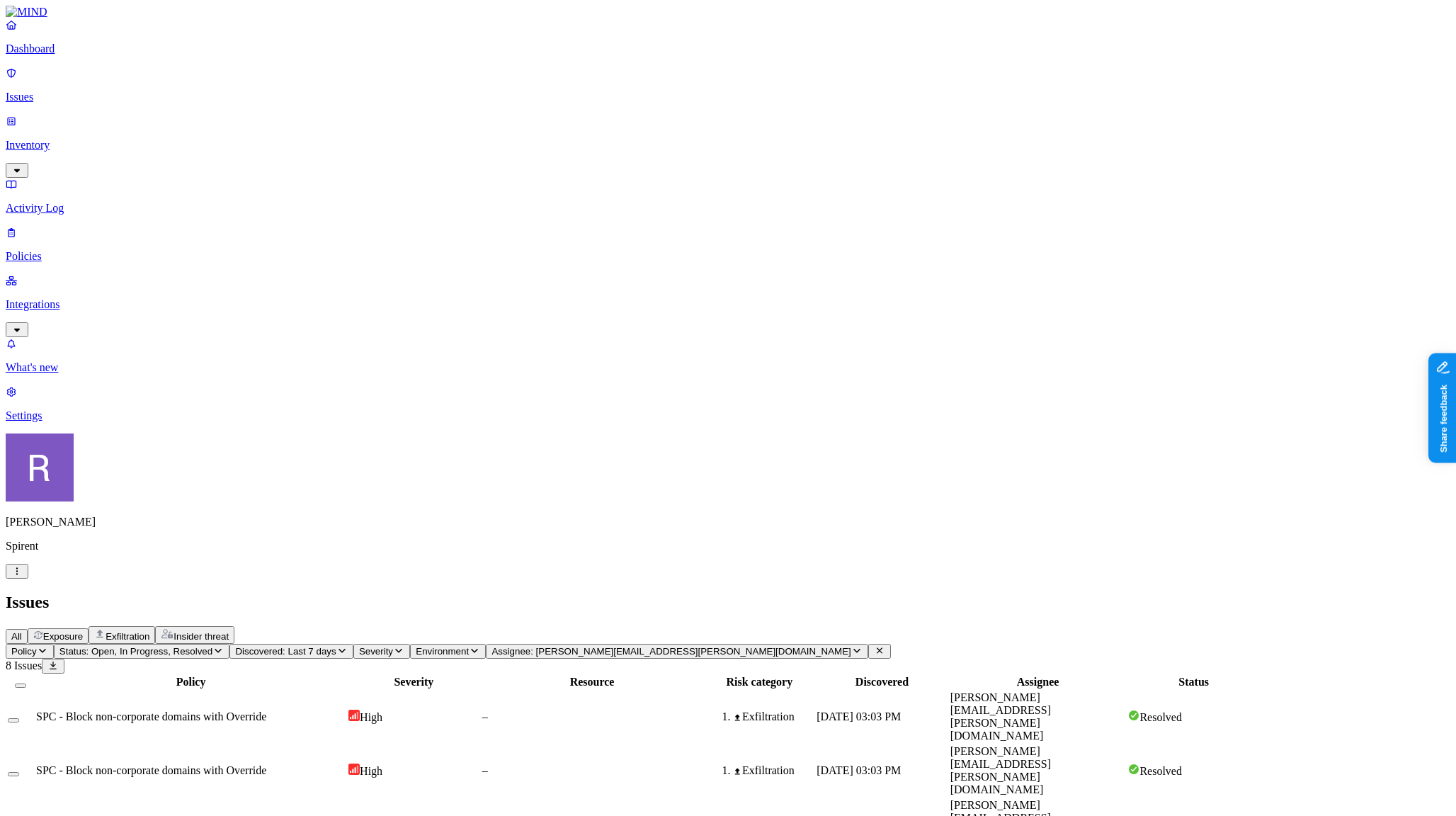
click at [901, 765] on span "Sep 14, 2025, 03:03 PM" at bounding box center [858, 770] width 84 height 12
click at [814, 711] on div "Exfiltration" at bounding box center [759, 717] width 109 height 13
click at [814, 765] on div "Exfiltration" at bounding box center [759, 771] width 109 height 13
drag, startPoint x: 1043, startPoint y: 15, endPoint x: 1042, endPoint y: 36, distance: 21.0
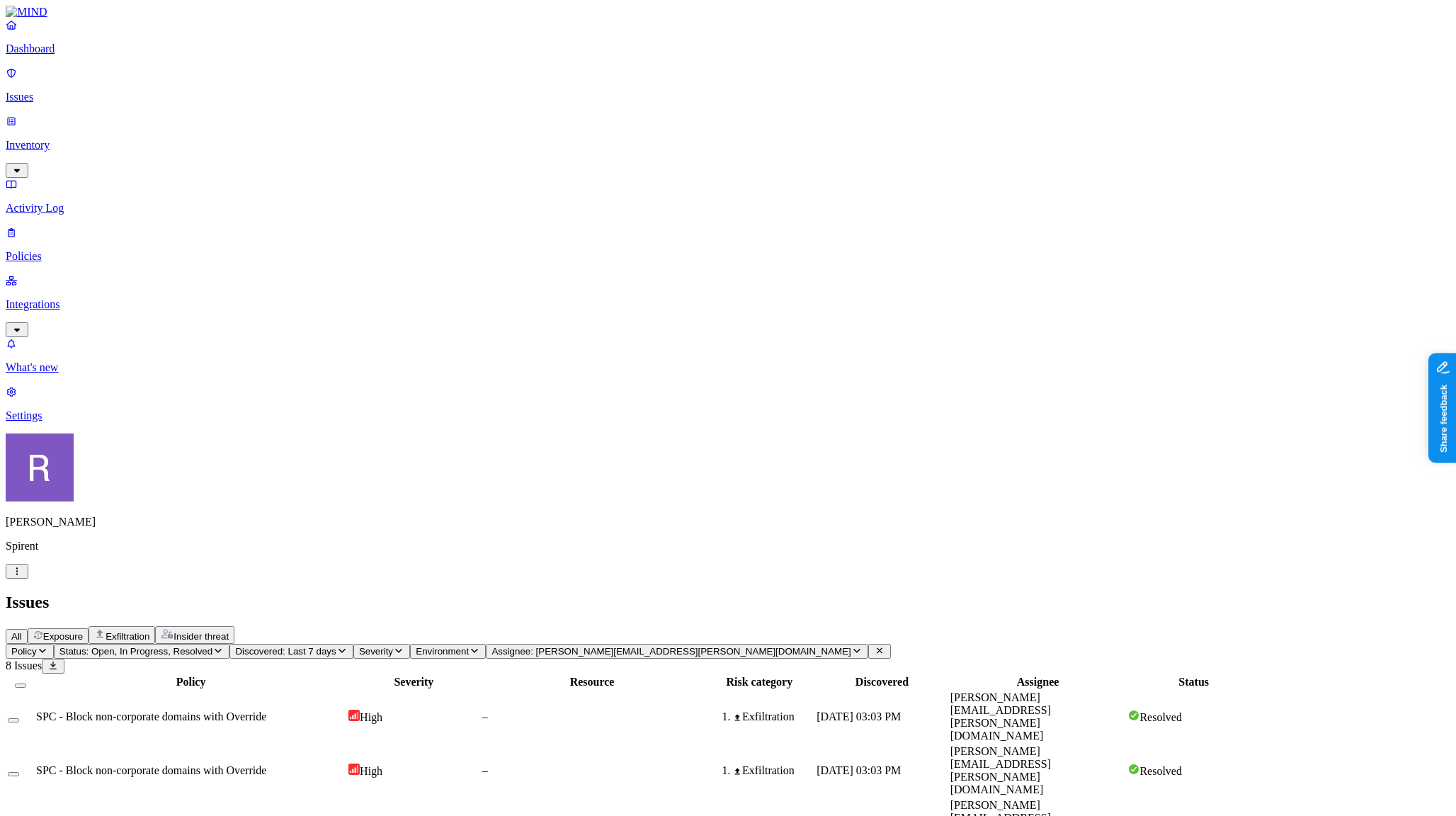
click at [901, 711] on span "Sep 14, 2025, 03:03 PM" at bounding box center [858, 717] width 84 height 12
click at [102, 374] on p "What's new" at bounding box center [728, 368] width 1445 height 13
click at [77, 422] on p "Settings" at bounding box center [728, 416] width 1445 height 13
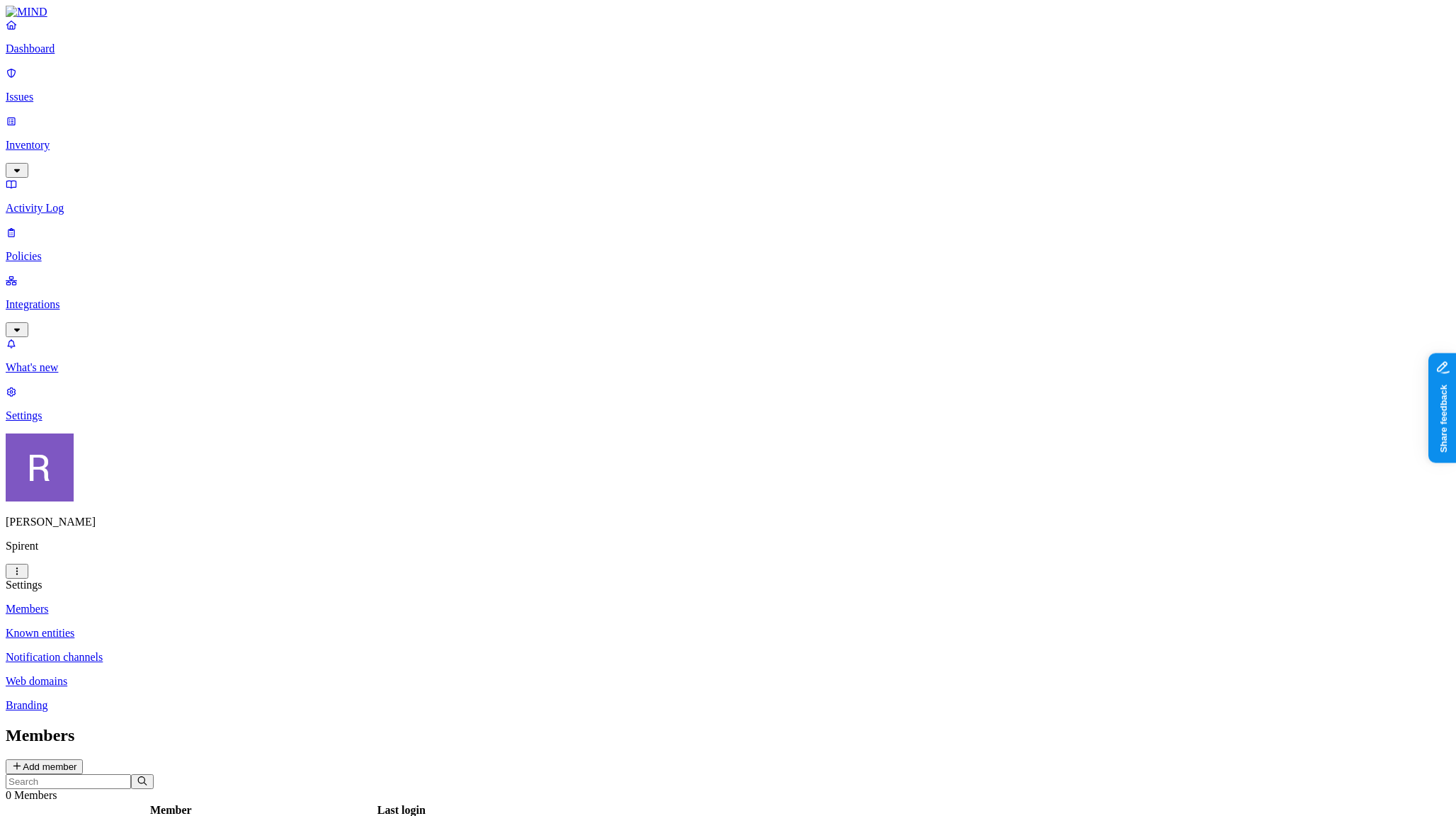
click at [235, 651] on p "Notification channels" at bounding box center [728, 658] width 1445 height 13
click at [209, 603] on p "Members" at bounding box center [728, 610] width 1445 height 13
click at [73, 298] on p "Integrations" at bounding box center [728, 305] width 1445 height 13
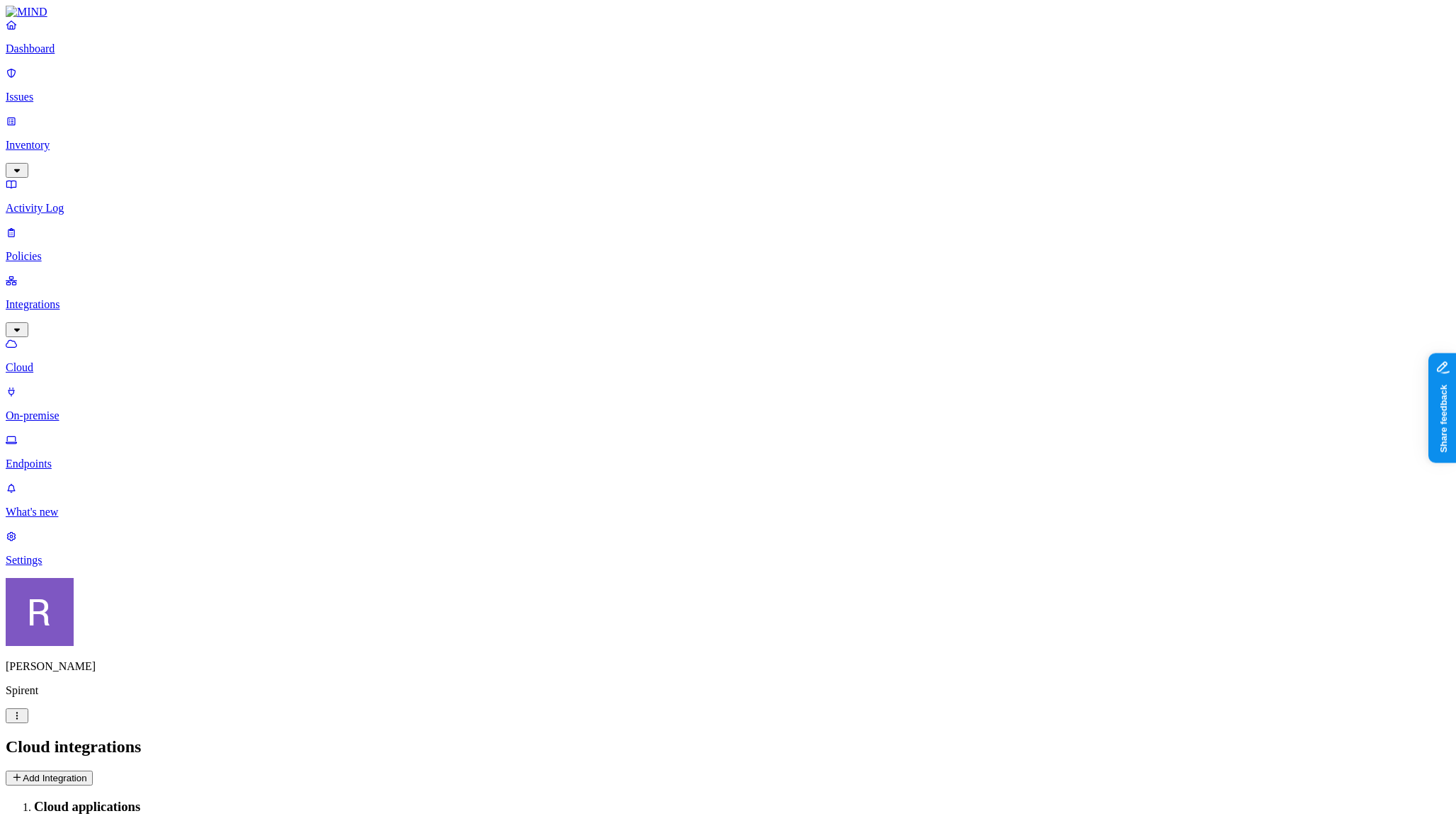
click at [73, 250] on p "Policies" at bounding box center [728, 257] width 1445 height 13
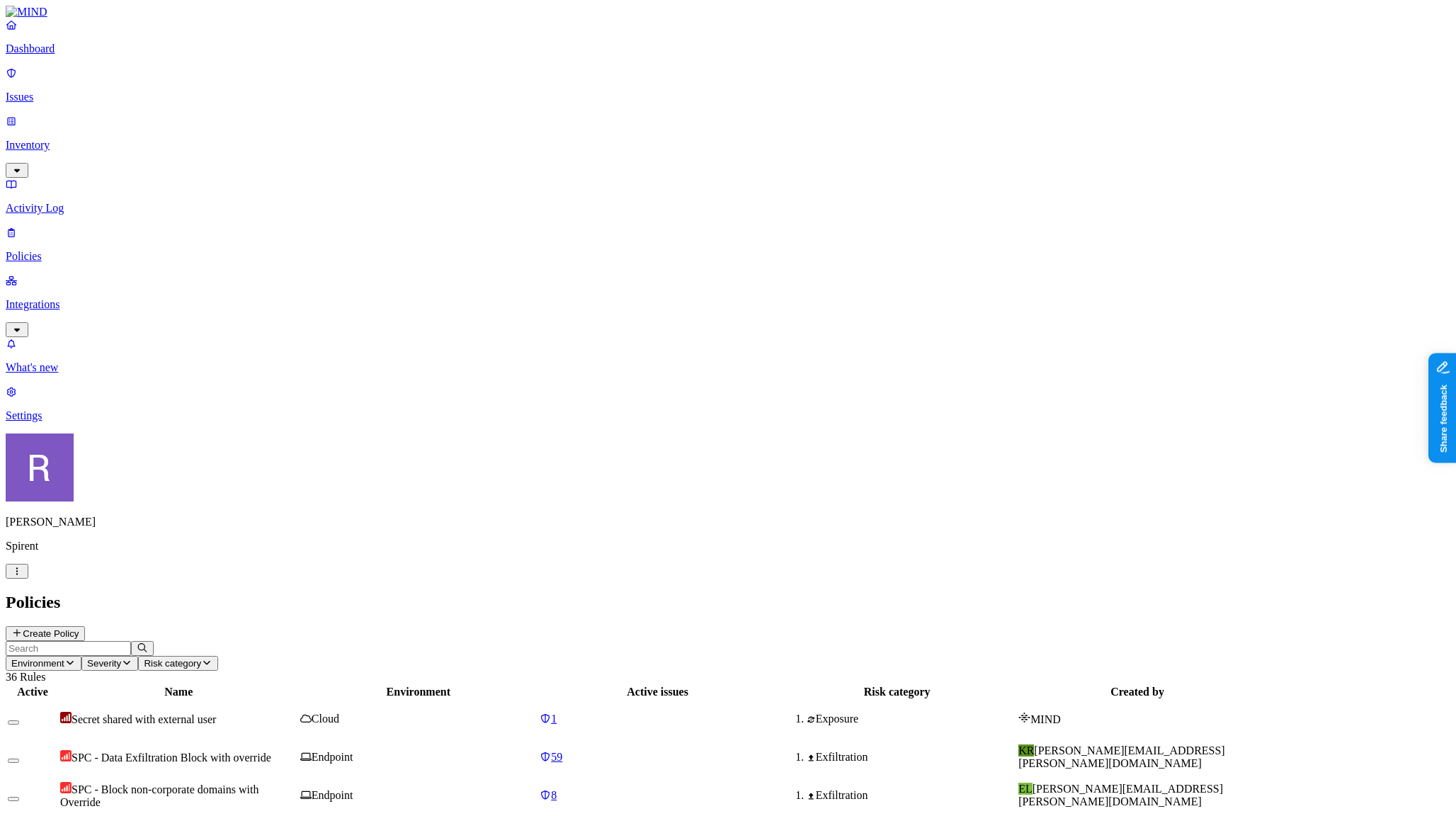
click at [81, 656] on button "Environment" at bounding box center [43, 664] width 76 height 15
click at [355, 135] on span "Endpoint" at bounding box center [333, 140] width 42 height 12
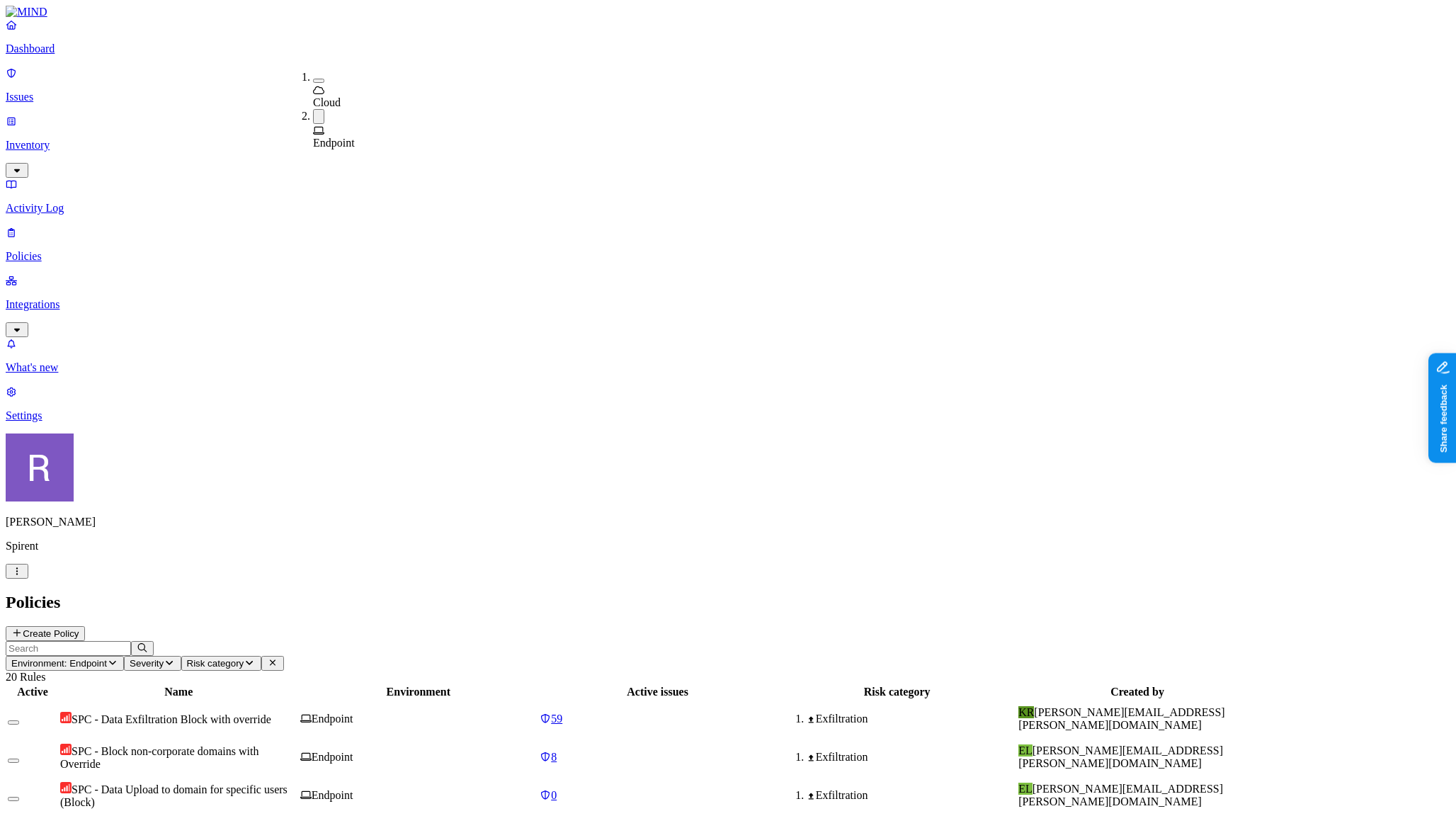
click at [726, 642] on header "Environment: Endpoint Severity Risk category 20 Rules" at bounding box center [728, 663] width 1445 height 42
click at [118, 659] on icon "button" at bounding box center [112, 663] width 11 height 9
click at [313, 76] on div "Cloud" at bounding box center [313, 90] width 0 height 38
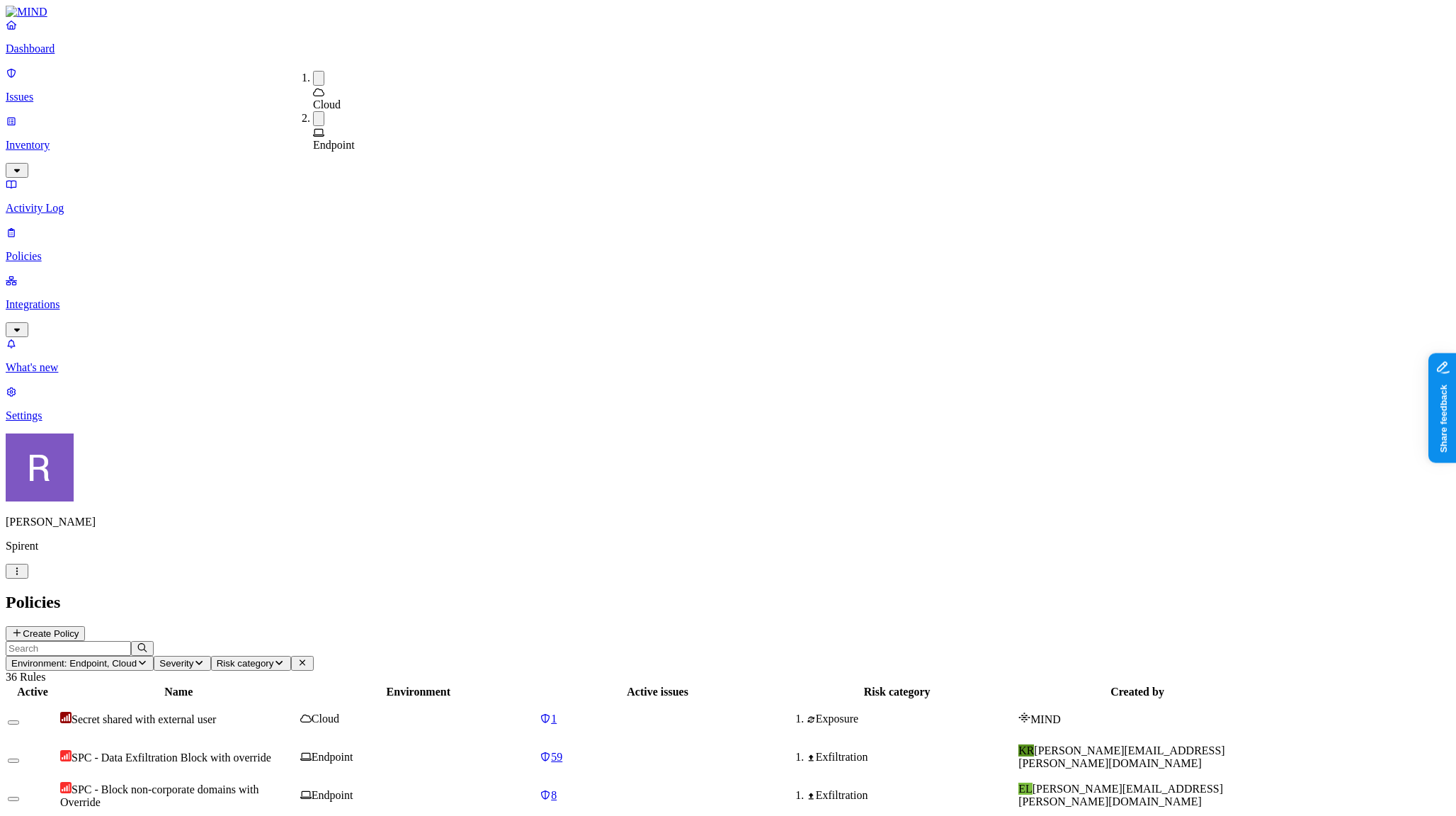
click at [321, 128] on icon at bounding box center [319, 132] width 11 height 9
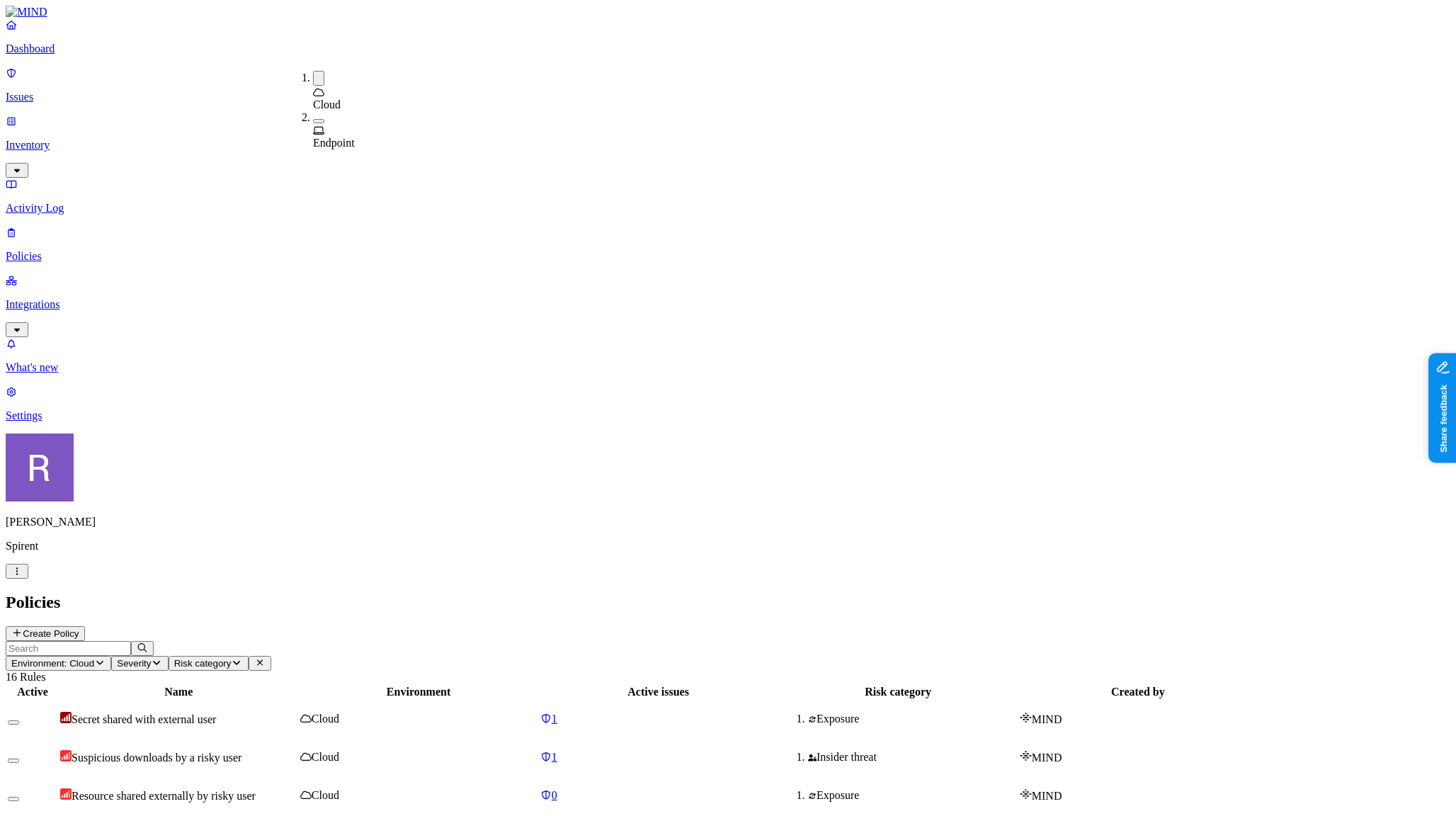
click at [638, 593] on h2 "Policies" at bounding box center [728, 602] width 1445 height 19
click at [100, 386] on nav "Dashboard Issues Inventory Activity Log Policies Integrations What's new 1 Sett…" at bounding box center [728, 221] width 1445 height 404
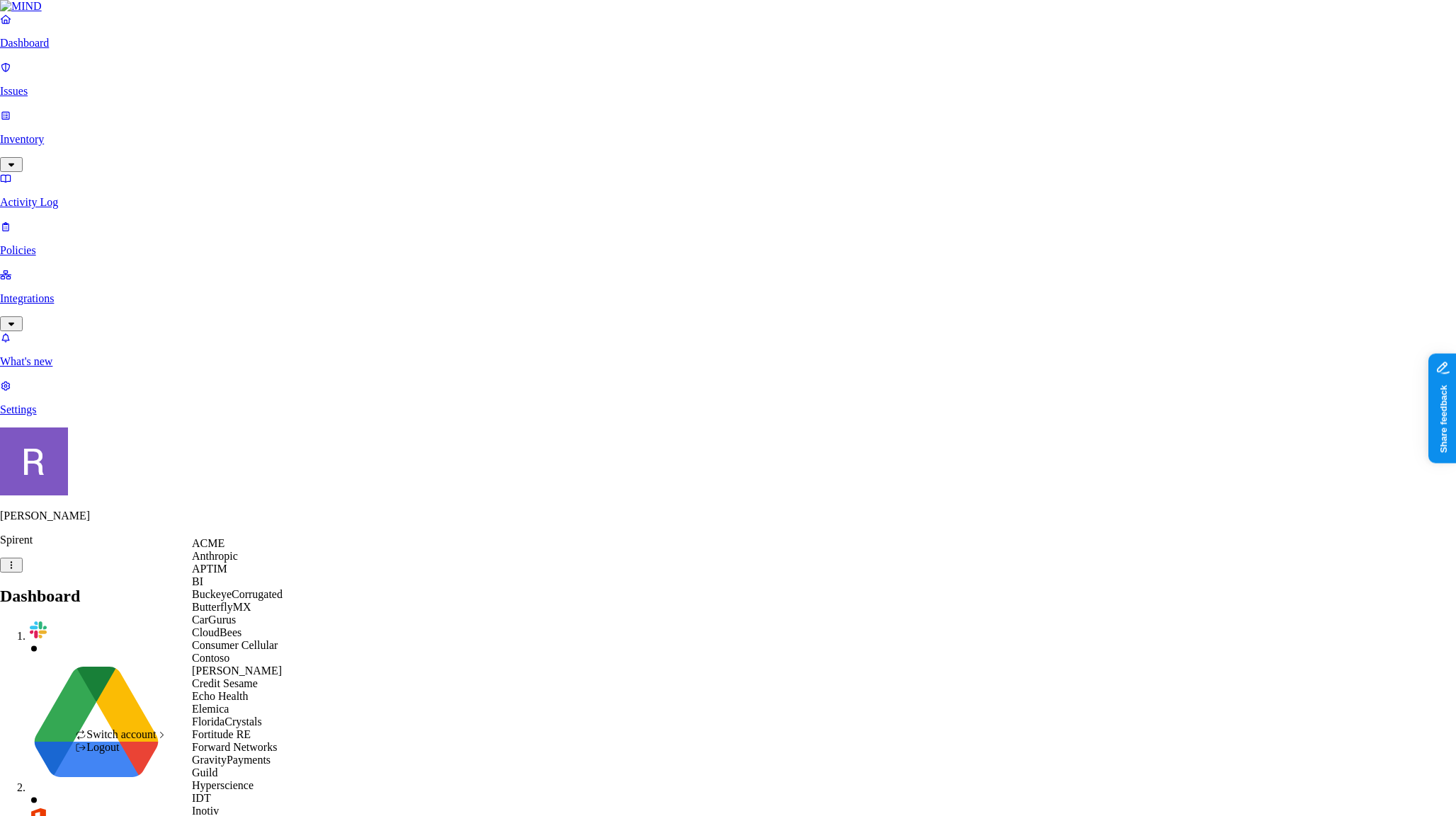
click at [225, 550] on span "ACME" at bounding box center [209, 543] width 33 height 12
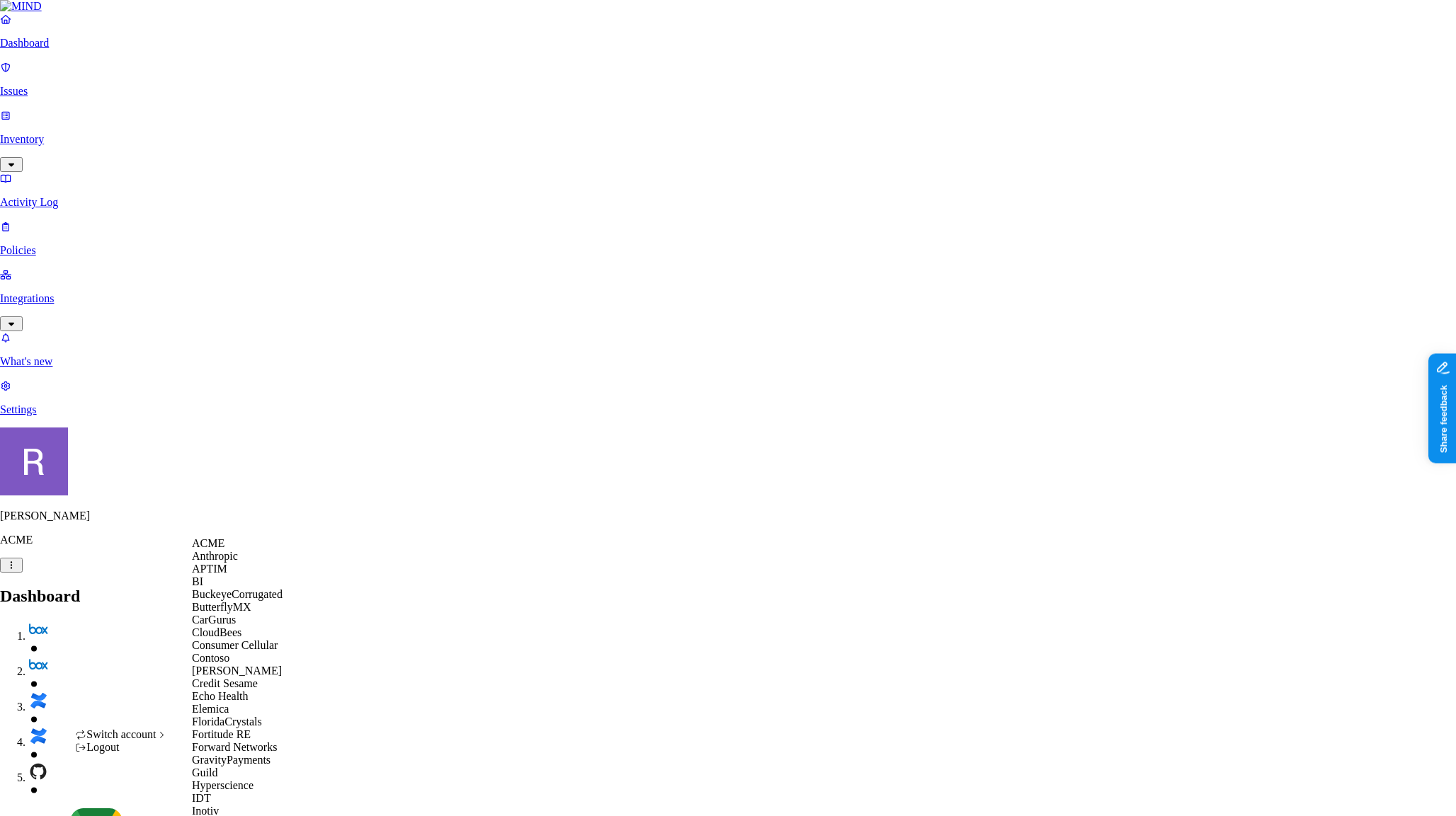
click at [212, 550] on span "ACME" at bounding box center [209, 543] width 33 height 12
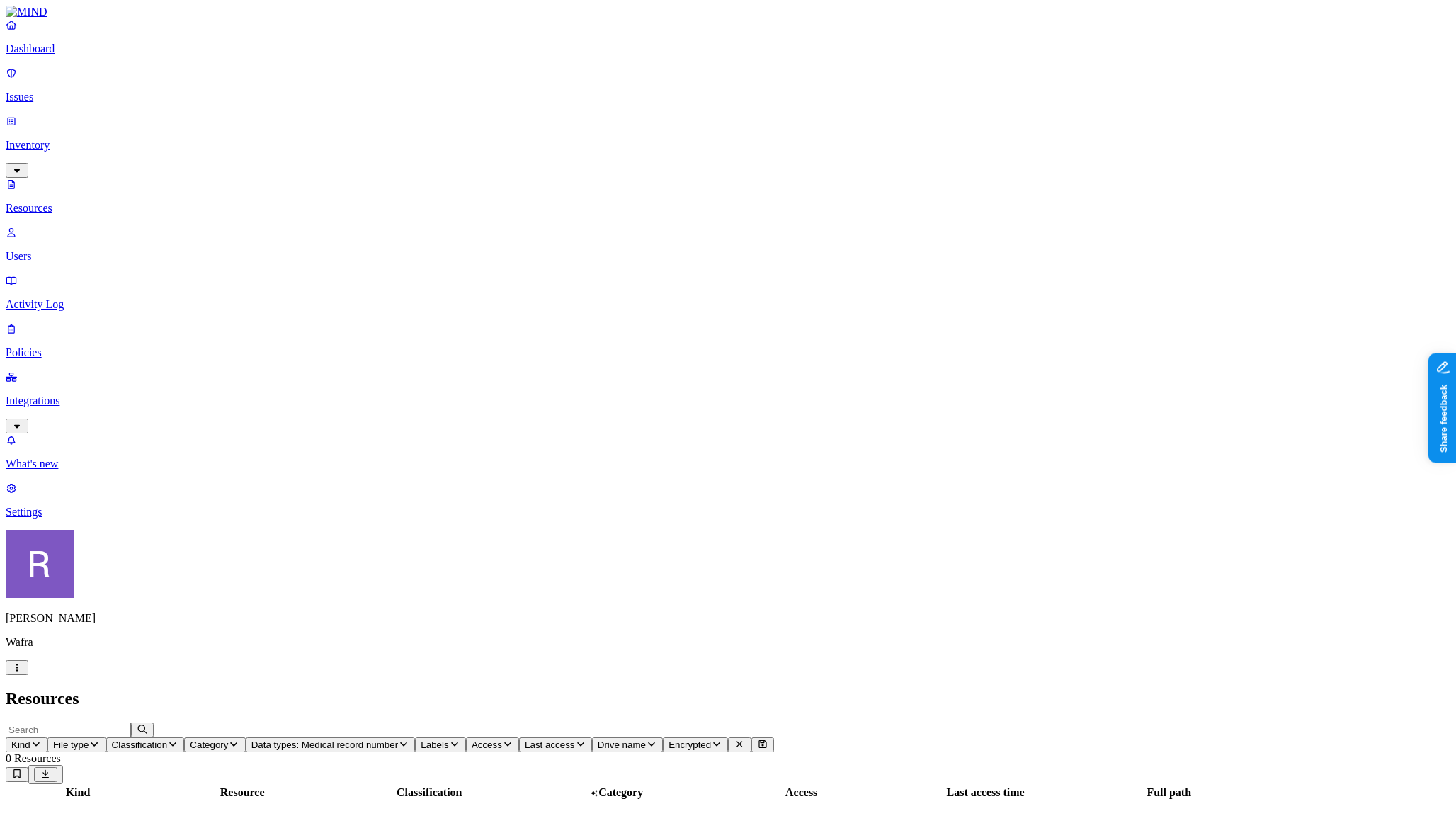
click at [86, 395] on p "Integrations" at bounding box center [728, 401] width 1445 height 13
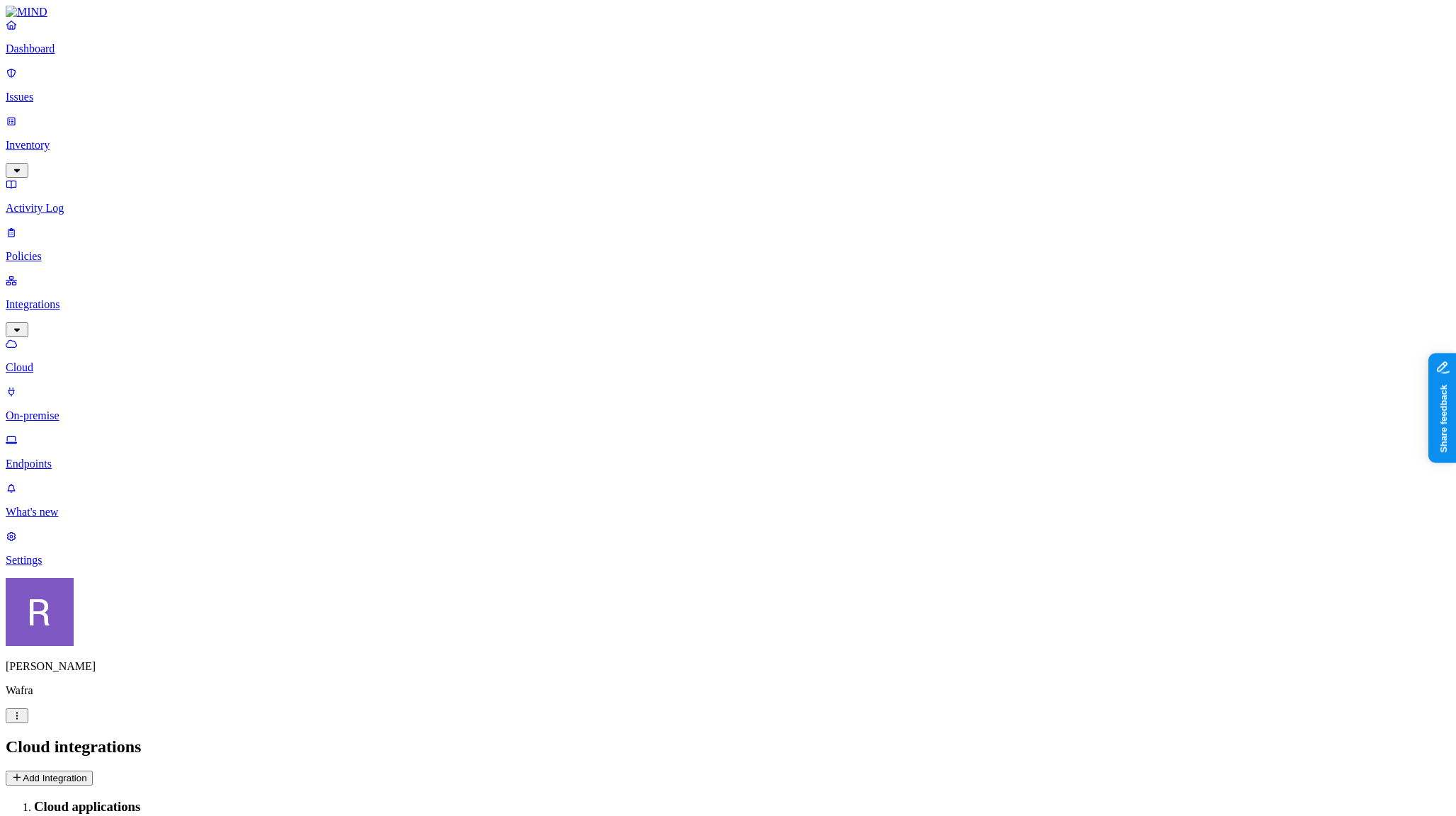
click at [79, 434] on link "Endpoints" at bounding box center [728, 452] width 1445 height 37
click at [93, 567] on p "Settings" at bounding box center [728, 561] width 1445 height 13
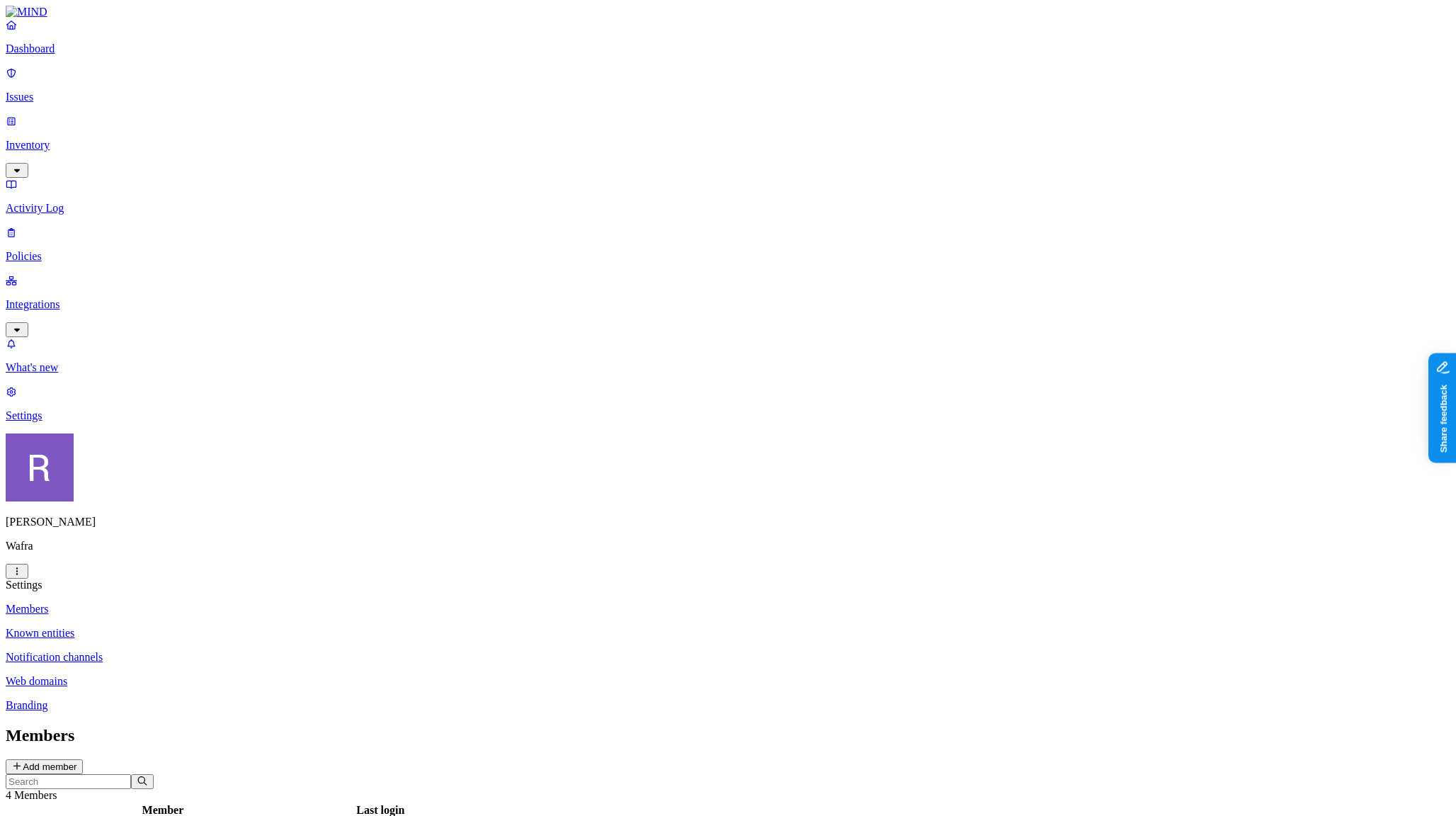
click at [77, 55] on p "Dashboard" at bounding box center [728, 49] width 1445 height 13
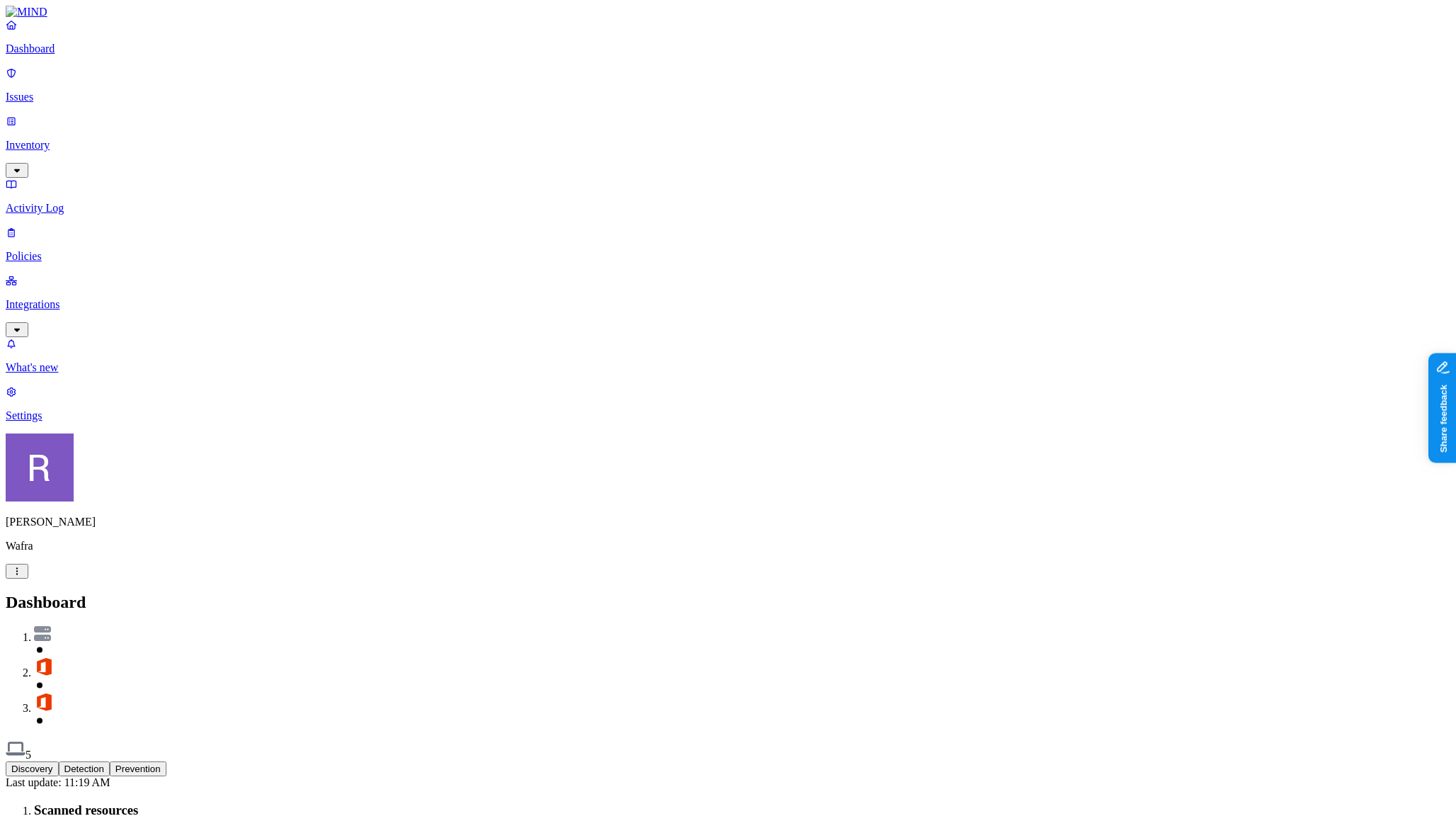
click at [73, 298] on p "Integrations" at bounding box center [728, 305] width 1445 height 13
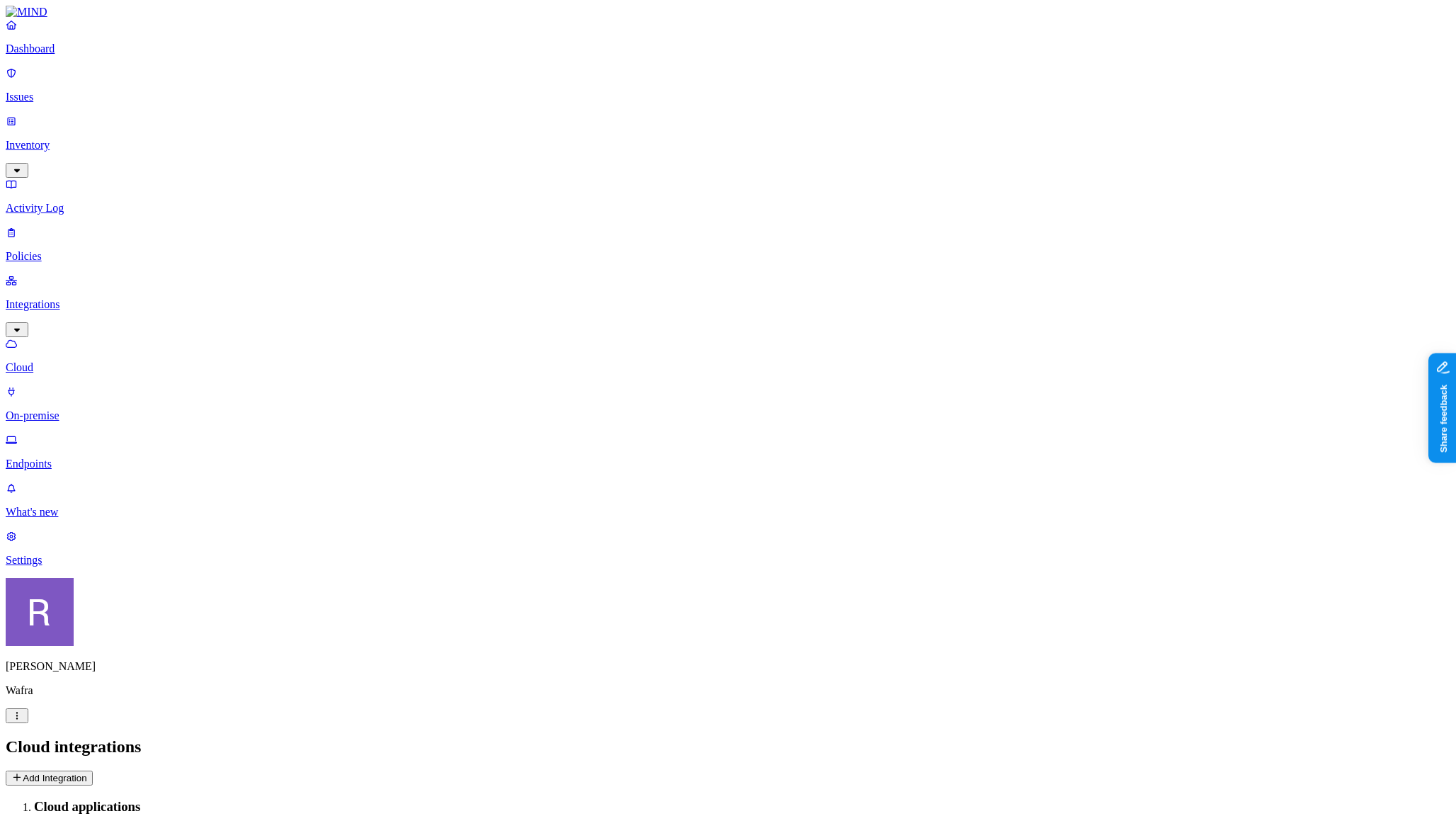
click at [85, 458] on p "Endpoints" at bounding box center [728, 465] width 1445 height 13
click at [81, 55] on p "Dashboard" at bounding box center [728, 49] width 1445 height 13
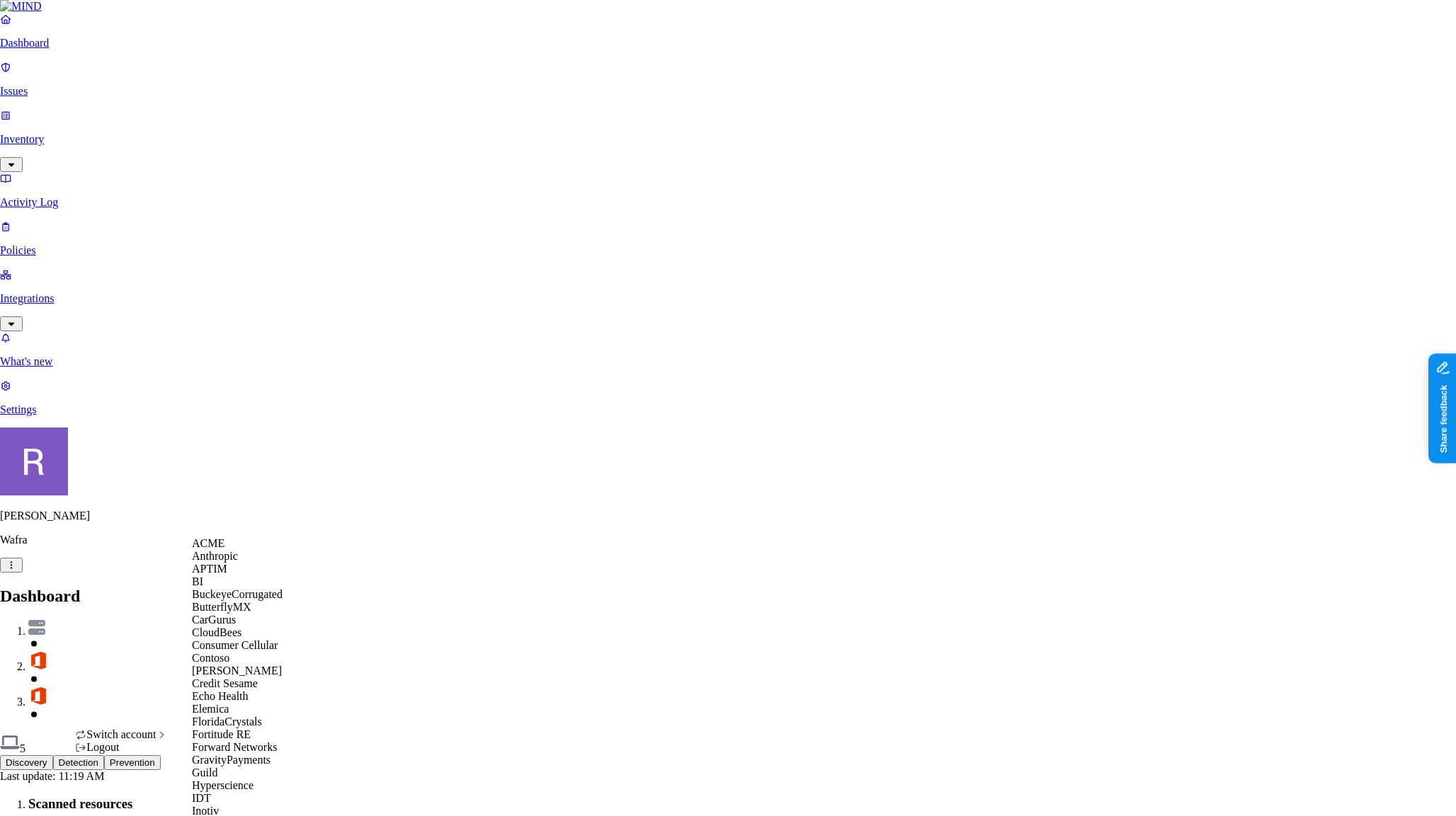
click at [230, 550] on div "ACME" at bounding box center [261, 544] width 138 height 13
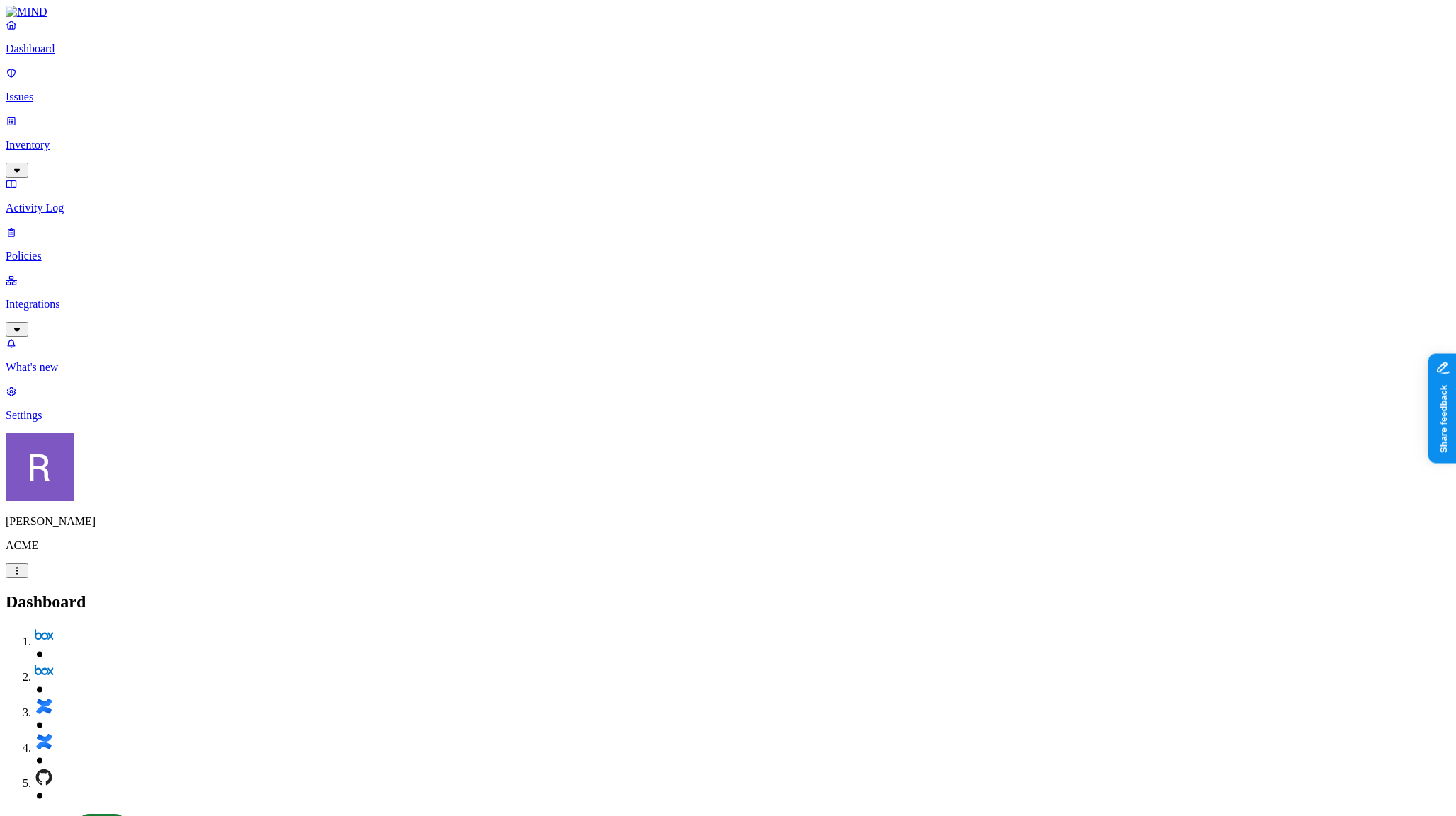
click at [88, 226] on link "Policies" at bounding box center [728, 243] width 1445 height 37
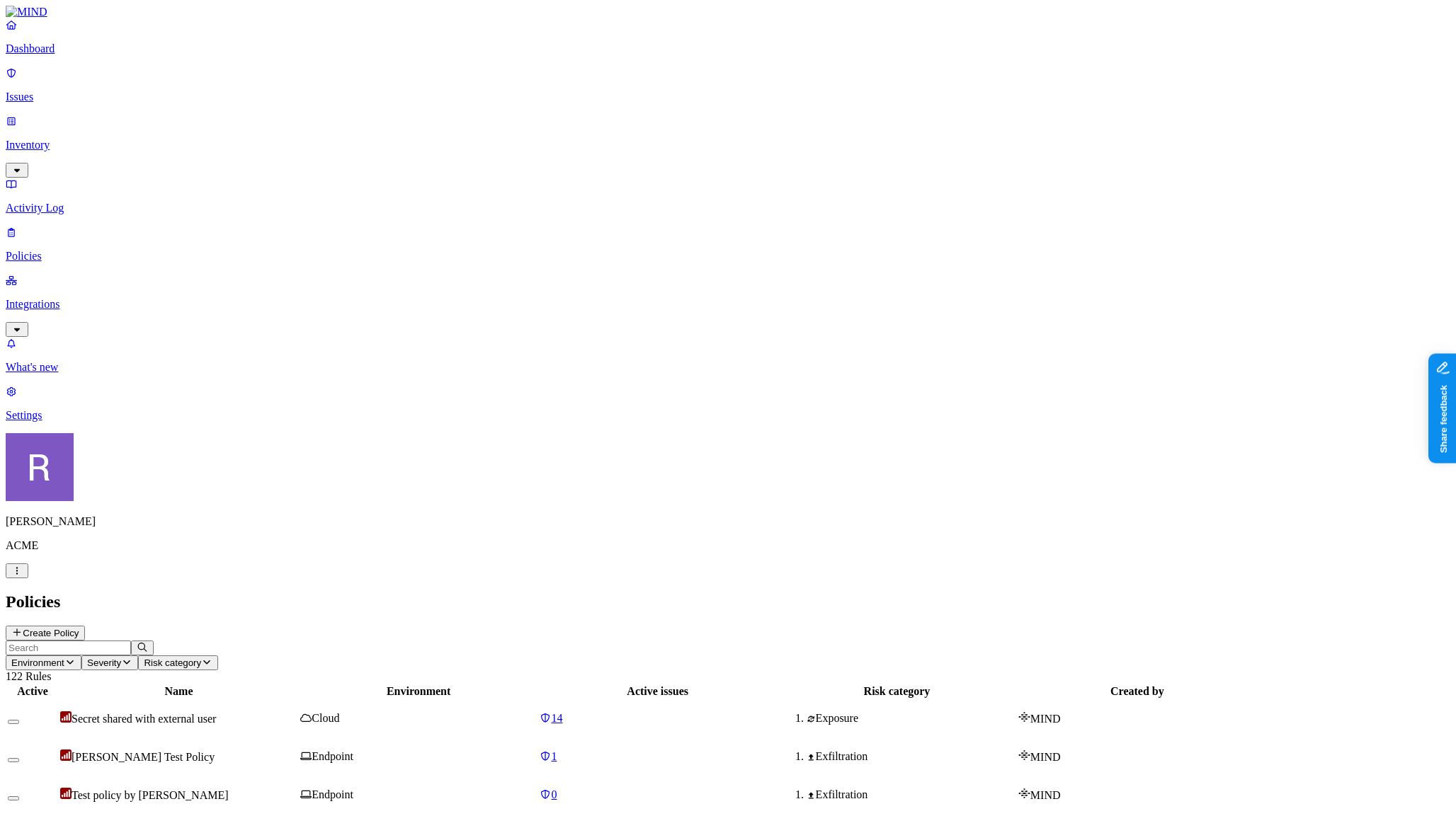
click at [85, 625] on button "Create Policy" at bounding box center [45, 633] width 79 height 15
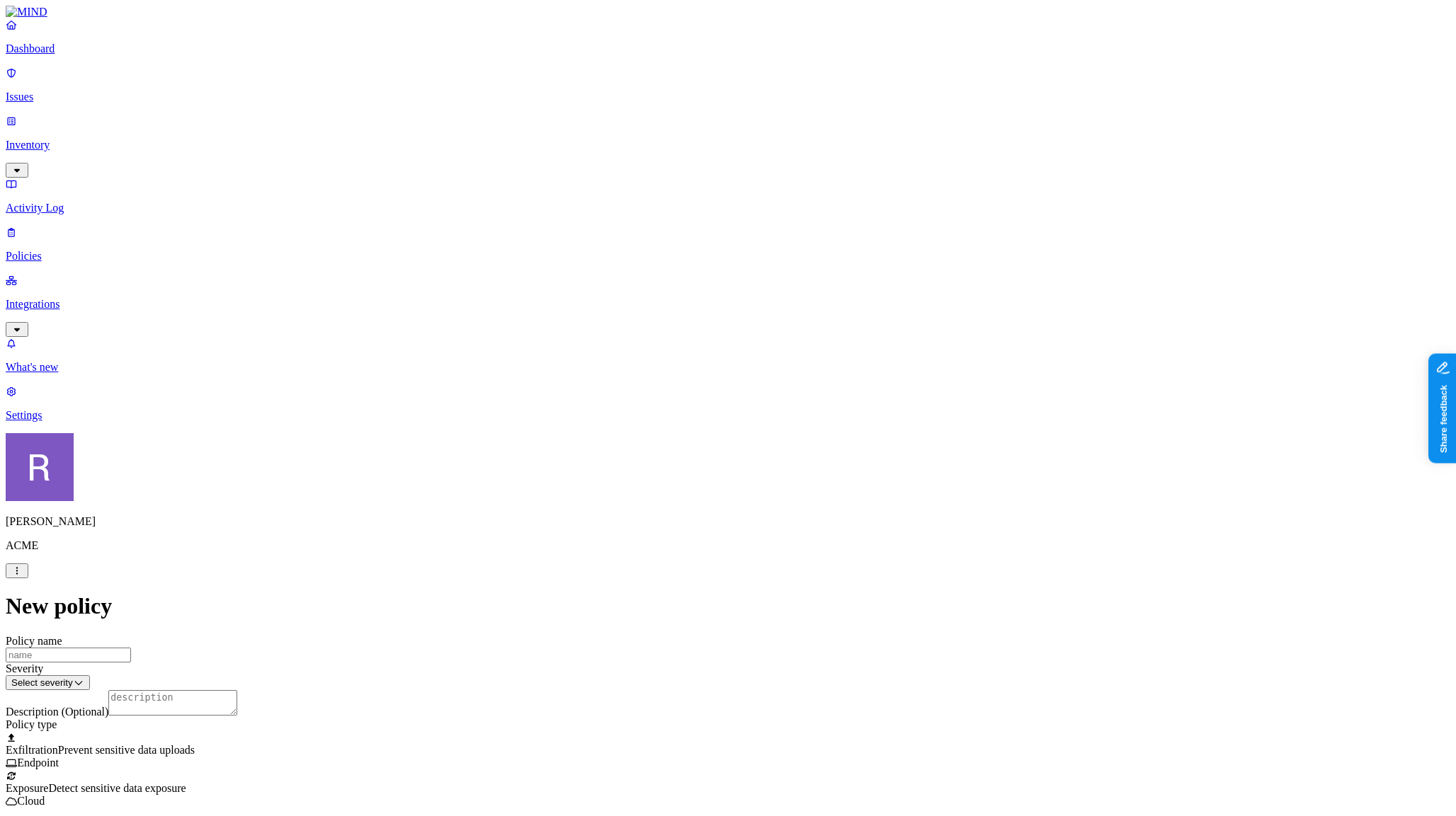
scroll to position [279, 0]
click at [656, 362] on label "Classification" at bounding box center [658, 356] width 63 height 12
click at [639, 437] on button "button" at bounding box center [633, 435] width 11 height 4
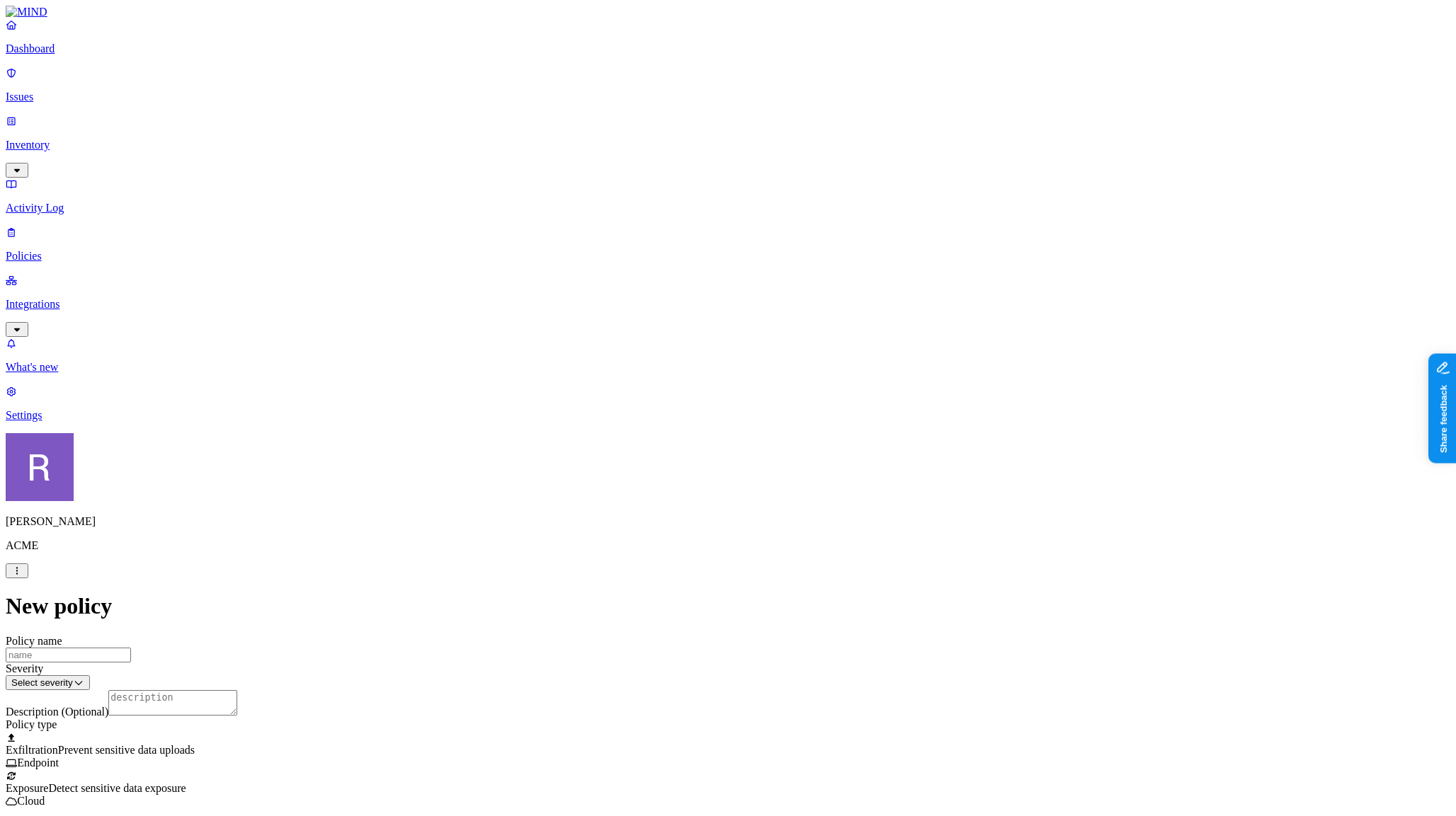
click at [685, 487] on label "Web Category" at bounding box center [673, 481] width 42 height 24
click at [759, 526] on div "Gen AI" at bounding box center [721, 518] width 137 height 38
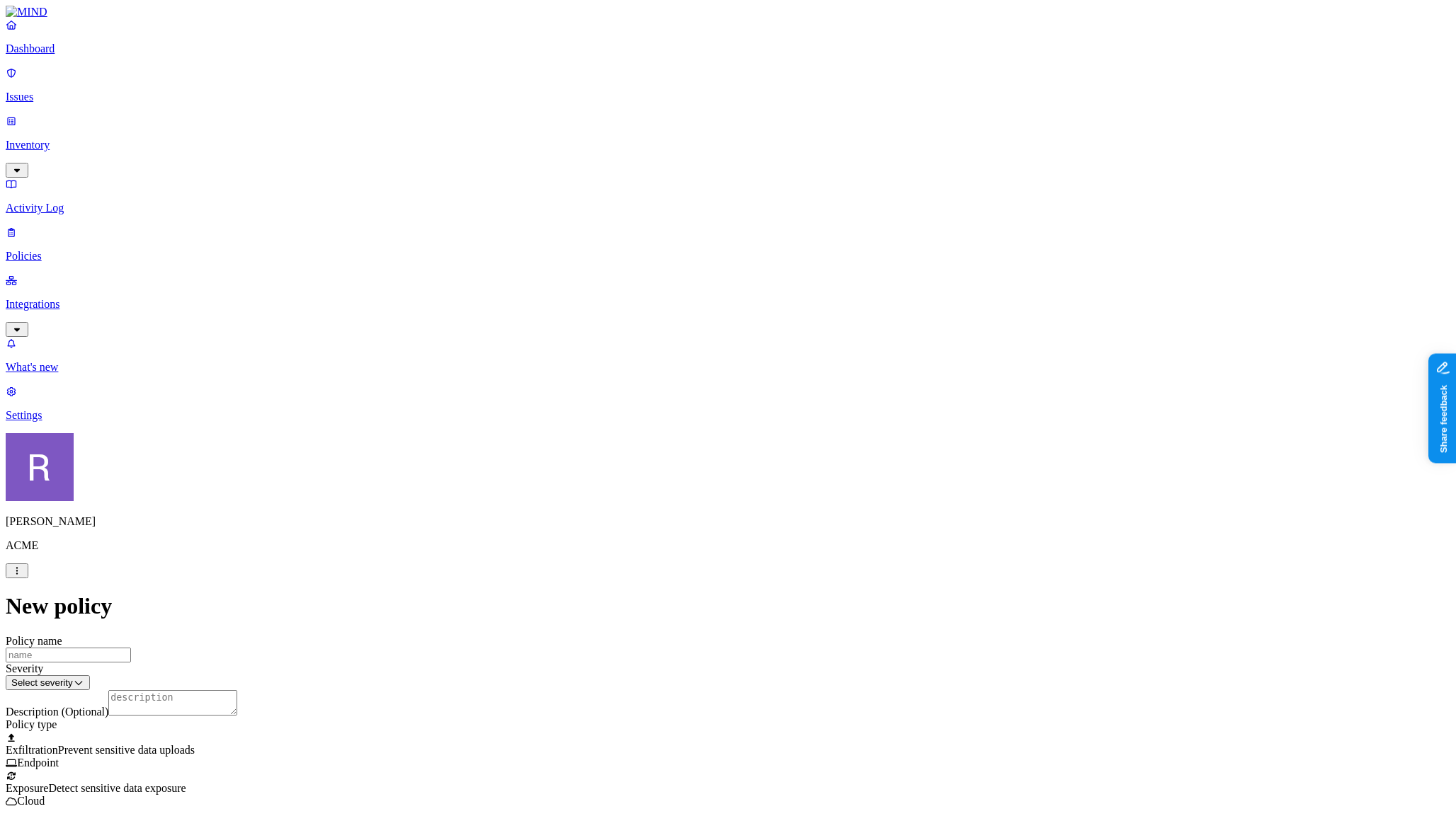
click at [719, 390] on html "Dashboard Issues Inventory Activity Log Policies Integrations What's new 1 Sett…" at bounding box center [728, 778] width 1456 height 1555
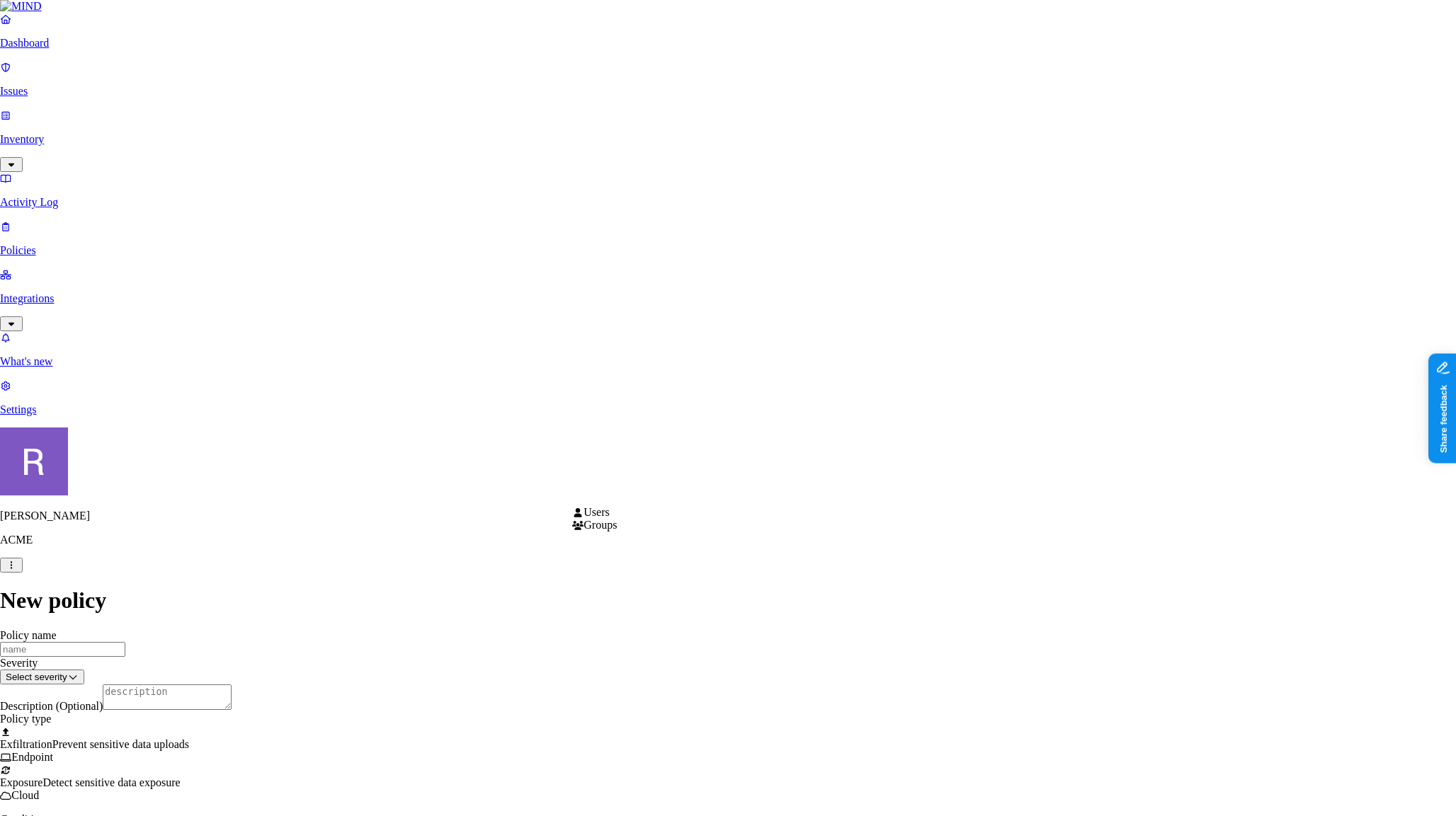
click at [632, 494] on html "Dashboard Issues Inventory Activity Log Policies Integrations What's new 1 Sett…" at bounding box center [728, 805] width 1456 height 1609
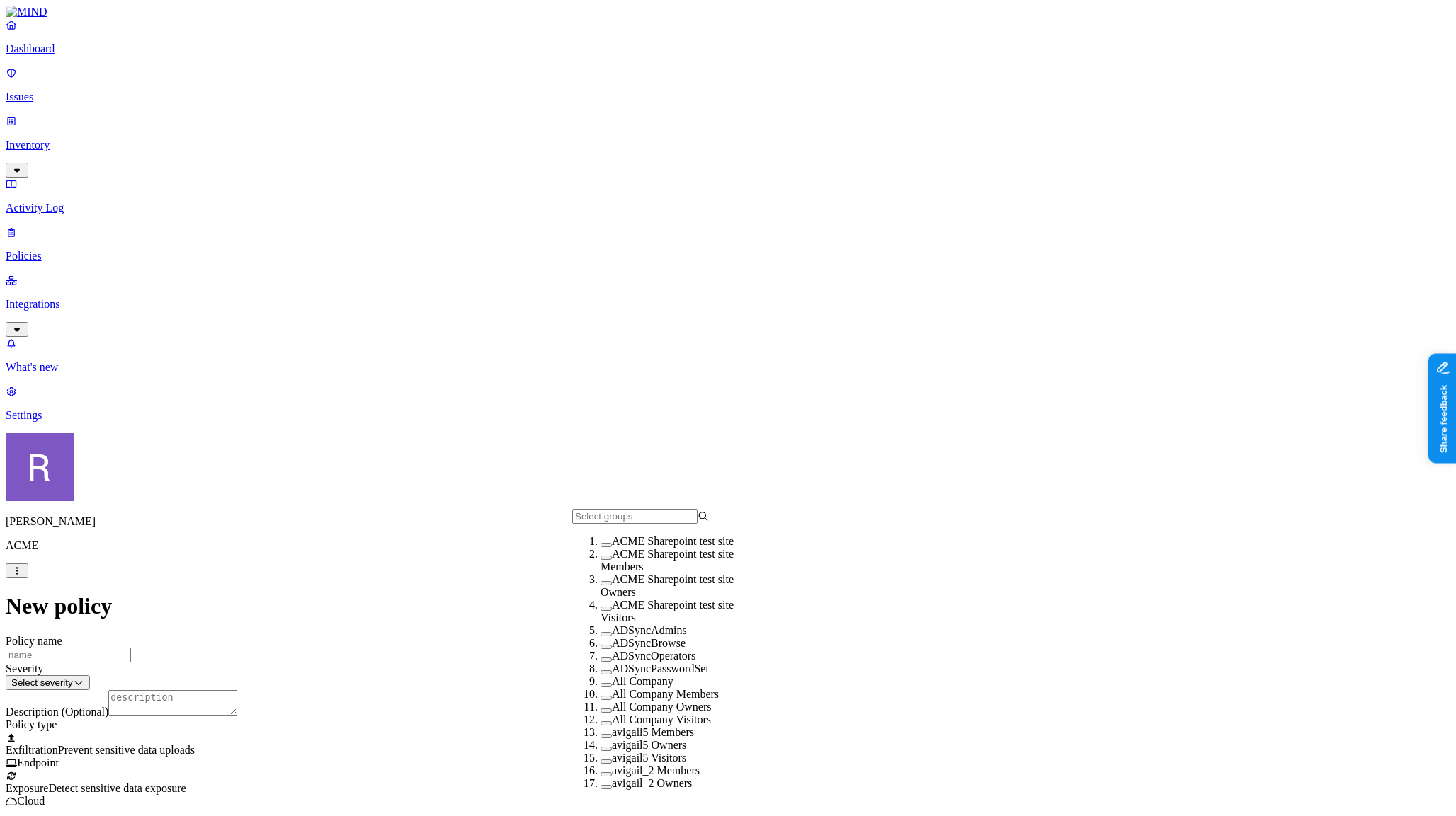
scroll to position [0, 0]
drag, startPoint x: 586, startPoint y: 574, endPoint x: 624, endPoint y: 568, distance: 38.5
click at [600, 560] on button "button" at bounding box center [606, 557] width 11 height 4
click at [816, 496] on html "Dashboard Issues Inventory Activity Log Policies Integrations What's new 1 Sett…" at bounding box center [728, 806] width 1456 height 1612
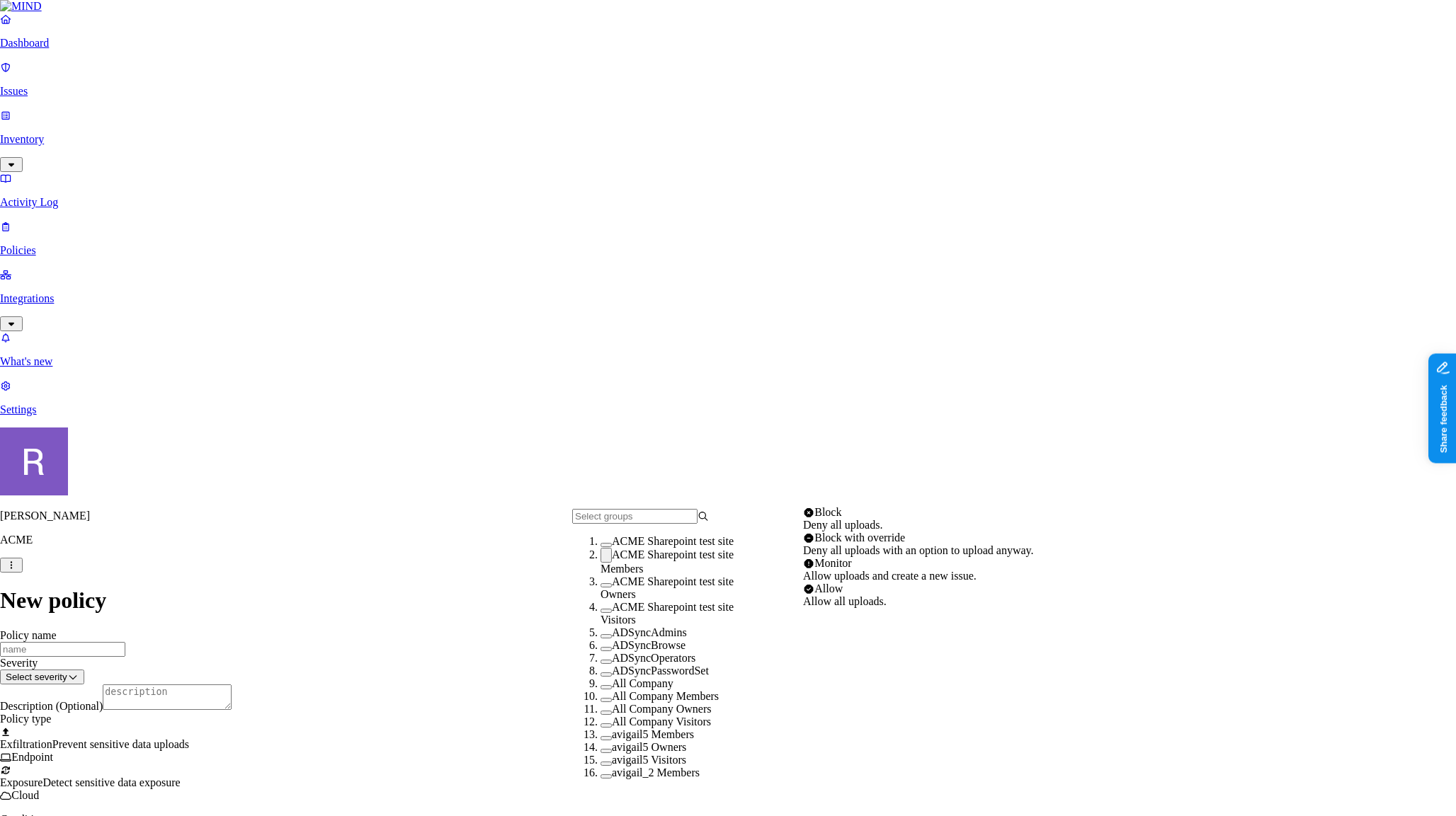
drag, startPoint x: 825, startPoint y: 523, endPoint x: 811, endPoint y: 525, distance: 14.1
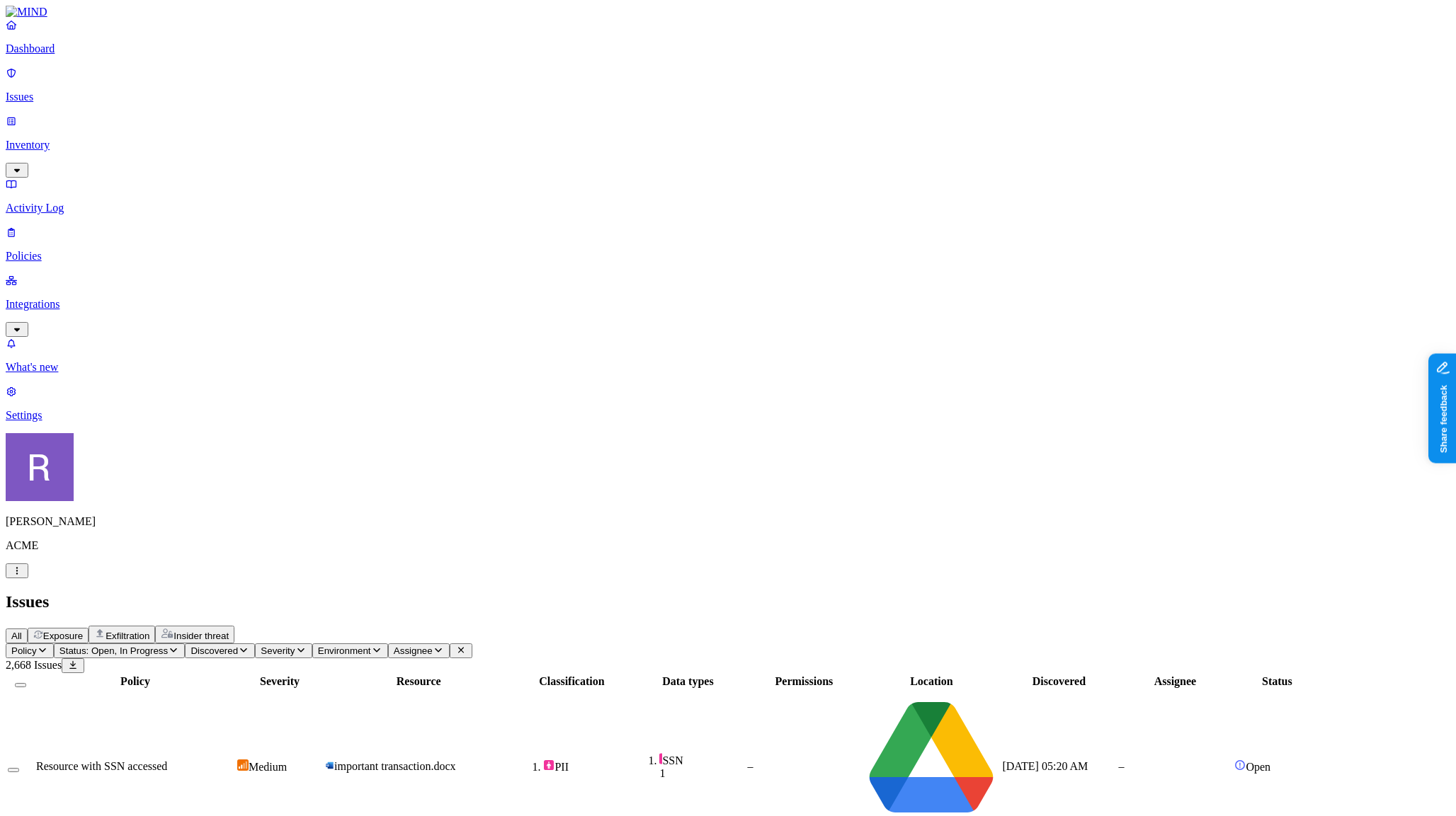
click at [33, 274] on link "Integrations" at bounding box center [728, 304] width 1445 height 61
